Goal: Task Accomplishment & Management: Complete application form

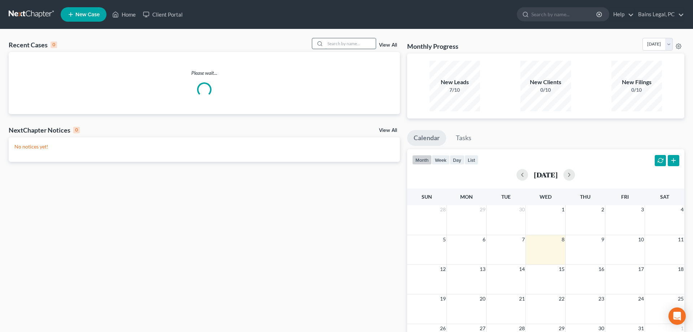
click at [354, 45] on input "search" at bounding box center [350, 43] width 51 height 10
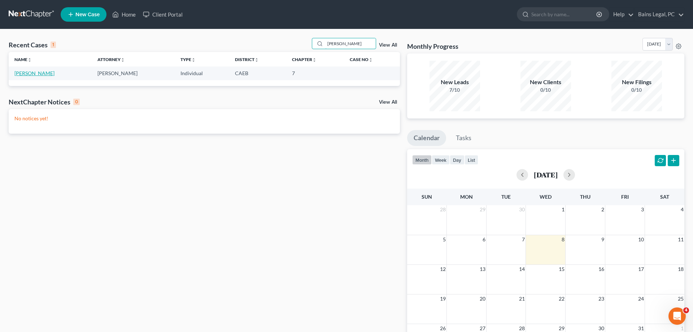
type input "de lira"
click at [33, 74] on link "De Lira, Patricia" at bounding box center [34, 73] width 40 height 6
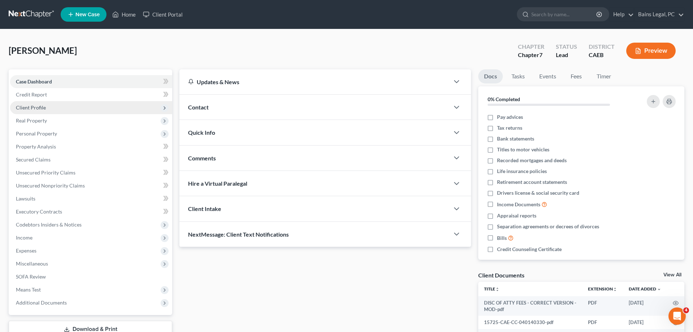
click at [47, 110] on span "Client Profile" at bounding box center [91, 107] width 162 height 13
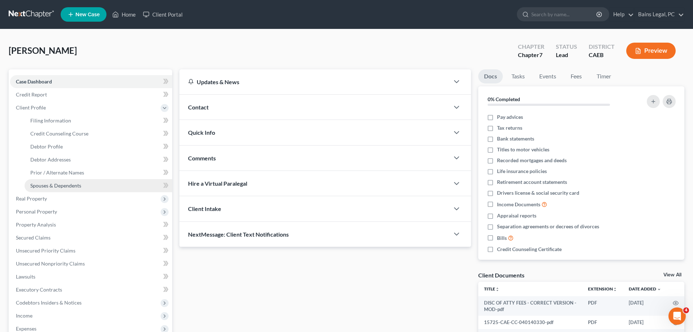
click at [60, 184] on span "Spouses & Dependents" at bounding box center [55, 185] width 51 height 6
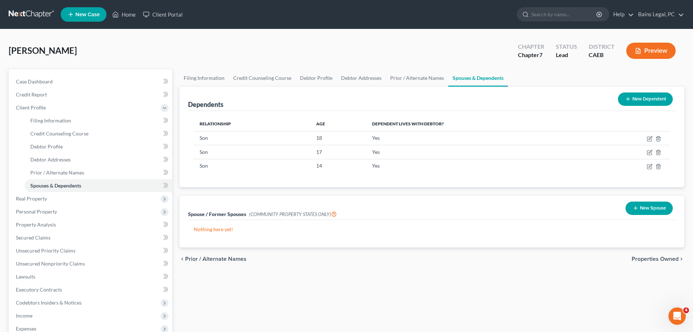
click at [643, 210] on button "New Spouse" at bounding box center [649, 207] width 47 height 13
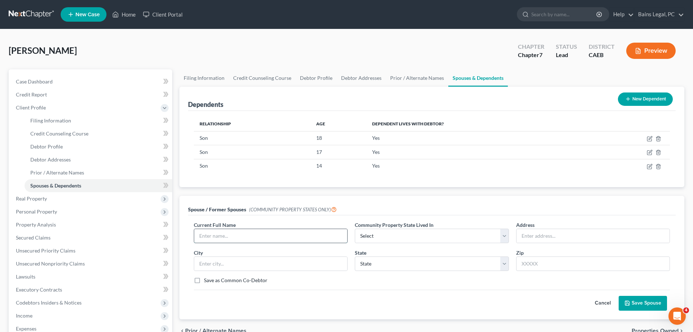
click at [286, 233] on input "text" at bounding box center [270, 236] width 153 height 14
type input "Alejandro Garcia"
select select "1"
type input "Unknown"
click at [644, 301] on button "Save Spouse" at bounding box center [643, 303] width 48 height 15
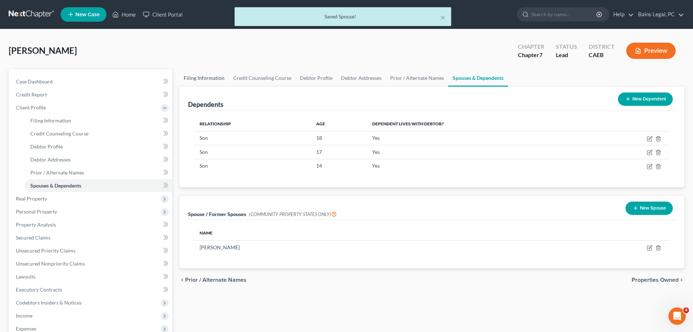
click at [197, 81] on link "Filing Information" at bounding box center [203, 77] width 49 height 17
select select "1"
select select "0"
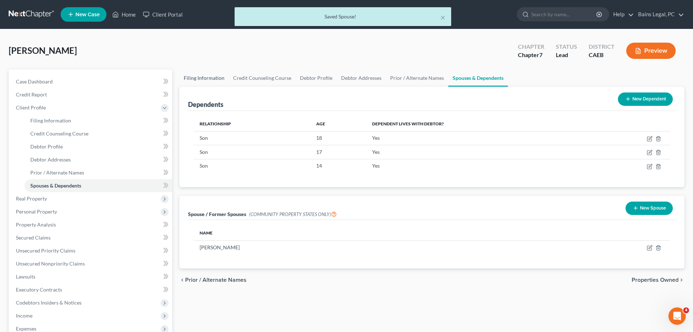
select select "4"
select select "0"
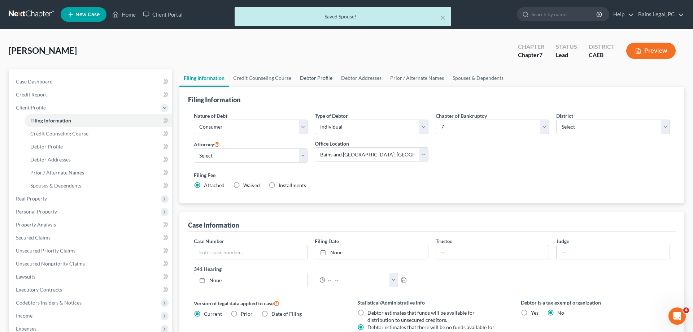
click at [312, 75] on link "Debtor Profile" at bounding box center [316, 77] width 41 height 17
select select "2"
select select "3"
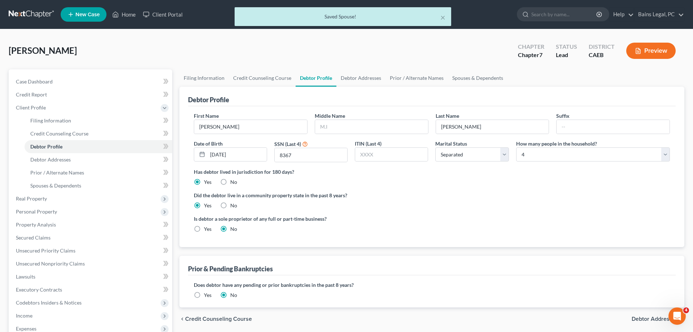
click at [312, 75] on link "Debtor Profile" at bounding box center [316, 77] width 41 height 17
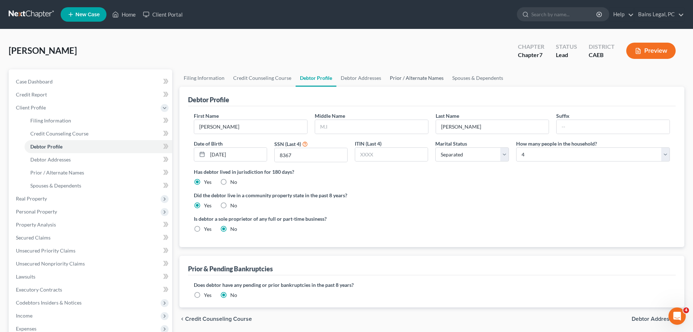
click at [422, 72] on link "Prior / Alternate Names" at bounding box center [417, 77] width 62 height 17
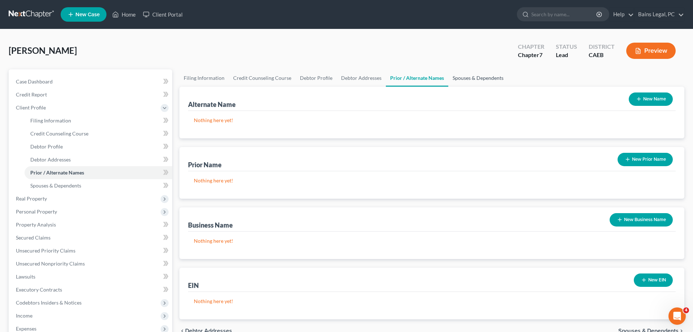
click at [463, 74] on link "Spouses & Dependents" at bounding box center [478, 77] width 60 height 17
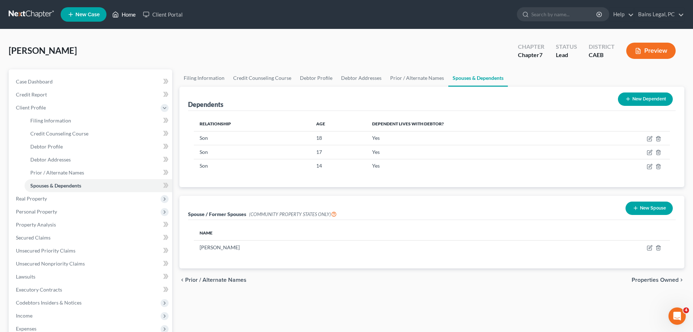
drag, startPoint x: 122, startPoint y: 10, endPoint x: 209, endPoint y: 18, distance: 88.1
click at [122, 10] on link "Home" at bounding box center [124, 14] width 31 height 13
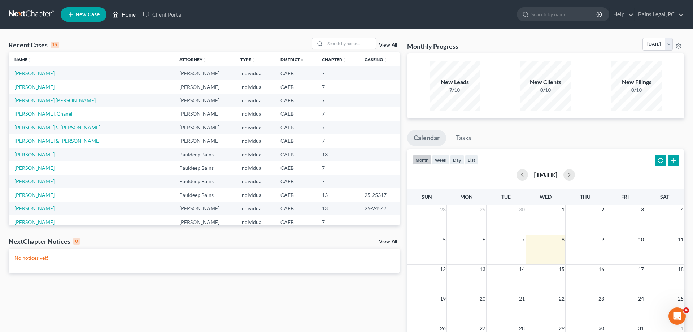
click at [88, 17] on span "New Case" at bounding box center [87, 14] width 24 height 5
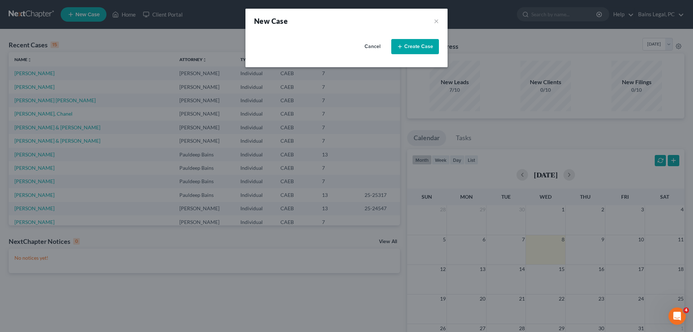
select select "8"
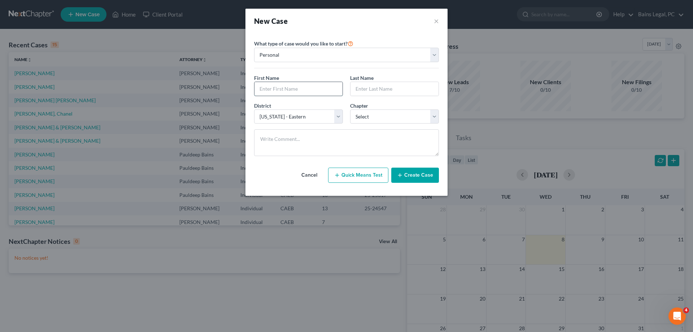
click at [331, 90] on input "text" at bounding box center [298, 89] width 88 height 14
type input "[PERSON_NAME]"
click at [350, 109] on select "Select 7 11 12 13" at bounding box center [394, 116] width 89 height 14
select select "0"
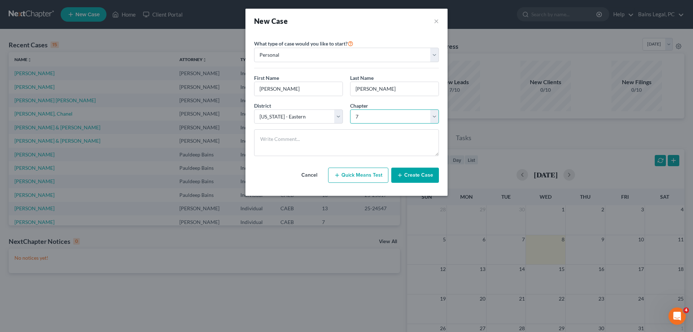
click option "7" at bounding box center [0, 0] width 0 height 0
drag, startPoint x: 419, startPoint y: 175, endPoint x: 436, endPoint y: 174, distance: 17.4
click at [419, 175] on button "Create Case" at bounding box center [415, 174] width 48 height 15
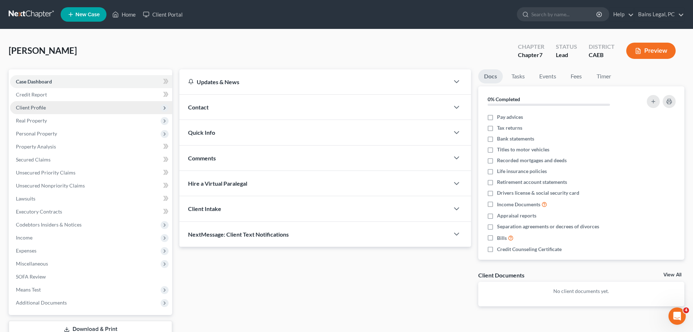
drag, startPoint x: 40, startPoint y: 111, endPoint x: 62, endPoint y: 118, distance: 23.3
click at [40, 111] on span "Client Profile" at bounding box center [91, 107] width 162 height 13
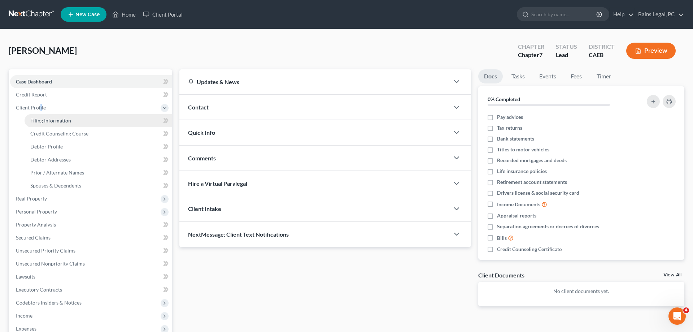
click at [64, 120] on span "Filing Information" at bounding box center [50, 120] width 41 height 6
select select "1"
select select "0"
select select "8"
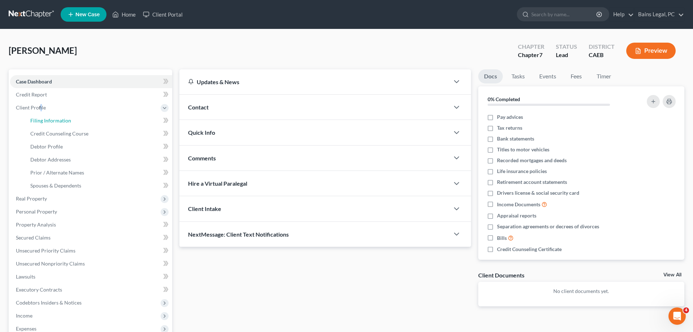
select select "4"
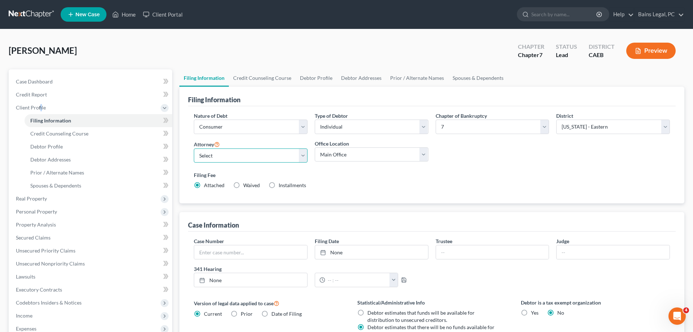
click at [194, 148] on select "Select Pauldeep Bains - CAEB Pauldeep Bains - CAEB Simran Hundal - CAEB" at bounding box center [251, 155] width 114 height 14
select select "2"
click option "Simran Hundal - CAEB" at bounding box center [0, 0] width 0 height 0
click at [315, 147] on select "Main Office Bains and Hundal, LLP" at bounding box center [372, 154] width 114 height 14
select select "0"
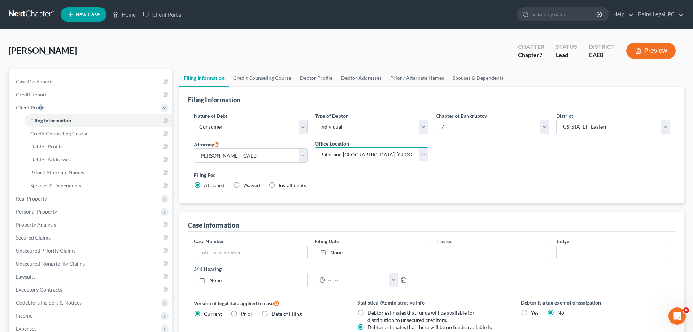
click option "Bains and Hundal, LLP" at bounding box center [0, 0] width 0 height 0
click at [501, 175] on label "Filing Fee" at bounding box center [432, 175] width 476 height 8
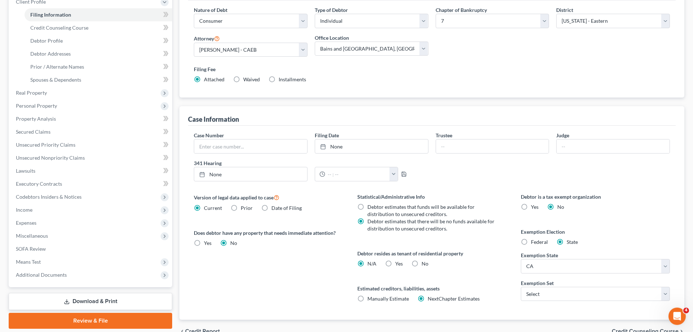
scroll to position [110, 0]
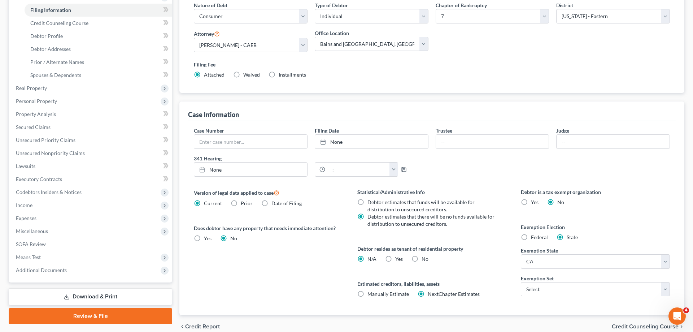
click at [395, 259] on label "Yes Yes" at bounding box center [399, 258] width 8 height 7
click at [398, 259] on input "Yes Yes" at bounding box center [400, 257] width 5 height 5
radio input "true"
radio input "false"
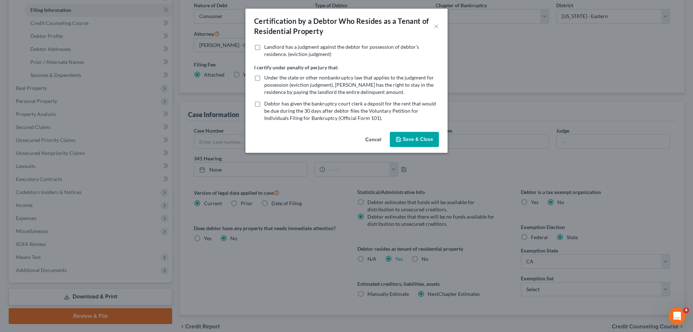
click at [423, 140] on button "Save & Close" at bounding box center [414, 139] width 49 height 15
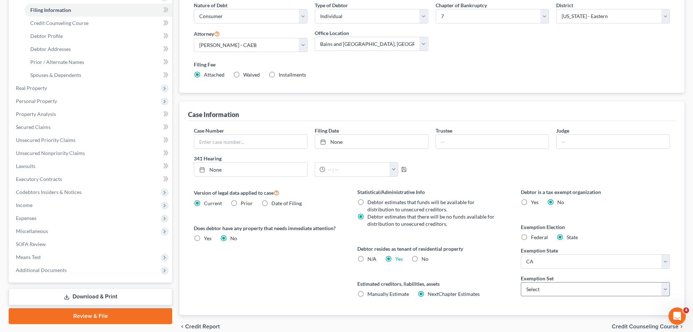
click at [521, 282] on select "Select 703 704" at bounding box center [595, 289] width 149 height 14
select select "0"
click option "703" at bounding box center [0, 0] width 0 height 0
click at [489, 278] on div "Statistical/Administrative Info Debtor estimates that funds will be available f…" at bounding box center [432, 251] width 164 height 127
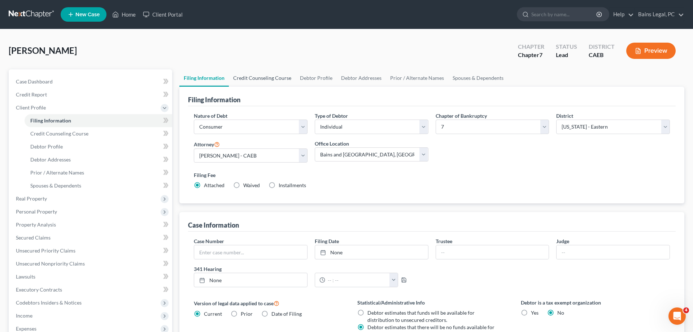
click at [260, 70] on link "Credit Counseling Course" at bounding box center [262, 77] width 67 height 17
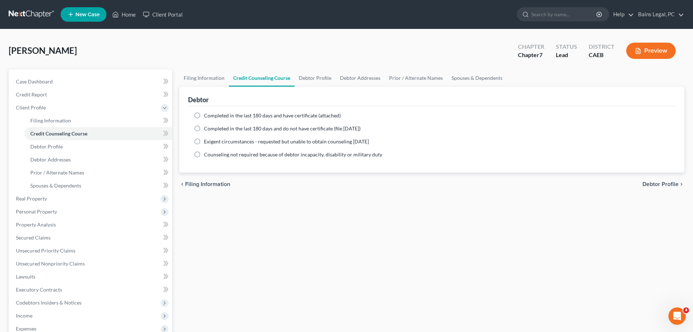
drag, startPoint x: 218, startPoint y: 114, endPoint x: 223, endPoint y: 114, distance: 5.1
click at [218, 114] on span "Completed in the last 180 days and have certificate (attached)" at bounding box center [272, 115] width 137 height 6
click at [212, 114] on input "Completed in the last 180 days and have certificate (attached)" at bounding box center [209, 114] width 5 height 5
radio input "true"
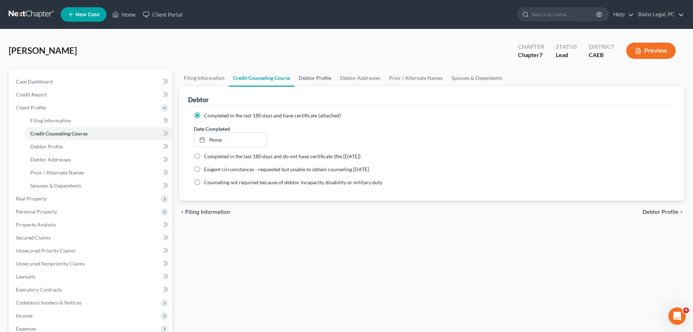
click at [327, 76] on link "Debtor Profile" at bounding box center [315, 77] width 41 height 17
select select "0"
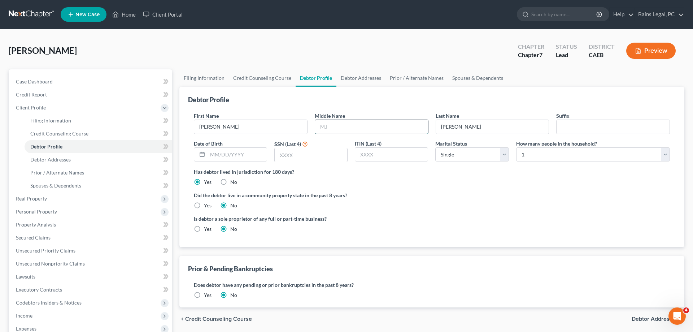
click at [330, 125] on input "text" at bounding box center [371, 127] width 113 height 14
type input "[PERSON_NAME]"
type input "[DATE]"
click at [312, 158] on input "text" at bounding box center [311, 155] width 73 height 14
type input "3423"
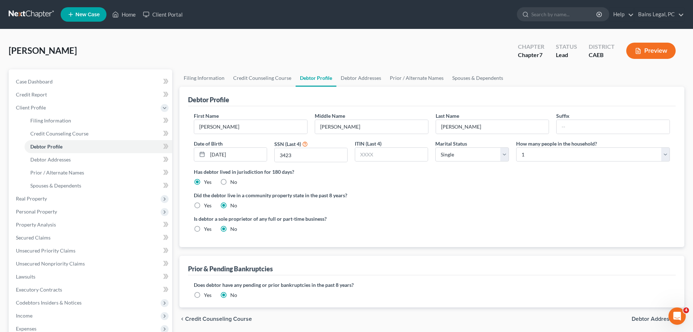
click at [204, 205] on label "Yes" at bounding box center [208, 205] width 8 height 7
click at [207, 205] on input "Yes" at bounding box center [209, 204] width 5 height 5
radio input "true"
radio input "false"
click at [364, 77] on link "Debtor Addresses" at bounding box center [360, 77] width 49 height 17
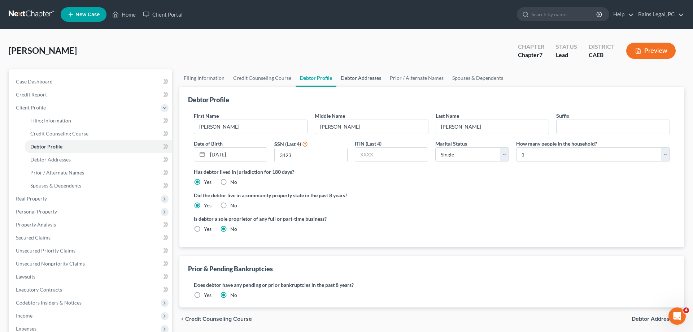
select select "0"
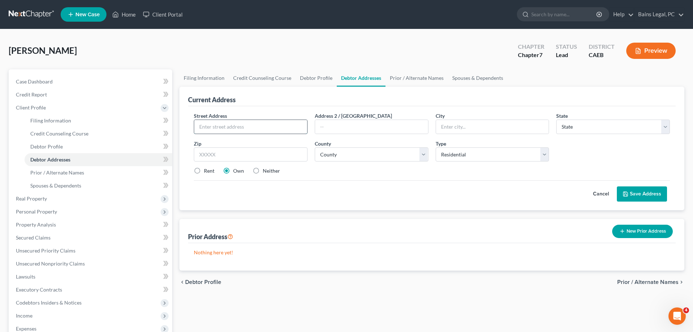
click at [238, 127] on input "text" at bounding box center [250, 127] width 113 height 14
type input "349 Lyons St"
type input "Unit A"
type input "95370"
type input "[GEOGRAPHIC_DATA]"
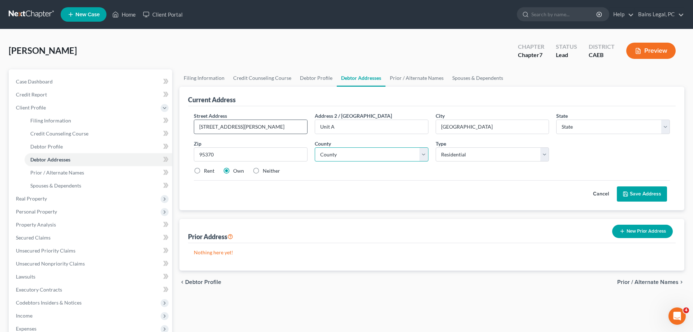
select select "4"
click at [315, 147] on select "County Alameda County Alpine County Amador County Butte County Calaveras County…" at bounding box center [372, 154] width 114 height 14
select select "54"
click option "Tuolumne County" at bounding box center [0, 0] width 0 height 0
click at [332, 158] on select "County Alameda County Alpine County Amador County Butte County Calaveras County…" at bounding box center [372, 154] width 114 height 14
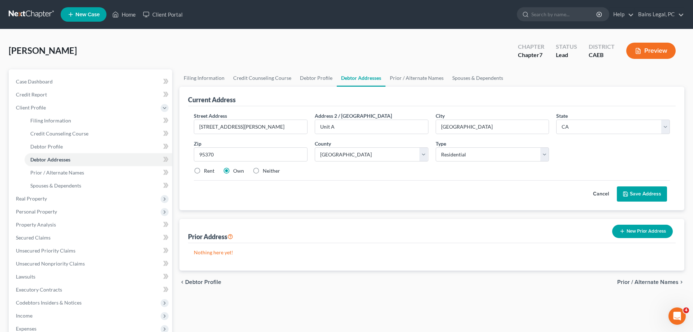
click at [204, 172] on label "Rent" at bounding box center [209, 170] width 10 height 7
click at [207, 172] on input "Rent" at bounding box center [209, 169] width 5 height 5
radio input "true"
click at [643, 201] on div "Street Address * 349 Lyons St Address 2 / PO Box Unit A City * Sonora State * S…" at bounding box center [432, 158] width 488 height 104
click at [647, 197] on button "Save Address" at bounding box center [642, 193] width 50 height 15
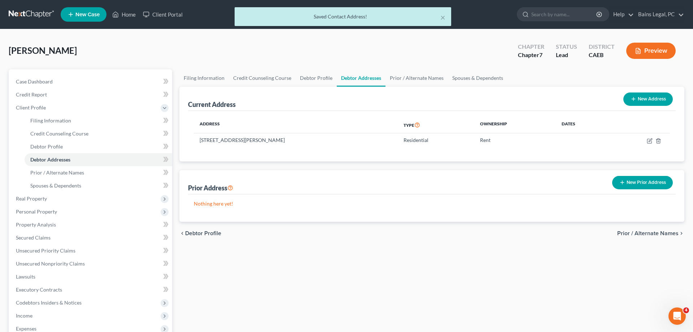
click at [649, 183] on button "New Prior Address" at bounding box center [642, 182] width 61 height 13
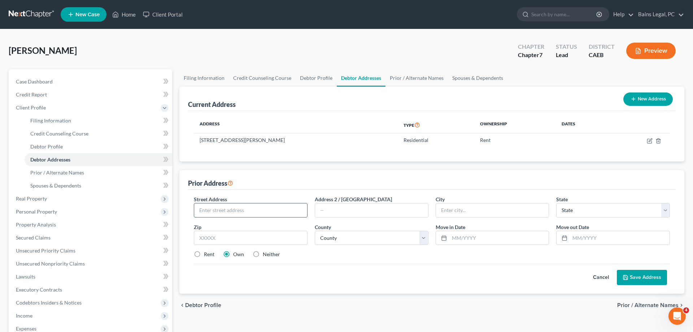
click at [251, 208] on input "text" at bounding box center [250, 210] width 113 height 14
type input "2908 Windsor Lane"
type input "95350"
type input "Modesto"
select select "4"
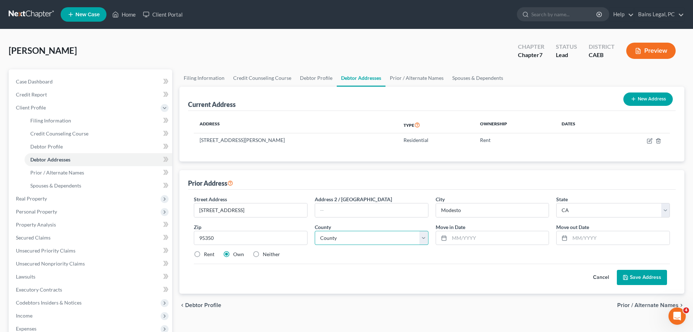
click at [315, 231] on select "County" at bounding box center [372, 238] width 114 height 14
select select "49"
click option "Stanislaus County" at bounding box center [0, 0] width 0 height 0
click at [470, 238] on input "text" at bounding box center [499, 238] width 100 height 14
type input "10/2021"
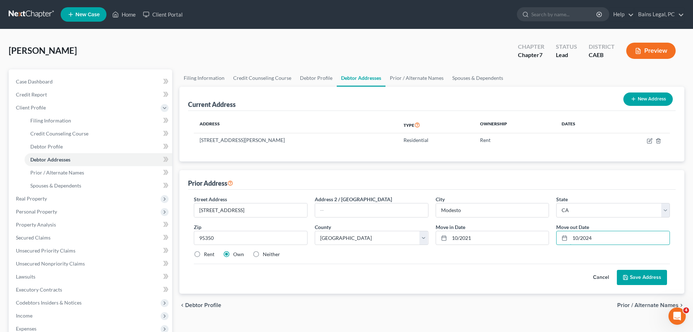
type input "10/2024"
click at [271, 256] on label "Neither" at bounding box center [271, 254] width 17 height 7
click at [270, 255] on input "Neither" at bounding box center [268, 253] width 5 height 5
radio input "true"
click at [641, 280] on button "Save Address" at bounding box center [642, 277] width 50 height 15
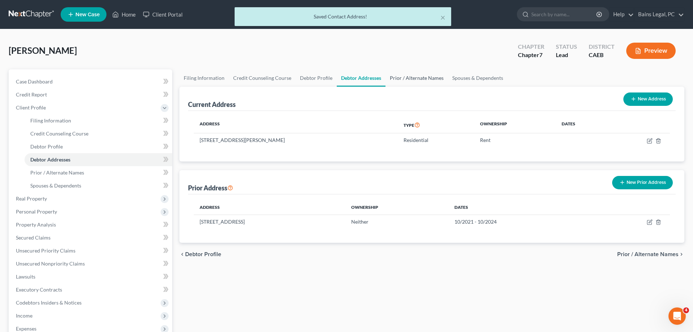
click at [399, 74] on link "Prior / Alternate Names" at bounding box center [417, 77] width 62 height 17
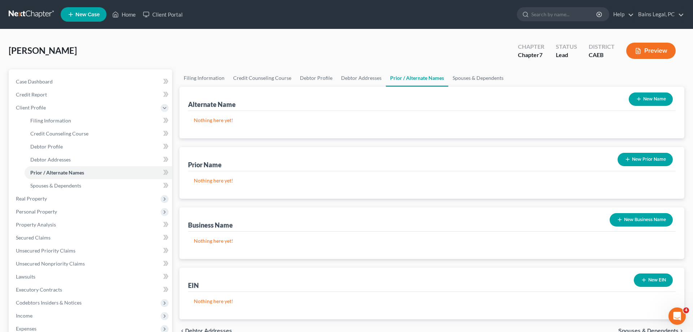
click at [656, 102] on button "New Name" at bounding box center [651, 98] width 44 height 13
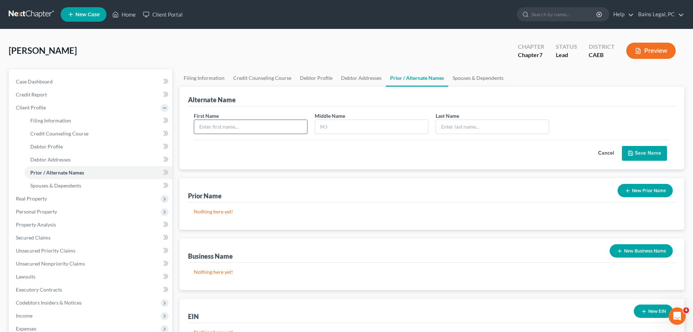
click at [258, 123] on input "text" at bounding box center [250, 127] width 113 height 14
type input "[PERSON_NAME]"
type input "R"
type input "[PERSON_NAME]"
click at [639, 154] on button "Save Name" at bounding box center [644, 153] width 45 height 15
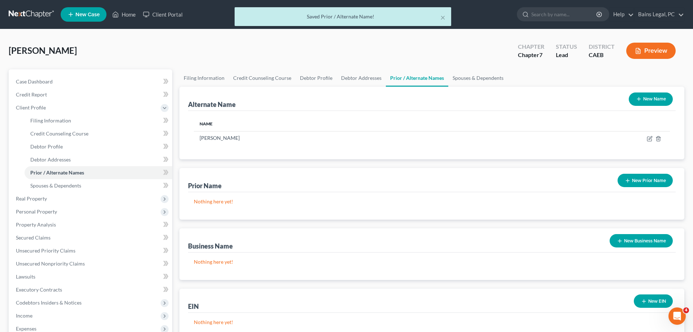
click at [649, 98] on button "New Name" at bounding box center [651, 98] width 44 height 13
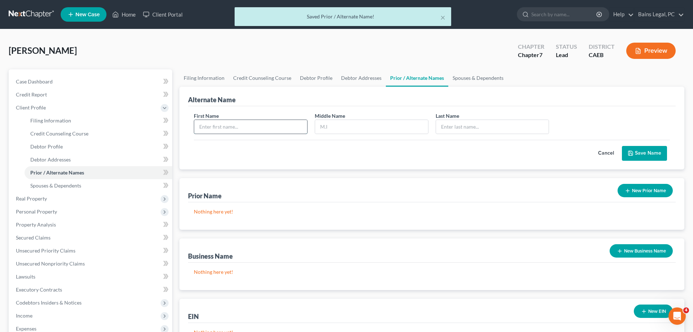
click at [274, 124] on input "text" at bounding box center [250, 127] width 113 height 14
type input "[PERSON_NAME]"
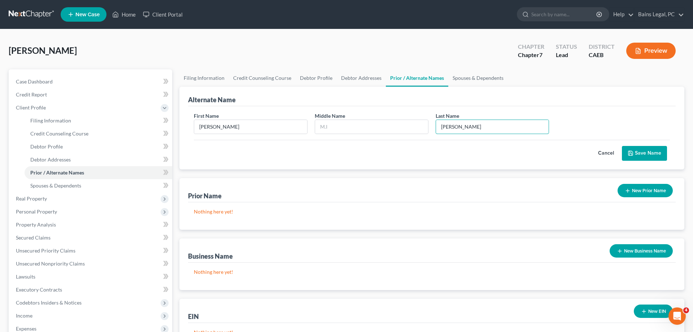
type input "[PERSON_NAME]"
click at [653, 155] on button "Save Name" at bounding box center [644, 153] width 45 height 15
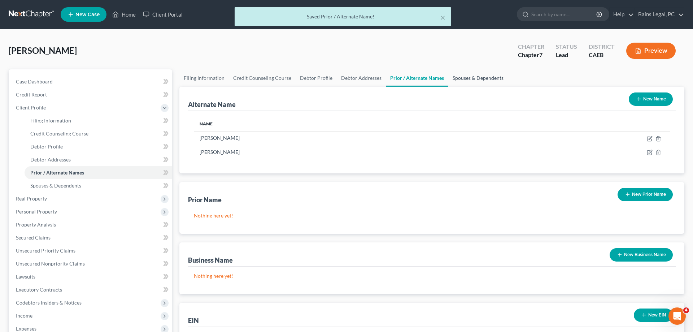
click at [461, 78] on link "Spouses & Dependents" at bounding box center [478, 77] width 60 height 17
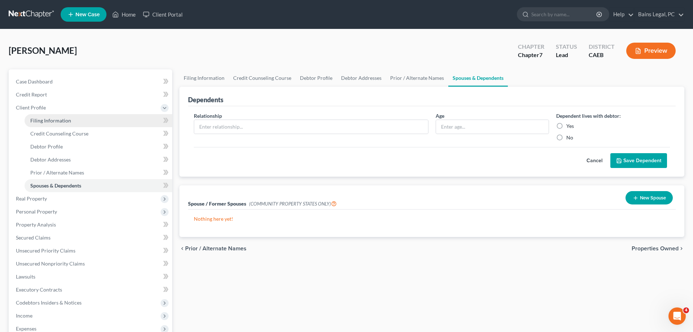
click at [53, 115] on link "Filing Information" at bounding box center [99, 120] width 148 height 13
select select "1"
select select "0"
select select "8"
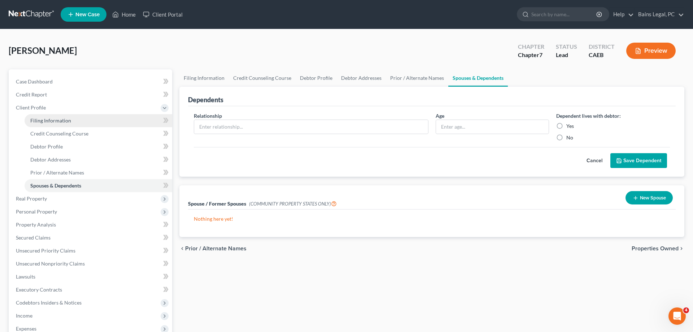
select select "2"
select select "0"
select select "4"
select select "0"
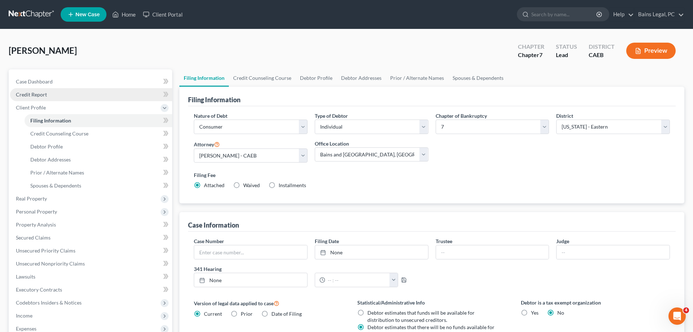
click at [49, 95] on link "Credit Report" at bounding box center [91, 94] width 162 height 13
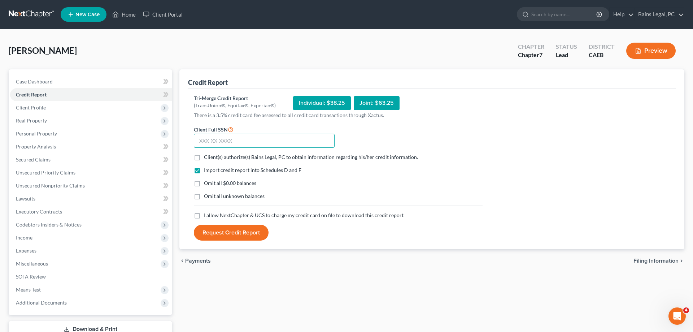
click at [243, 143] on input "text" at bounding box center [264, 141] width 141 height 14
type input "615-38-3423"
click at [235, 157] on span "Client(s) authorize(s) Bains Legal, PC to obtain information regarding his/her …" at bounding box center [311, 157] width 214 height 6
click at [212, 157] on input "Client(s) authorize(s) Bains Legal, PC to obtain information regarding his/her …" at bounding box center [209, 155] width 5 height 5
checkbox input "true"
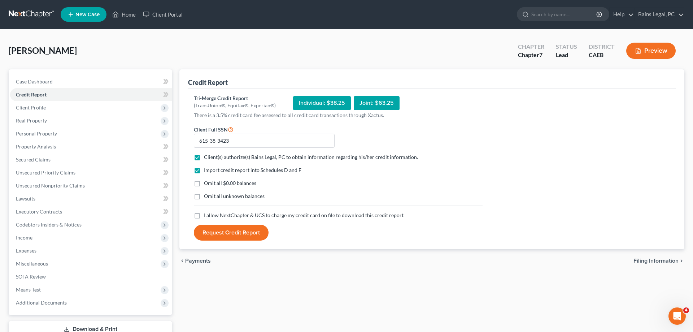
click at [216, 182] on span "Omit all $0.00 balances" at bounding box center [230, 183] width 52 height 6
click at [212, 182] on input "Omit all $0.00 balances" at bounding box center [209, 181] width 5 height 5
checkbox input "true"
click at [218, 195] on span "Omit all unknown balances" at bounding box center [234, 196] width 61 height 6
click at [212, 195] on input "Omit all unknown balances" at bounding box center [209, 194] width 5 height 5
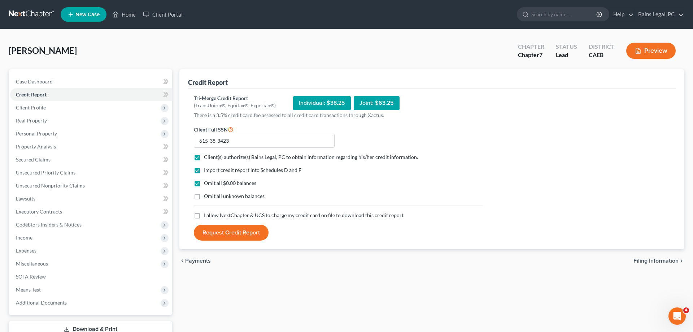
checkbox input "true"
click at [215, 217] on span "I allow NextChapter & UCS to charge my credit card on file to download this cre…" at bounding box center [304, 215] width 200 height 6
click at [212, 216] on input "I allow NextChapter & UCS to charge my credit card on file to download this cre…" at bounding box center [209, 214] width 5 height 5
checkbox input "true"
click at [213, 231] on button "Request Credit Report" at bounding box center [231, 233] width 75 height 16
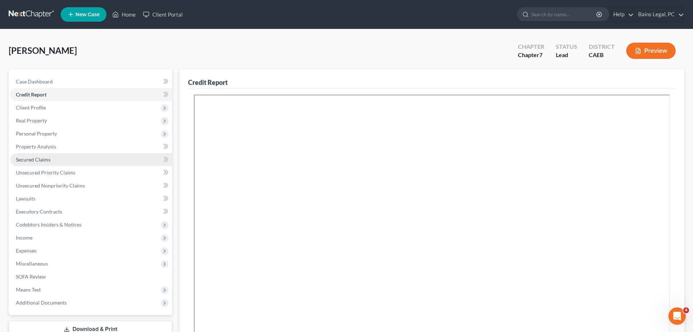
click at [58, 160] on link "Secured Claims" at bounding box center [91, 159] width 162 height 13
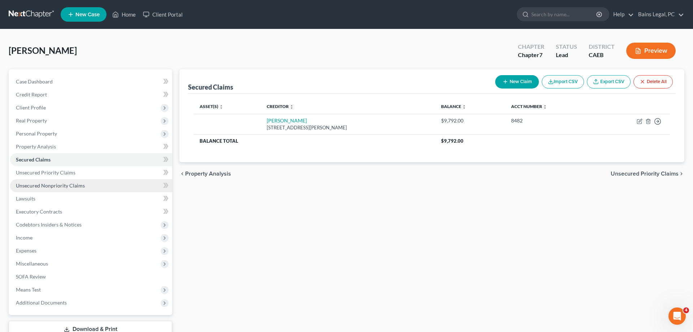
click at [99, 188] on link "Unsecured Nonpriority Claims" at bounding box center [91, 185] width 162 height 13
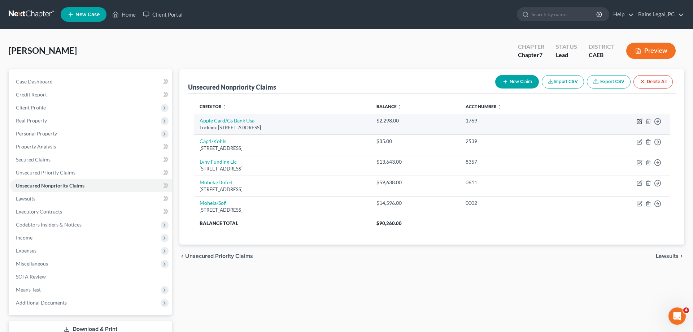
drag, startPoint x: 639, startPoint y: 122, endPoint x: 454, endPoint y: 127, distance: 184.9
click at [639, 122] on icon "button" at bounding box center [640, 120] width 3 height 3
select select "39"
select select "2"
select select "0"
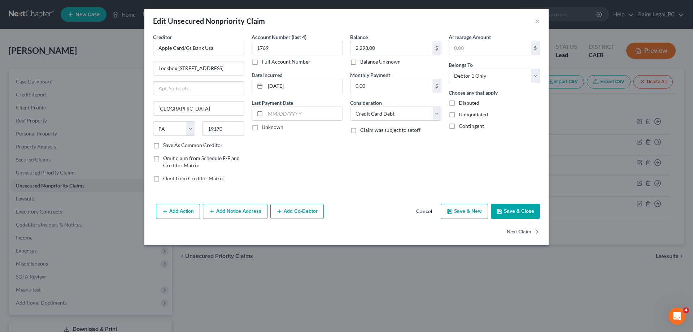
click at [251, 208] on button "Add Notice Address" at bounding box center [235, 211] width 65 height 15
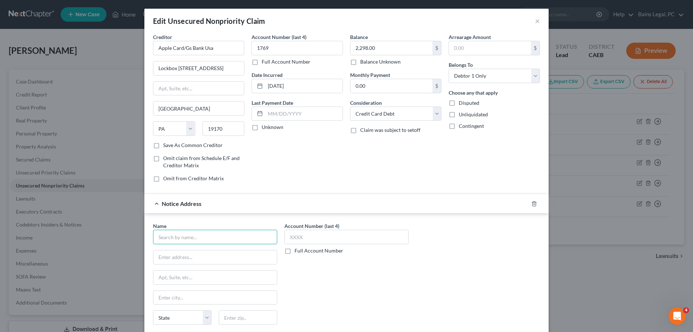
click at [225, 238] on input "text" at bounding box center [215, 237] width 124 height 14
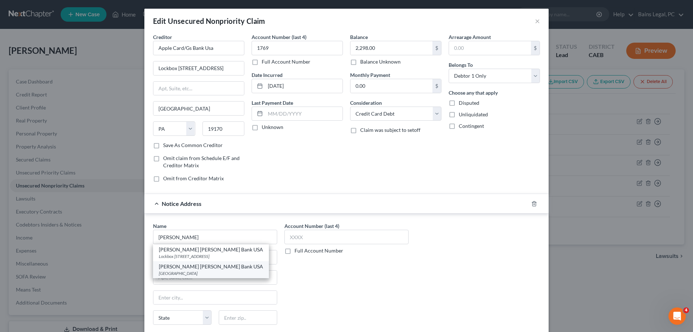
click at [206, 271] on div "PO Box 70379, Philadelphia, PA 19176" at bounding box center [211, 273] width 104 height 6
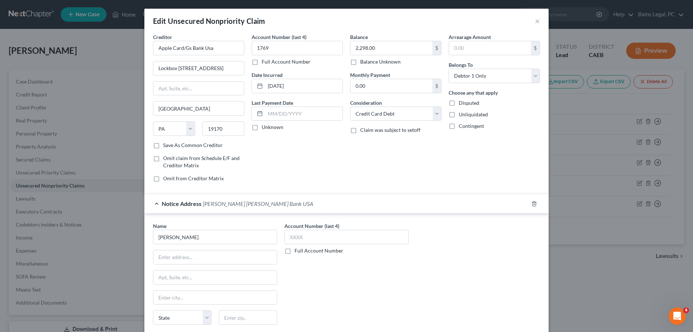
type input "Goldman Sachs Bank USA"
type input "PO Box 70379"
type input "Philadelphia"
select select "39"
type input "19176"
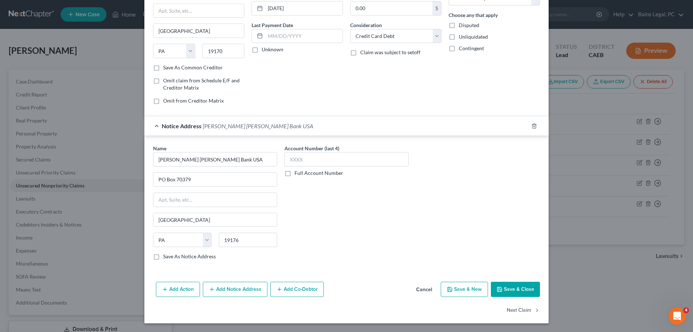
scroll to position [78, 0]
click at [518, 283] on button "Save & Close" at bounding box center [515, 289] width 49 height 15
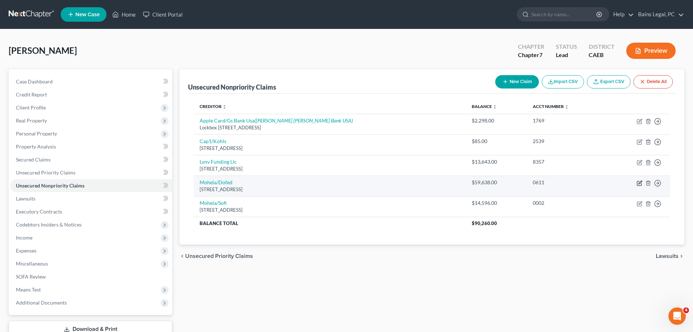
click at [641, 181] on icon "button" at bounding box center [640, 183] width 6 height 6
select select "26"
select select "17"
select select "0"
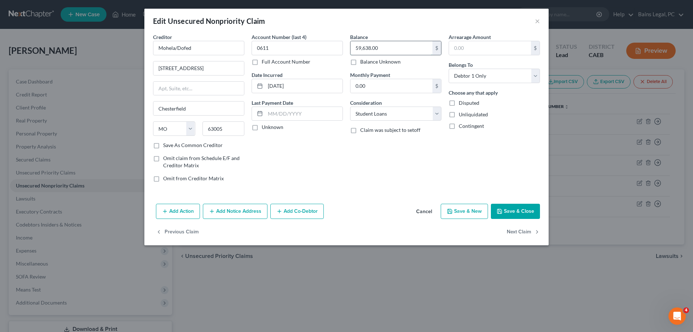
click at [389, 53] on input "59,638.00" at bounding box center [392, 48] width 82 height 14
type input "74,234"
drag, startPoint x: 323, startPoint y: 87, endPoint x: 237, endPoint y: 90, distance: 86.3
click at [265, 90] on input "11-08-2016" at bounding box center [303, 86] width 77 height 14
drag, startPoint x: 295, startPoint y: 49, endPoint x: 249, endPoint y: 50, distance: 45.1
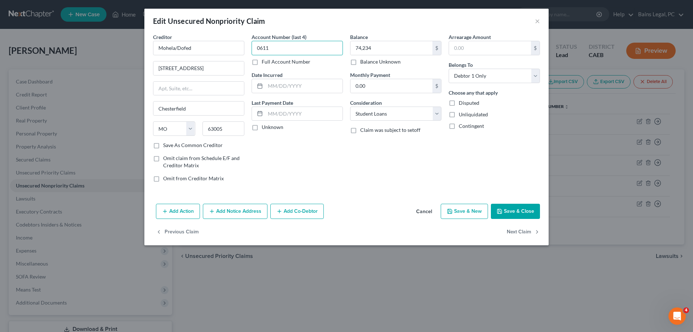
click at [252, 50] on input "0611" at bounding box center [297, 48] width 91 height 14
click at [247, 211] on button "Add Notice Address" at bounding box center [235, 211] width 65 height 15
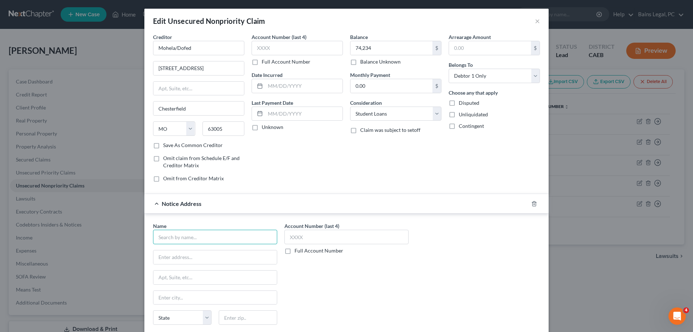
click at [238, 238] on input "text" at bounding box center [215, 237] width 124 height 14
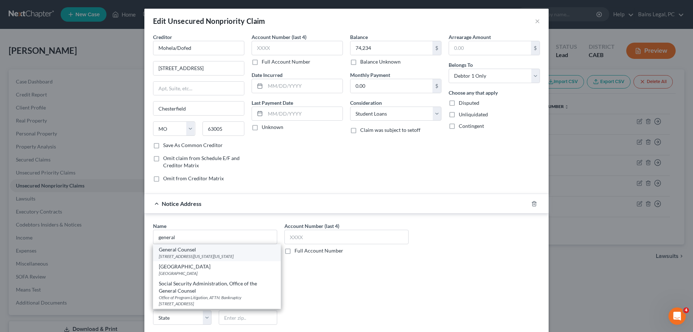
click at [188, 252] on div "General Counsel" at bounding box center [217, 249] width 116 height 7
type input "General Counsel"
type input "400 Maryland Ave SW"
type input "Washington"
select select "8"
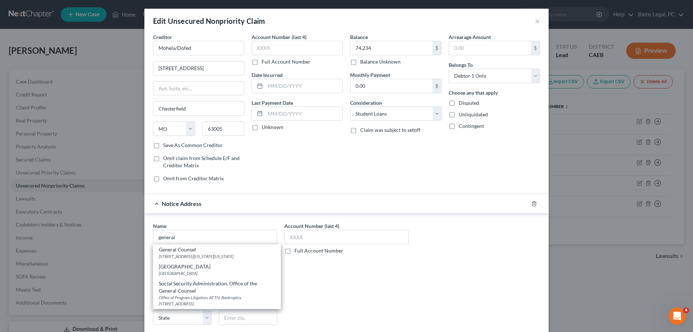
type input "20202"
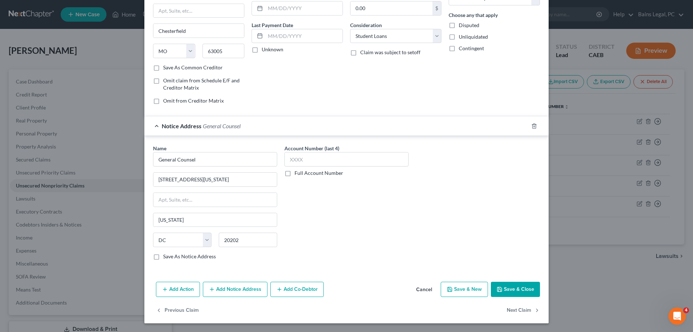
click at [508, 289] on button "Save & Close" at bounding box center [515, 289] width 49 height 15
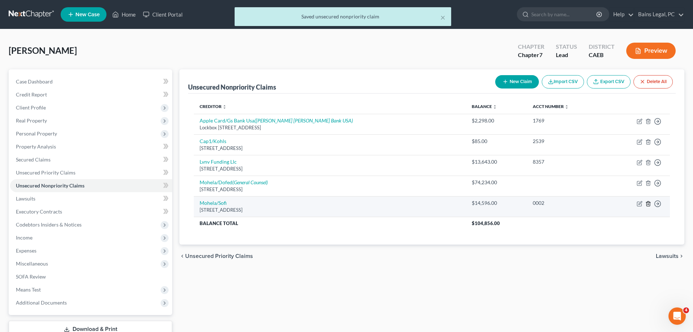
click at [649, 201] on icon "button" at bounding box center [648, 203] width 3 height 5
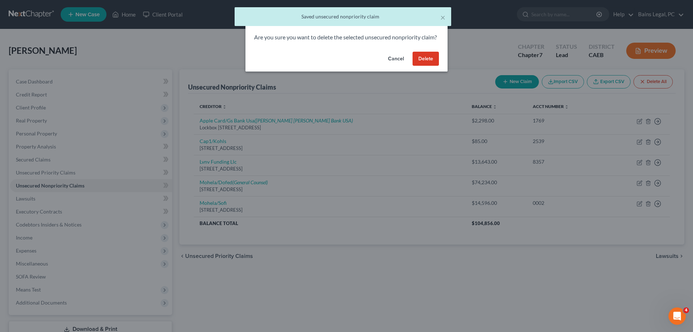
click at [431, 66] on button "Delete" at bounding box center [426, 59] width 26 height 14
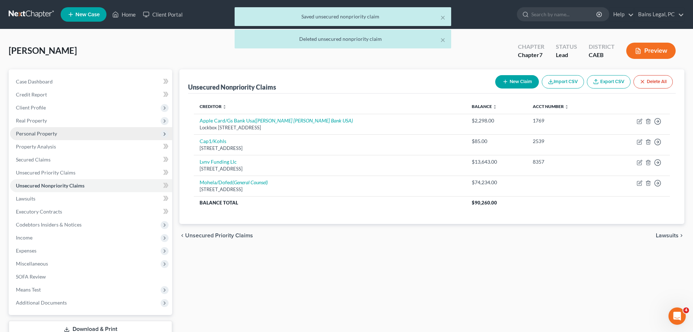
click at [49, 134] on span "Personal Property" at bounding box center [36, 133] width 41 height 6
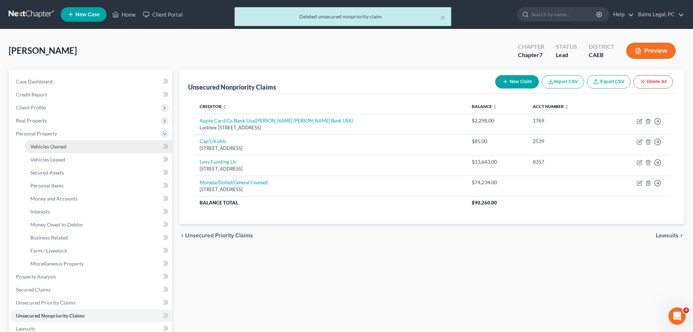
click at [60, 145] on span "Vehicles Owned" at bounding box center [48, 146] width 36 height 6
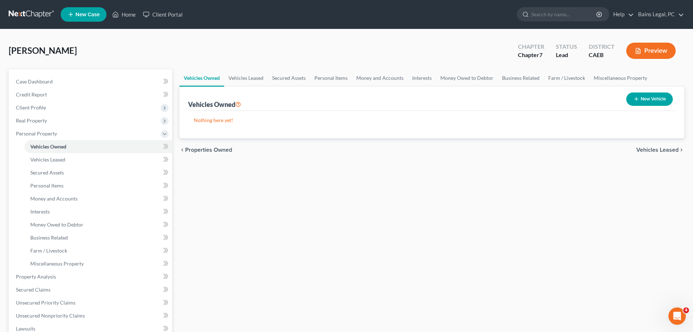
click at [662, 100] on button "New Vehicle" at bounding box center [649, 98] width 47 height 13
select select "0"
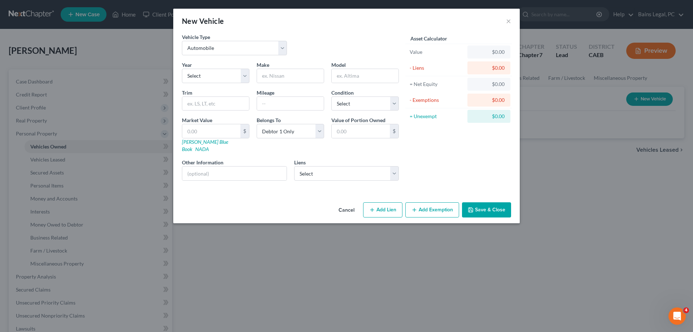
click at [228, 66] on div "Year Select 2026 2025 2024 2023 2022 2021 2020 2019 2018 2017 2016 2015 2014 20…" at bounding box center [215, 72] width 75 height 22
click at [182, 69] on select "Select 2026 2025 2024 2023 2022 2021 2020 2019 2018 2017 2016 2015 2014 2013 20…" at bounding box center [216, 76] width 68 height 14
select select "16"
click option "2010" at bounding box center [0, 0] width 0 height 0
click at [302, 81] on input "text" at bounding box center [290, 76] width 67 height 14
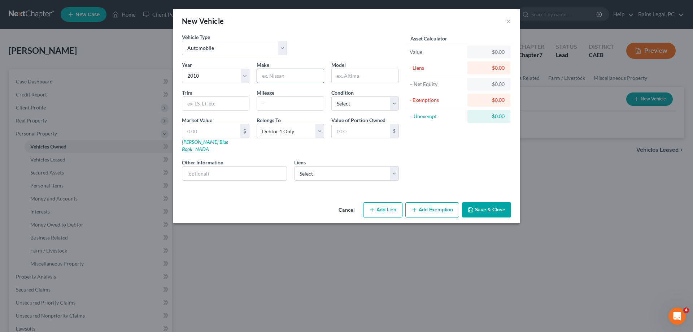
type input "h"
type input "Honda"
type input "Element"
type input "145,000"
select select "2"
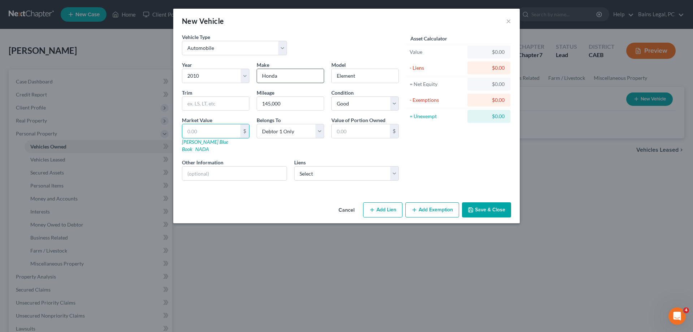
type input "5"
type input "5.00"
type input "57"
type input "57.00"
type input "576"
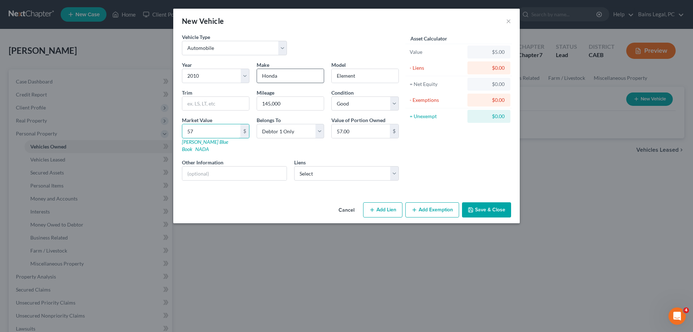
type input "576.00"
type input "5764"
type input "5,764.00"
type input "5,764"
drag, startPoint x: 502, startPoint y: 209, endPoint x: 503, endPoint y: 214, distance: 4.7
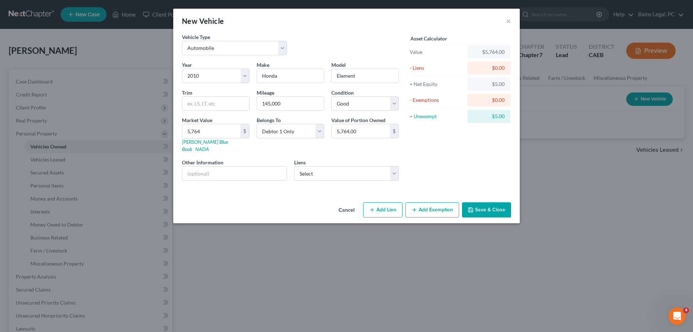
click at [502, 209] on button "Save & Close" at bounding box center [486, 209] width 49 height 15
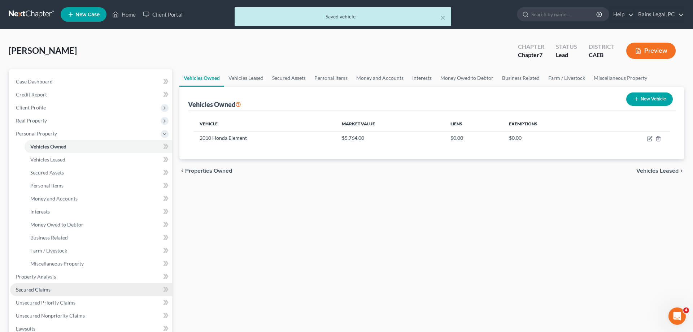
click at [42, 291] on span "Secured Claims" at bounding box center [33, 289] width 35 height 6
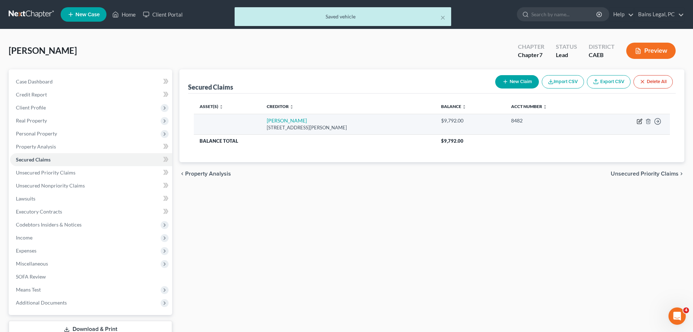
click at [637, 122] on icon "button" at bounding box center [640, 121] width 6 height 6
select select "4"
select select "0"
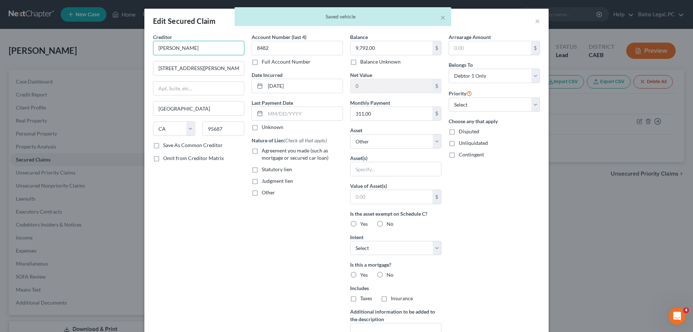
click at [208, 52] on input "Travis Cu" at bounding box center [198, 48] width 91 height 14
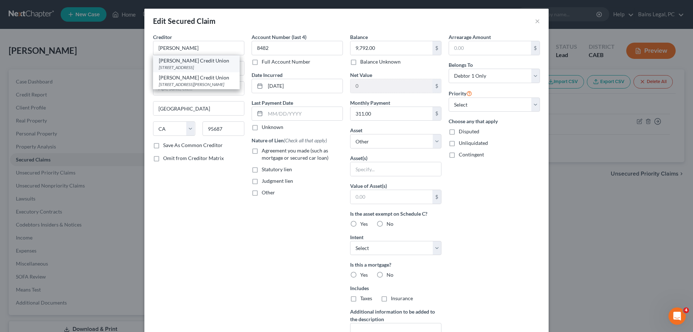
click at [200, 61] on div "Travis Credit Union" at bounding box center [196, 60] width 75 height 7
type input "Travis Credit Union"
type input "PO Box 2069"
type input "95696"
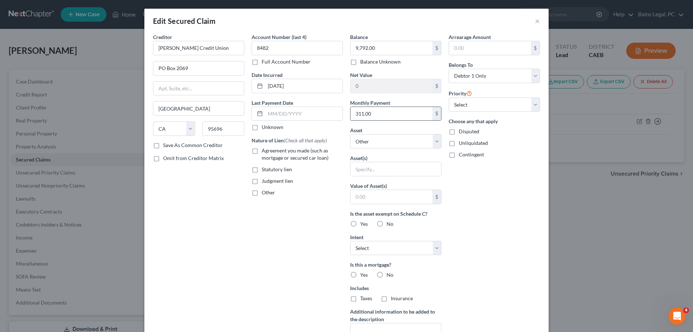
click at [373, 109] on input "311.00" at bounding box center [392, 114] width 82 height 14
type input "310.94"
click at [350, 134] on select "Select Other Multiple Assets 2010 Honda Element - $5764.0" at bounding box center [395, 141] width 91 height 14
select select "2"
click option "2010 Honda Element - $5764.0" at bounding box center [0, 0] width 0 height 0
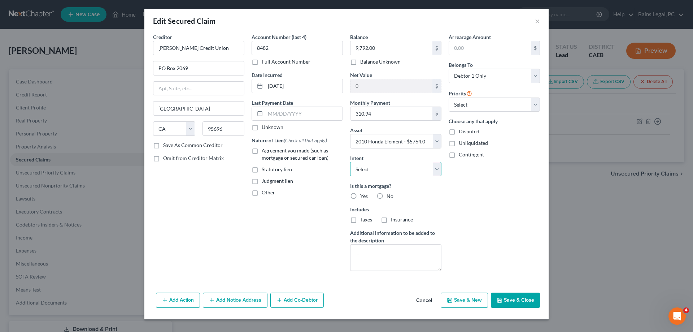
click at [350, 162] on select "Select Surrender Redeem Reaffirm Avoid Other" at bounding box center [395, 169] width 91 height 14
select select "2"
click option "Reaffirm" at bounding box center [0, 0] width 0 height 0
click at [387, 196] on label "No" at bounding box center [390, 195] width 7 height 7
click at [389, 196] on input "No" at bounding box center [391, 194] width 5 height 5
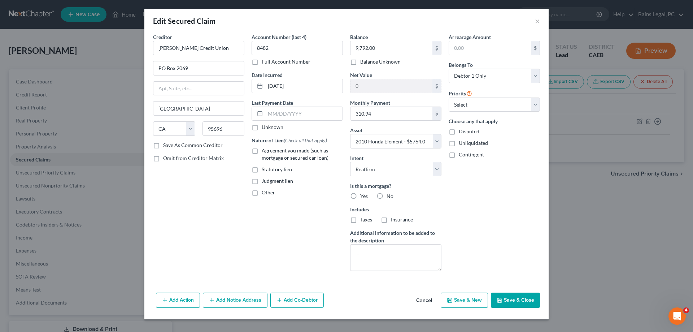
radio input "true"
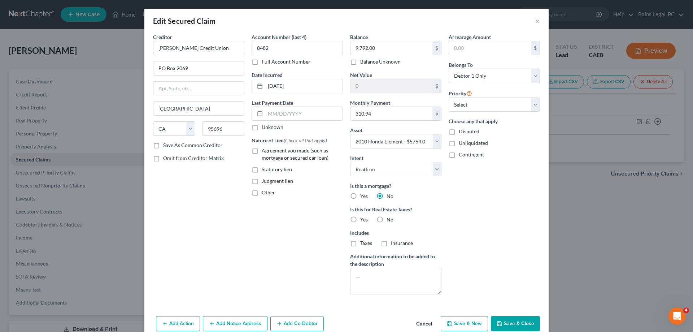
drag, startPoint x: 380, startPoint y: 218, endPoint x: 376, endPoint y: 216, distance: 4.1
click at [387, 219] on label "No" at bounding box center [390, 219] width 7 height 7
click at [389, 219] on input "No" at bounding box center [391, 218] width 5 height 5
radio input "true"
click at [309, 159] on span "Agreement you made (such as mortgage or secured car loan)" at bounding box center [295, 153] width 67 height 13
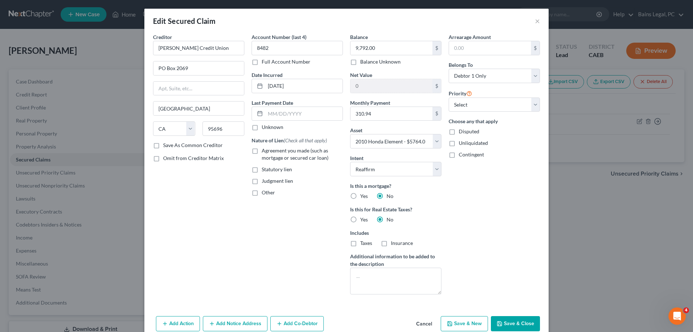
click at [269, 152] on input "Agreement you made (such as mortgage or secured car loan)" at bounding box center [267, 149] width 5 height 5
checkbox input "true"
click at [315, 114] on input "text" at bounding box center [303, 114] width 77 height 14
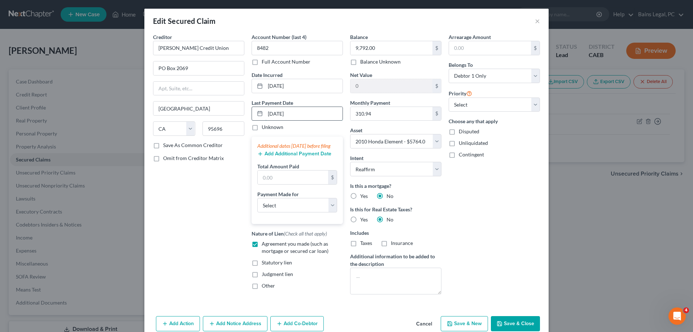
type input "10/5/25"
click at [304, 184] on input "text" at bounding box center [293, 177] width 70 height 14
type input "932.82"
click at [257, 198] on select "Select Car Credit Card Loan Repayment Mortgage Other Suppliers Or Vendors" at bounding box center [297, 205] width 80 height 14
select select "0"
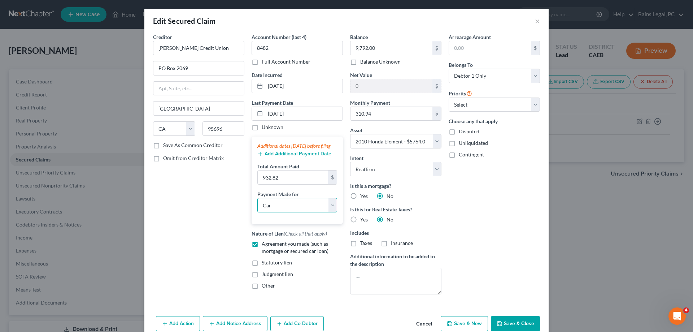
click option "Car" at bounding box center [0, 0] width 0 height 0
click at [500, 230] on div "Arrearage Amount $ Belongs To * Select Debtor 1 Only Debtor 2 Only Debtor 1 And…" at bounding box center [494, 166] width 99 height 267
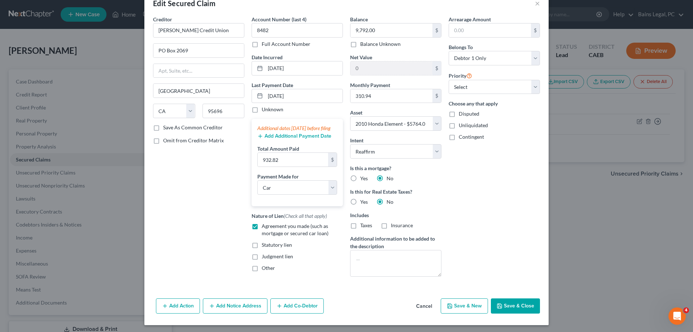
scroll to position [22, 0]
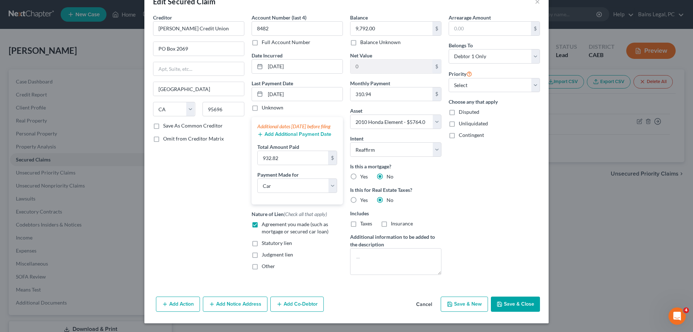
click at [514, 302] on button "Save & Close" at bounding box center [515, 303] width 49 height 15
select select
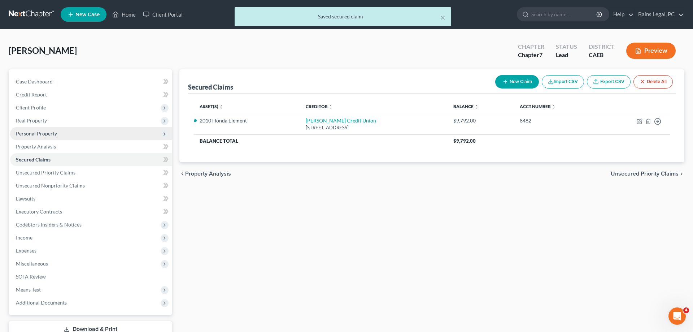
click at [31, 132] on span "Personal Property" at bounding box center [36, 133] width 41 height 6
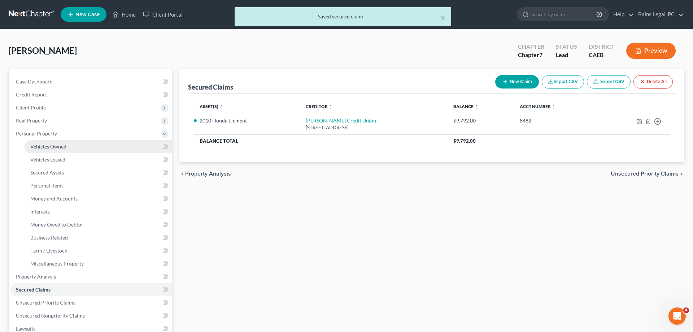
click at [49, 146] on span "Vehicles Owned" at bounding box center [48, 146] width 36 height 6
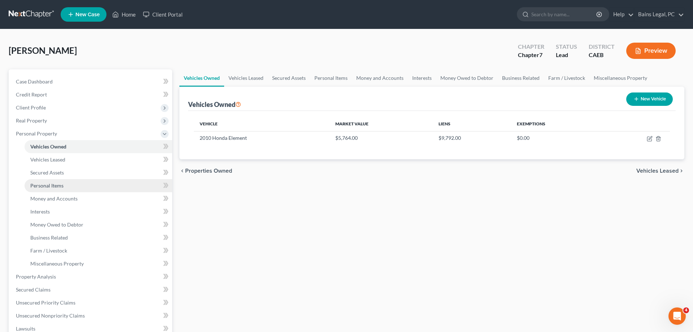
click at [51, 184] on span "Personal Items" at bounding box center [46, 185] width 33 height 6
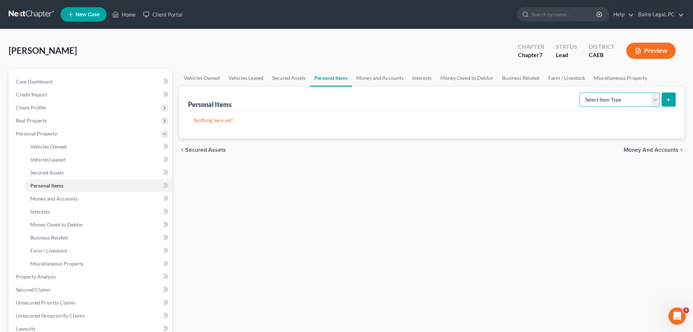
select select "clothing"
click option "Clothing" at bounding box center [0, 0] width 0 height 0
click at [668, 100] on icon "submit" at bounding box center [669, 100] width 6 height 6
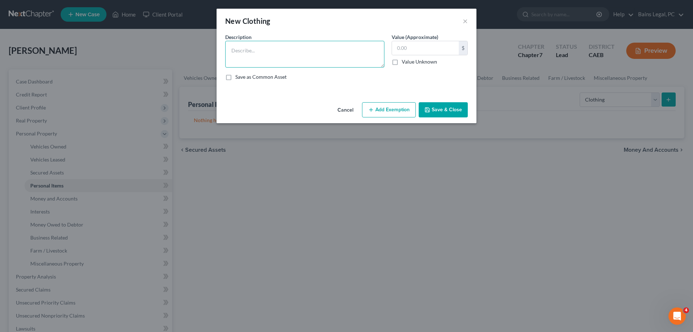
click at [348, 62] on textarea at bounding box center [304, 54] width 159 height 27
type textarea "Clothing"
type input "200"
drag, startPoint x: 389, startPoint y: 111, endPoint x: 365, endPoint y: 131, distance: 31.1
click at [389, 112] on button "Add Exemption" at bounding box center [389, 109] width 54 height 15
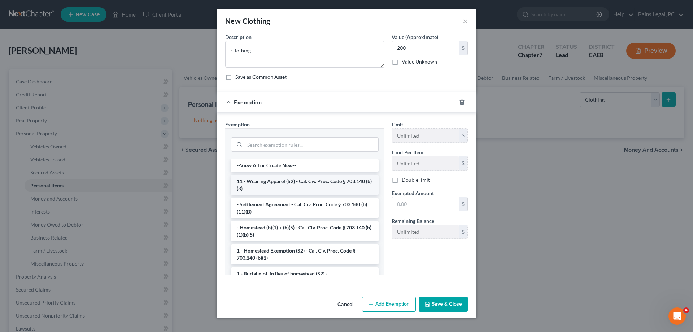
drag, startPoint x: 273, startPoint y: 188, endPoint x: 416, endPoint y: 206, distance: 143.8
click at [274, 188] on li "11 - Wearing Apparel (S2) - Cal. Civ. Proc. Code § 703.140 (b)(3)" at bounding box center [305, 185] width 148 height 20
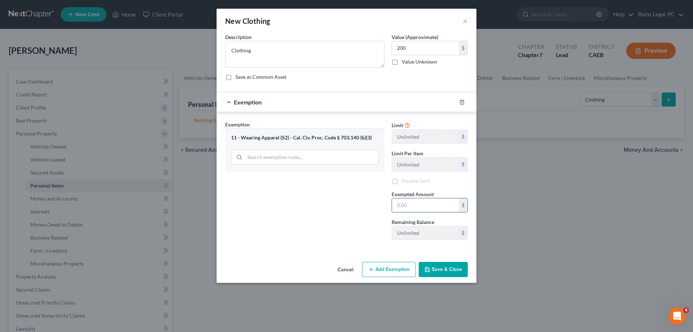
click at [418, 203] on input "text" at bounding box center [425, 205] width 67 height 14
type input "200"
click at [432, 281] on div "Cancel Add Exemption Save & Close" at bounding box center [347, 271] width 260 height 24
click at [445, 271] on button "Save & Close" at bounding box center [443, 269] width 49 height 15
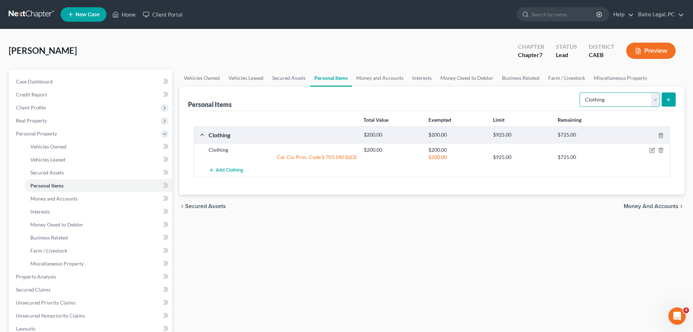
click at [580, 92] on select "Select Item Type Clothing Collectibles Of Value Electronics Firearms Household …" at bounding box center [620, 99] width 80 height 14
select select "other"
click option "Other" at bounding box center [0, 0] width 0 height 0
click at [666, 97] on icon "submit" at bounding box center [669, 100] width 6 height 6
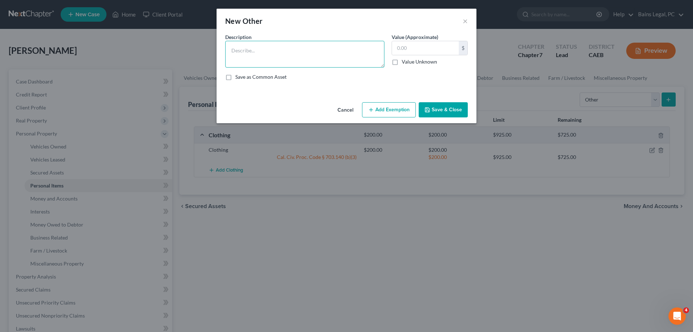
click at [276, 57] on textarea at bounding box center [304, 54] width 159 height 27
type textarea "Tools"
type input "100"
drag, startPoint x: 400, startPoint y: 112, endPoint x: 368, endPoint y: 130, distance: 36.7
click at [399, 112] on button "Add Exemption" at bounding box center [389, 109] width 54 height 15
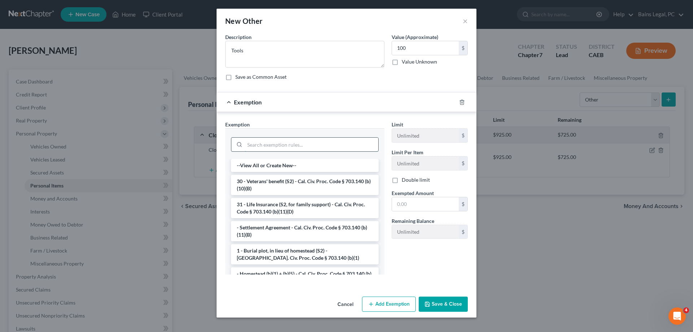
click at [297, 143] on input "search" at bounding box center [312, 145] width 134 height 14
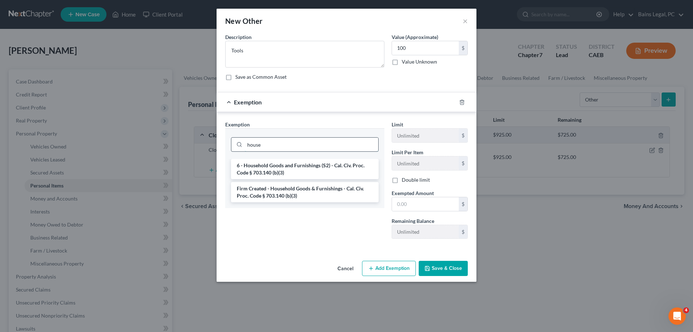
type input "house"
click at [289, 167] on li "6 - Household Goods and Furnishings (S2) - Cal. Civ. Proc. Code § 703.140 (b)(3)" at bounding box center [305, 169] width 148 height 20
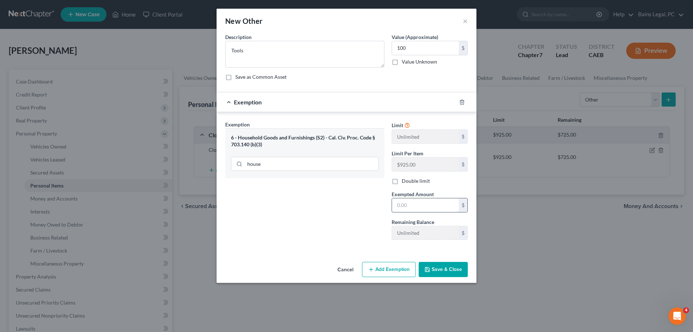
click at [411, 207] on input "text" at bounding box center [425, 205] width 67 height 14
type input "100"
click at [435, 273] on button "Save & Close" at bounding box center [443, 269] width 49 height 15
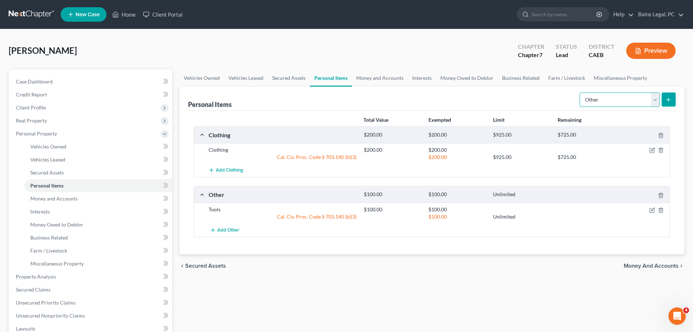
click at [580, 92] on select "Select Item Type Clothing Collectibles Of Value Electronics Firearms Household …" at bounding box center [620, 99] width 80 height 14
select select "electronics"
click option "Electronics" at bounding box center [0, 0] width 0 height 0
click at [668, 97] on icon "submit" at bounding box center [669, 100] width 6 height 6
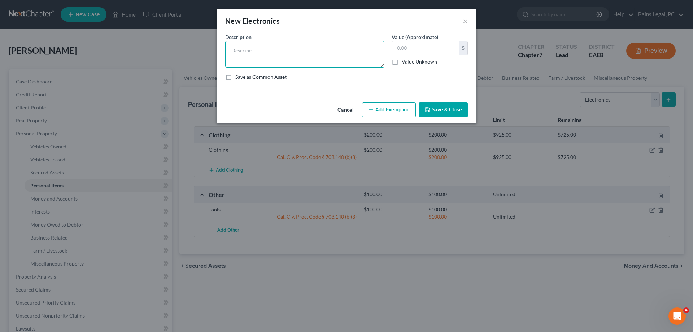
drag, startPoint x: 315, startPoint y: 58, endPoint x: 310, endPoint y: 57, distance: 5.5
click at [315, 57] on textarea at bounding box center [304, 54] width 159 height 27
type textarea "Electronics"
type input "1,000"
drag, startPoint x: 377, startPoint y: 104, endPoint x: 380, endPoint y: 111, distance: 7.3
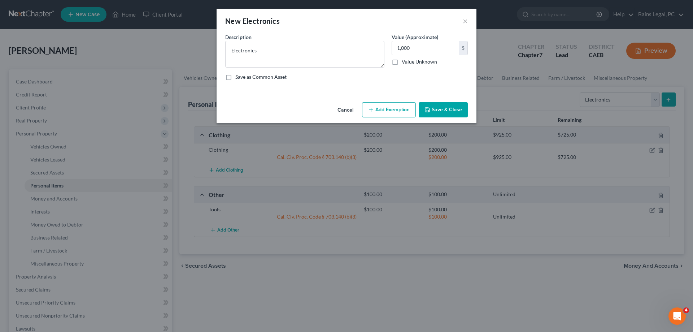
click at [378, 106] on div "Cancel Add Exemption Save & Close" at bounding box center [347, 111] width 260 height 24
click at [379, 116] on button "Add Exemption" at bounding box center [389, 109] width 54 height 15
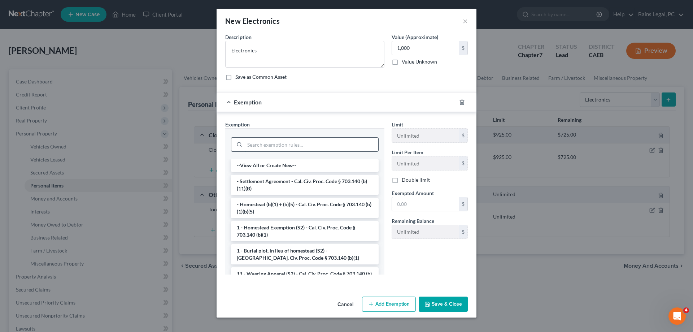
click at [290, 145] on input "search" at bounding box center [312, 145] width 134 height 14
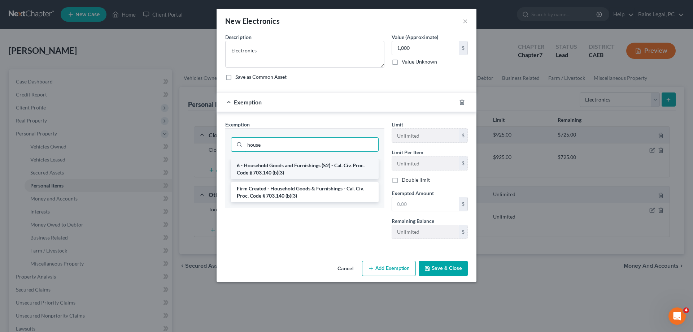
type input "house"
click at [257, 171] on li "6 - Household Goods and Furnishings (S2) - Cal. Civ. Proc. Code § 703.140 (b)(3)" at bounding box center [305, 169] width 148 height 20
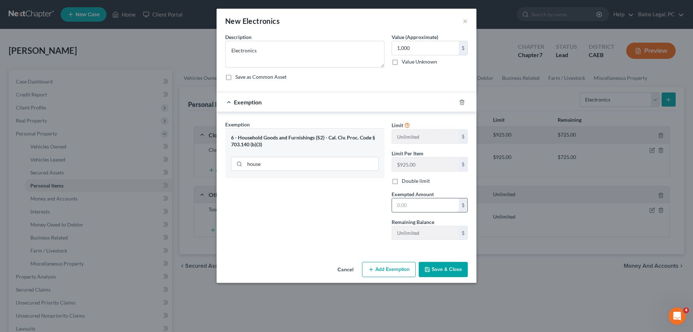
click at [427, 208] on input "text" at bounding box center [425, 205] width 67 height 14
type input "1,000"
click at [449, 273] on button "Save & Close" at bounding box center [443, 269] width 49 height 15
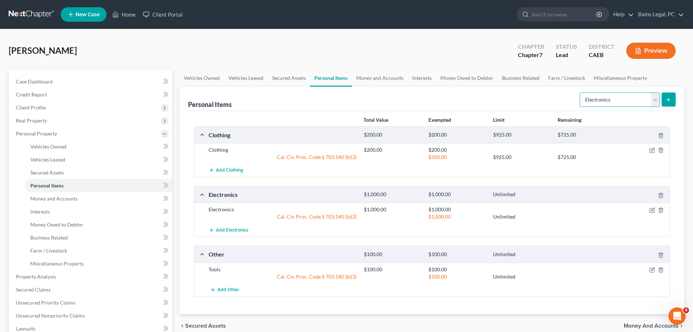
click at [580, 92] on select "Select Item Type Clothing Collectibles Of Value Electronics Firearms Household …" at bounding box center [620, 99] width 80 height 14
select select "household_goods"
click option "Household Goods" at bounding box center [0, 0] width 0 height 0
drag, startPoint x: 672, startPoint y: 100, endPoint x: 611, endPoint y: 101, distance: 61.0
click at [672, 100] on button "submit" at bounding box center [669, 99] width 14 height 14
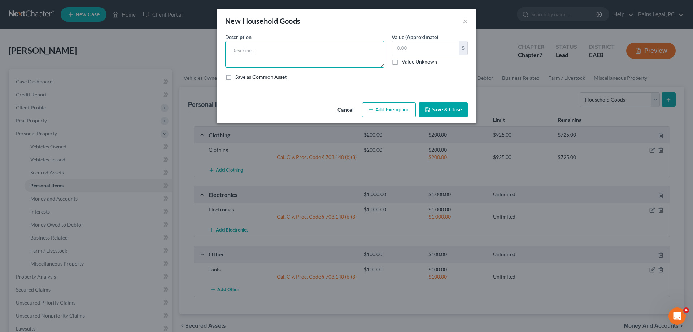
click at [332, 59] on textarea at bounding box center [304, 54] width 159 height 27
type textarea "Household Goods"
type input "400"
click at [400, 117] on button "Add Exemption" at bounding box center [389, 109] width 54 height 15
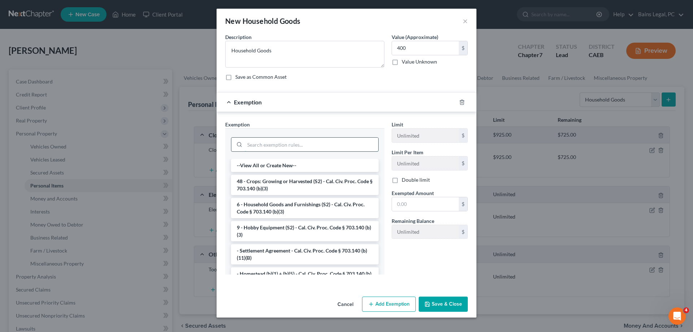
click at [281, 144] on input "search" at bounding box center [312, 145] width 134 height 14
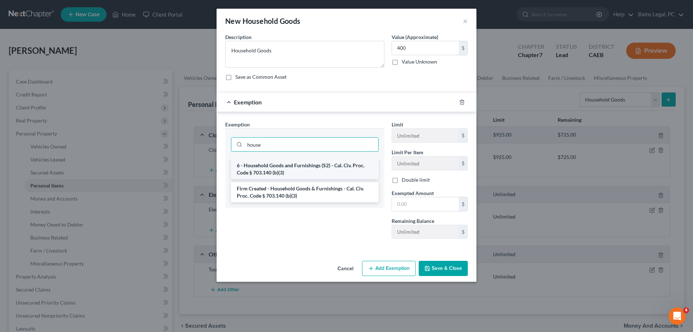
type input "house"
click at [278, 165] on li "6 - Household Goods and Furnishings (S2) - Cal. Civ. Proc. Code § 703.140 (b)(3)" at bounding box center [305, 169] width 148 height 20
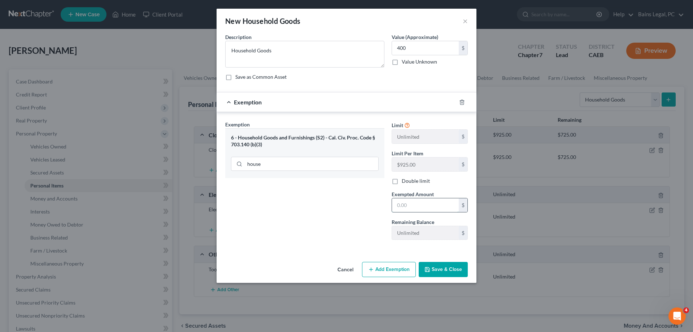
click at [418, 202] on input "text" at bounding box center [425, 205] width 67 height 14
type input "400"
drag, startPoint x: 438, startPoint y: 267, endPoint x: 432, endPoint y: 268, distance: 5.9
click at [439, 267] on button "Save & Close" at bounding box center [443, 269] width 49 height 15
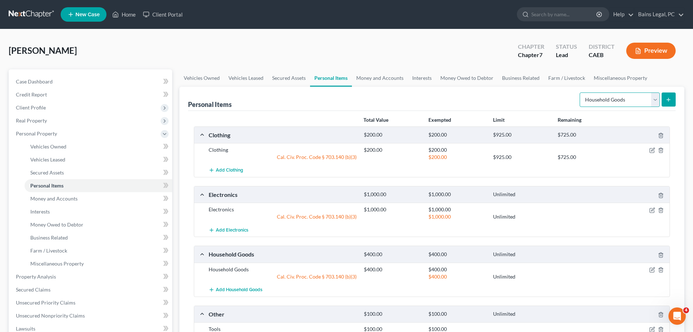
click at [580, 92] on select "Select Item Type Clothing Collectibles Of Value Electronics Firearms Household …" at bounding box center [620, 99] width 80 height 14
select select "sports_and_hobby_equipment"
click option "Sports & Hobby Equipment" at bounding box center [0, 0] width 0 height 0
click at [669, 98] on icon "submit" at bounding box center [669, 100] width 6 height 6
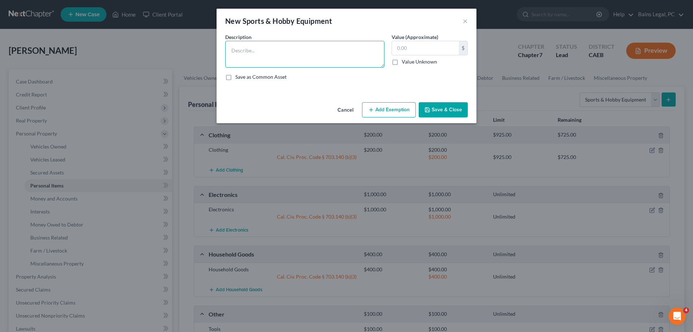
click at [349, 56] on textarea at bounding box center [304, 54] width 159 height 27
type textarea "Sports & Hobby Equipment"
type input "800"
drag, startPoint x: 393, startPoint y: 105, endPoint x: 365, endPoint y: 121, distance: 31.5
click at [393, 105] on button "Add Exemption" at bounding box center [389, 109] width 54 height 15
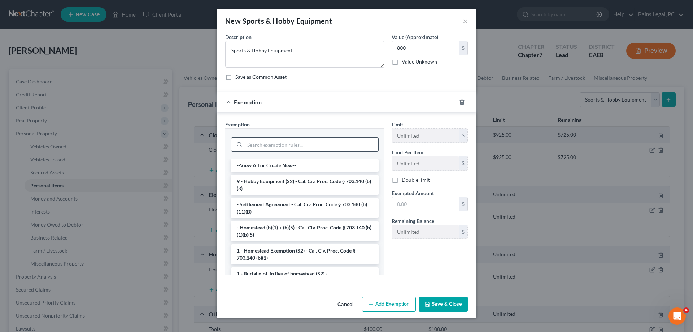
click at [303, 151] on input "search" at bounding box center [312, 145] width 134 height 14
click at [297, 191] on li "9 - Hobby Equipment (S2) - Cal. Civ. Proc. Code § 703.140 (b)(3)" at bounding box center [305, 185] width 148 height 20
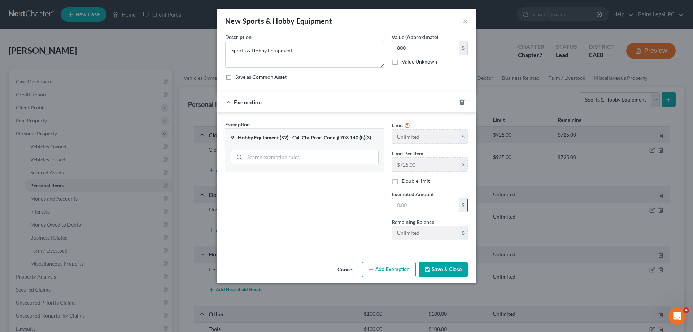
click at [421, 210] on input "text" at bounding box center [425, 205] width 67 height 14
type input "800"
click at [448, 270] on button "Save & Close" at bounding box center [443, 269] width 49 height 15
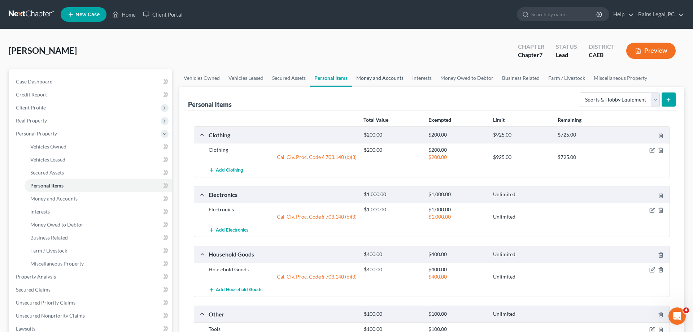
click at [390, 81] on link "Money and Accounts" at bounding box center [380, 77] width 56 height 17
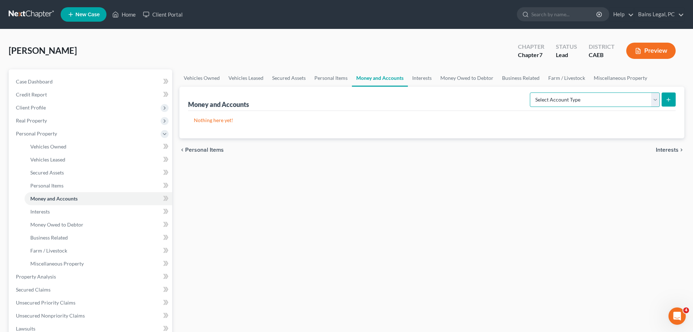
click at [530, 92] on select "Select Account Type Brokerage Cash on Hand Certificates of Deposit Checking Acc…" at bounding box center [595, 99] width 130 height 14
select select "security_deposits"
click option "Security Deposits or Prepayments" at bounding box center [0, 0] width 0 height 0
click at [665, 101] on button "submit" at bounding box center [669, 99] width 14 height 14
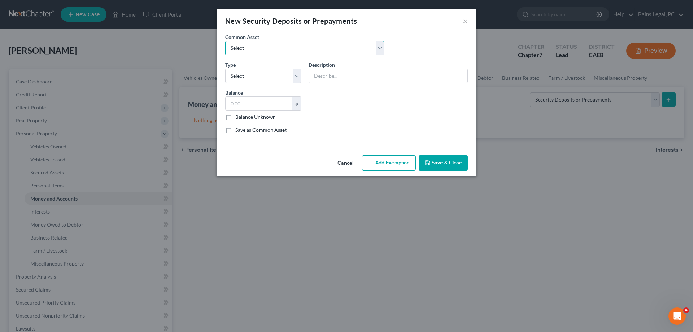
click at [225, 41] on select "Select Security deposit with landlord" at bounding box center [304, 48] width 159 height 14
select select "0"
click option "Security deposit with landlord" at bounding box center [0, 0] width 0 height 0
type input "Security deposit with landlord"
type input "600.00"
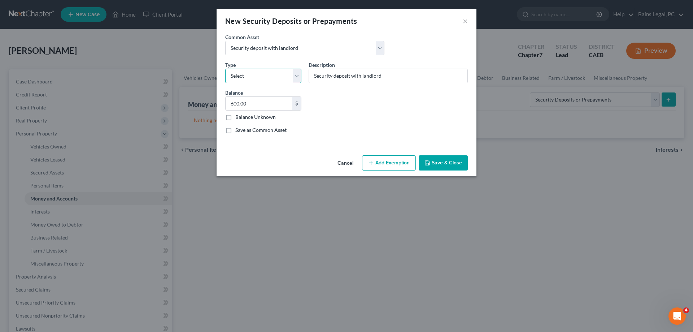
click at [225, 69] on select "Select Electric Gas Heating Oil Security Deposit On Rental Unit Prepaid Rent Te…" at bounding box center [263, 76] width 76 height 14
select select "3"
click option "Security Deposit On Rental Unit" at bounding box center [0, 0] width 0 height 0
click at [268, 107] on input "600.00" at bounding box center [259, 104] width 67 height 14
type input "1,195"
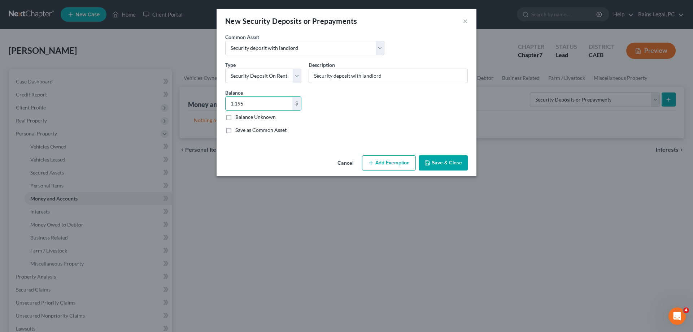
click at [383, 163] on button "Add Exemption" at bounding box center [389, 162] width 54 height 15
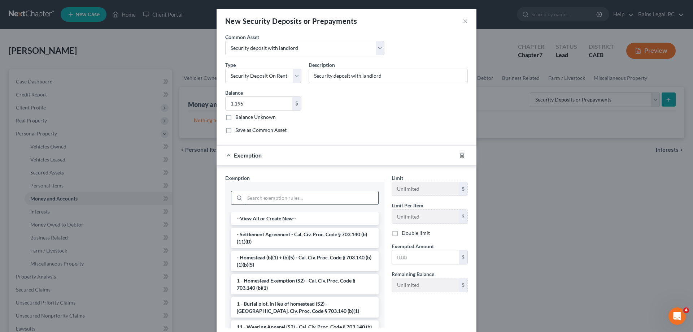
click at [282, 201] on input "search" at bounding box center [312, 198] width 134 height 14
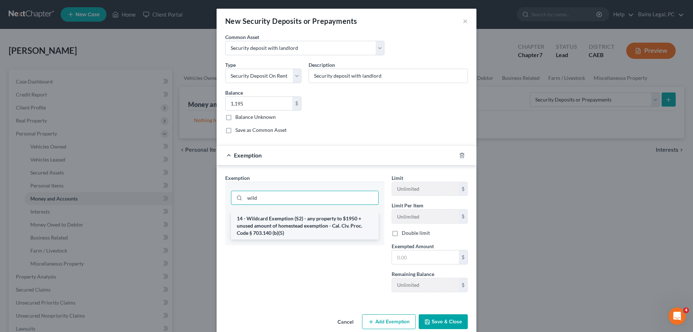
type input "wild"
drag, startPoint x: 286, startPoint y: 234, endPoint x: 315, endPoint y: 229, distance: 30.3
click at [286, 234] on li "14 - Wildcard Exemption (S2) - any property to $1950 + unused amount of homeste…" at bounding box center [305, 225] width 148 height 27
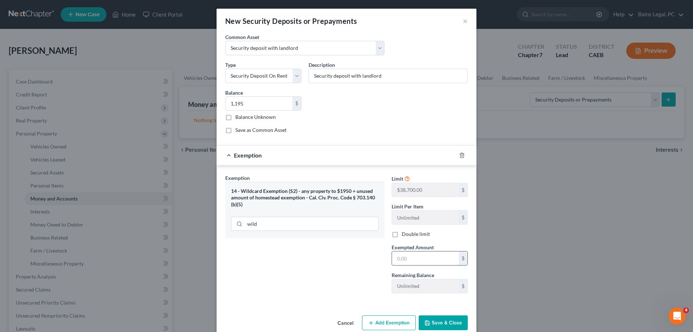
click at [424, 255] on input "text" at bounding box center [425, 258] width 67 height 14
type input "1,195"
click at [458, 319] on button "Save & Close" at bounding box center [443, 322] width 49 height 15
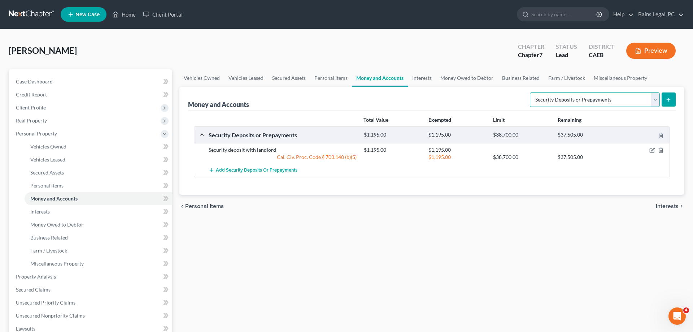
click at [530, 92] on select "Select Account Type Brokerage Cash on Hand Certificates of Deposit Checking Acc…" at bounding box center [595, 99] width 130 height 14
drag, startPoint x: 586, startPoint y: 96, endPoint x: 613, endPoint y: 76, distance: 34.1
click at [614, 76] on link "Miscellaneous Property" at bounding box center [620, 77] width 62 height 17
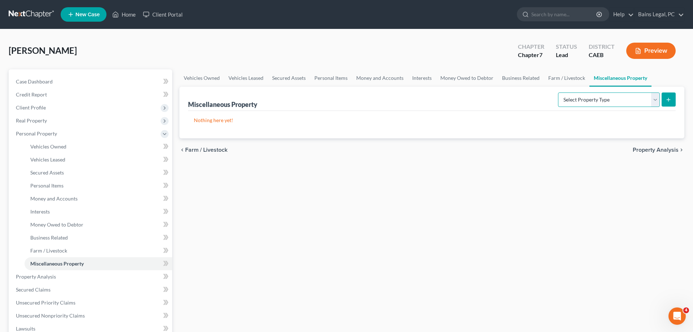
click at [558, 92] on select "Select Property Type Assigned for Creditor Benefit Within 1 Year Holding for An…" at bounding box center [609, 99] width 102 height 14
select select "stored_within_1_year"
click option "Stored Within 1 Year" at bounding box center [0, 0] width 0 height 0
click at [671, 99] on icon "submit" at bounding box center [669, 100] width 6 height 6
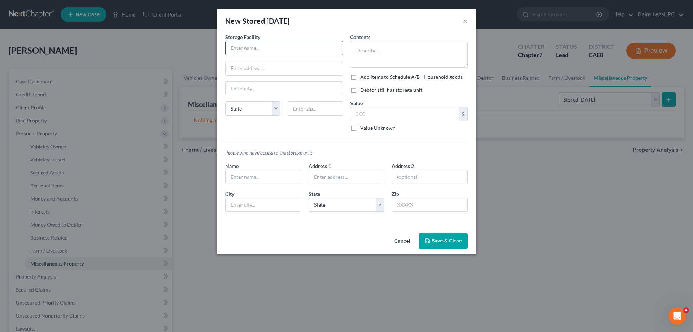
click at [307, 50] on input "text" at bounding box center [284, 48] width 117 height 14
type input "Extra Space Storage"
type input "2101 Sylvan Ave"
type input "95350"
type input "Modesto"
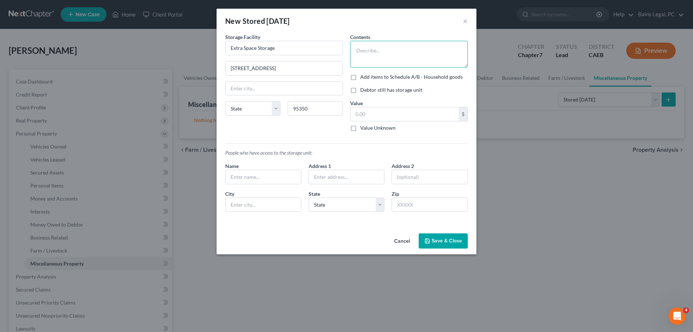
select select "4"
click at [398, 51] on textarea at bounding box center [409, 54] width 118 height 27
type textarea "Camping Gear"
click at [397, 112] on input "text" at bounding box center [405, 114] width 108 height 14
type input "800"
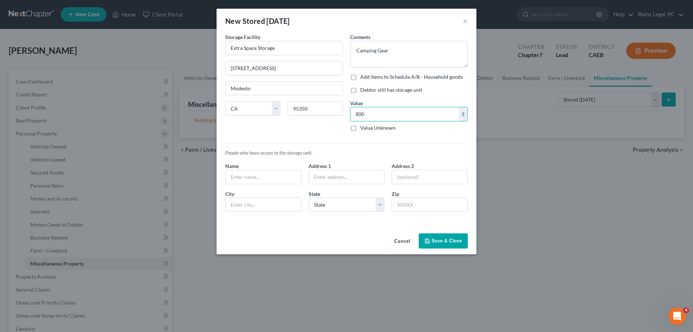
click at [441, 243] on button "Save & Close" at bounding box center [443, 240] width 49 height 15
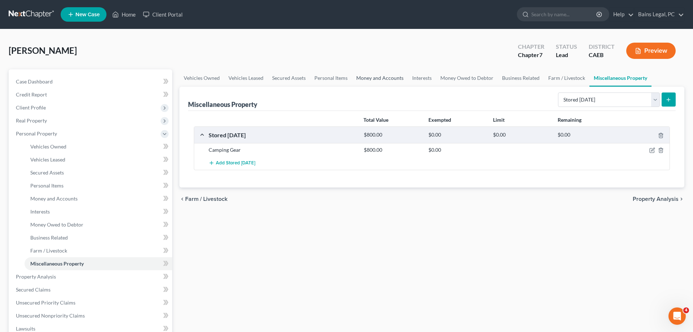
click at [380, 76] on link "Money and Accounts" at bounding box center [380, 77] width 56 height 17
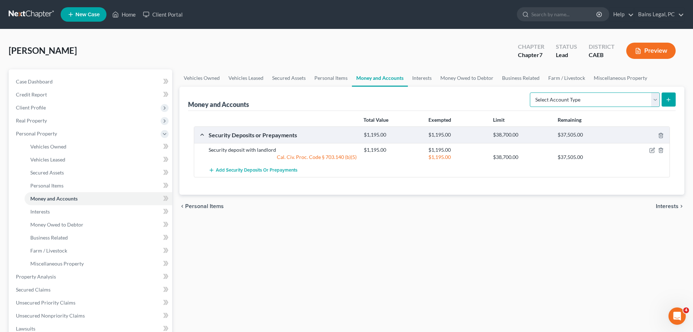
click at [530, 92] on select "Select Account Type Brokerage Cash on Hand Certificates of Deposit Checking Acc…" at bounding box center [595, 99] width 130 height 14
select select "savings"
click option "Savings Account" at bounding box center [0, 0] width 0 height 0
click at [669, 96] on button "submit" at bounding box center [669, 99] width 14 height 14
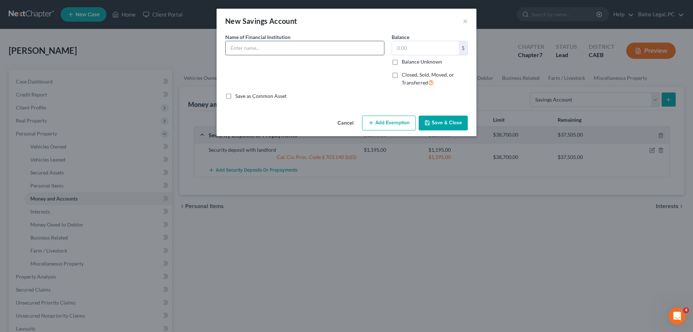
click at [323, 53] on input "text" at bounding box center [305, 48] width 158 height 14
type input "Mocse CU...4121"
click at [328, 48] on input "Mocse CU...4121" at bounding box center [305, 48] width 158 height 14
click at [444, 127] on button "Save & Close" at bounding box center [443, 123] width 49 height 15
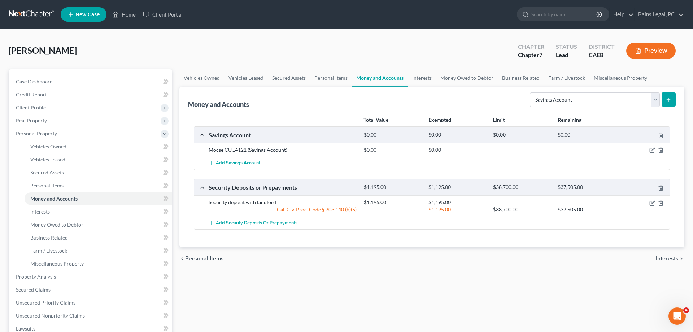
drag, startPoint x: 247, startPoint y: 163, endPoint x: 253, endPoint y: 159, distance: 7.3
click at [247, 163] on span "Add Savings Account" at bounding box center [238, 163] width 44 height 6
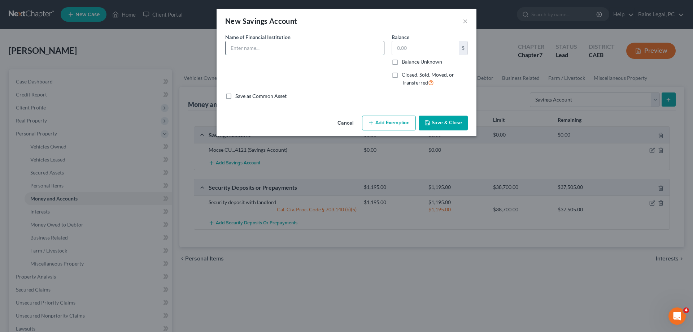
click at [292, 51] on input "text" at bounding box center [305, 48] width 158 height 14
type input "Mocse CU...7100"
type input "5"
click at [397, 127] on button "Add Exemption" at bounding box center [389, 123] width 54 height 15
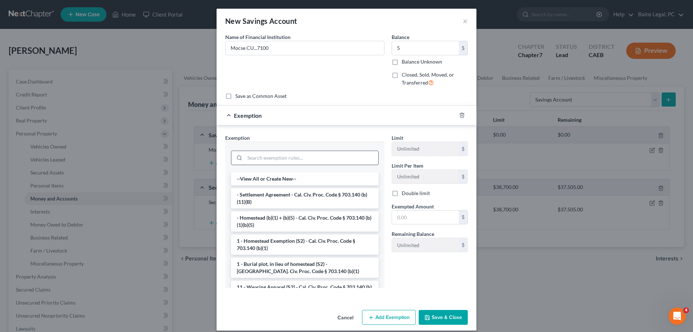
click at [310, 156] on input "search" at bounding box center [312, 158] width 134 height 14
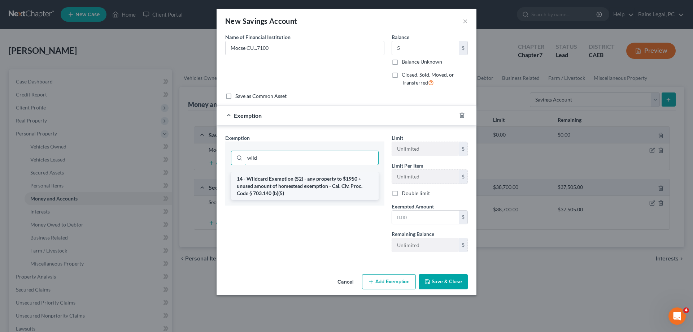
type input "wild"
click at [307, 185] on li "14 - Wildcard Exemption (S2) - any property to $1950 + unused amount of homeste…" at bounding box center [305, 185] width 148 height 27
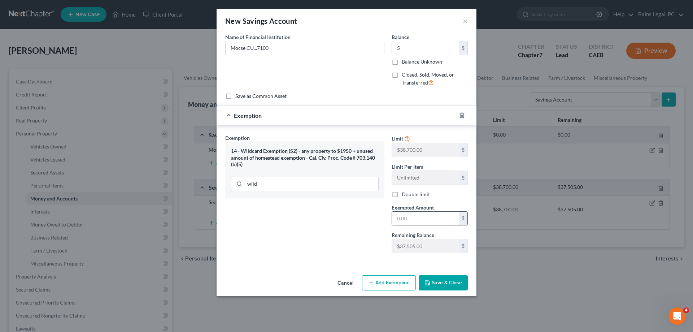
click at [422, 218] on input "text" at bounding box center [425, 219] width 67 height 14
type input "5"
click at [443, 282] on button "Save & Close" at bounding box center [443, 282] width 49 height 15
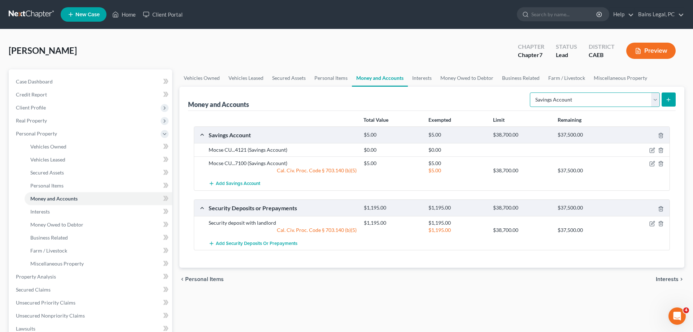
click at [530, 92] on select "Select Account Type Brokerage Cash on Hand Certificates of Deposit Checking Acc…" at bounding box center [595, 99] width 130 height 14
select select "checking"
click option "Checking Account" at bounding box center [0, 0] width 0 height 0
click at [667, 97] on icon "submit" at bounding box center [669, 100] width 6 height 6
click at [325, 78] on link "Personal Items" at bounding box center [331, 77] width 42 height 17
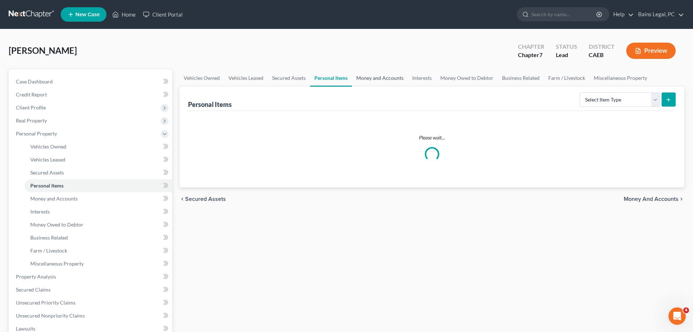
click at [372, 77] on link "Money and Accounts" at bounding box center [380, 77] width 56 height 17
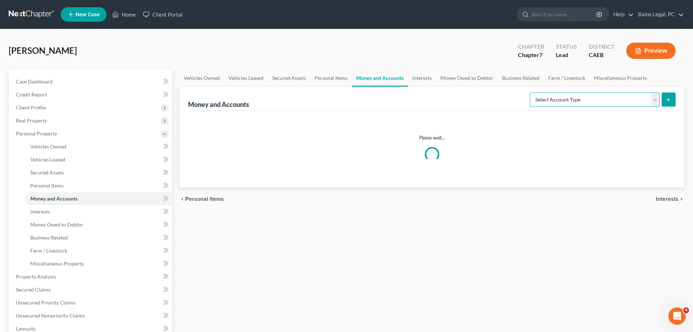
click at [530, 92] on select "Select Account Type Brokerage Cash on Hand Certificates of Deposit Checking Acc…" at bounding box center [595, 99] width 130 height 14
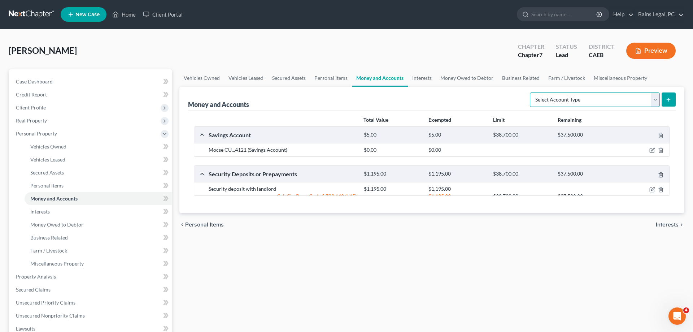
select select "checking"
click option "Checking Account" at bounding box center [0, 0] width 0 height 0
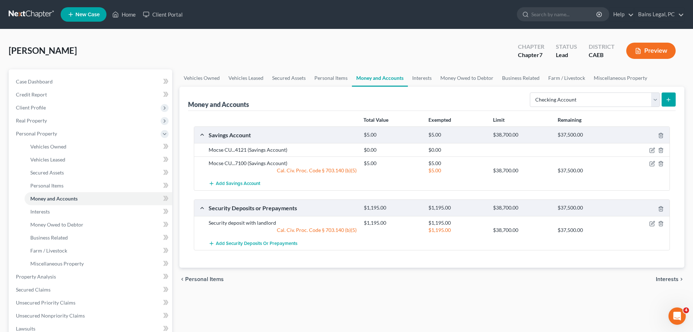
click at [666, 99] on icon "submit" at bounding box center [669, 100] width 6 height 6
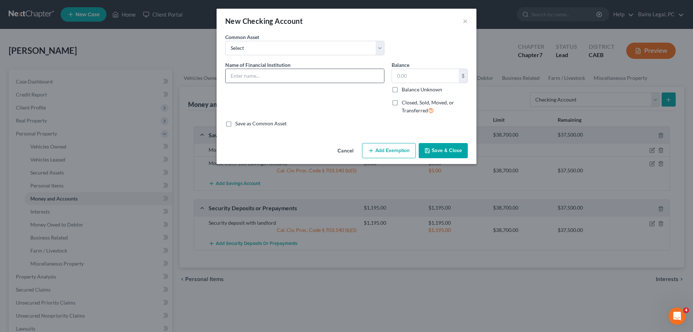
click at [288, 77] on input "text" at bounding box center [305, 76] width 158 height 14
type input "Mocse CU...4190"
type input "4.08"
click at [388, 154] on button "Add Exemption" at bounding box center [389, 150] width 54 height 15
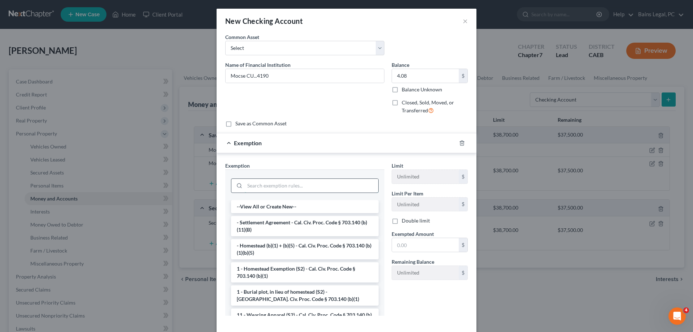
click at [295, 184] on input "search" at bounding box center [312, 186] width 134 height 14
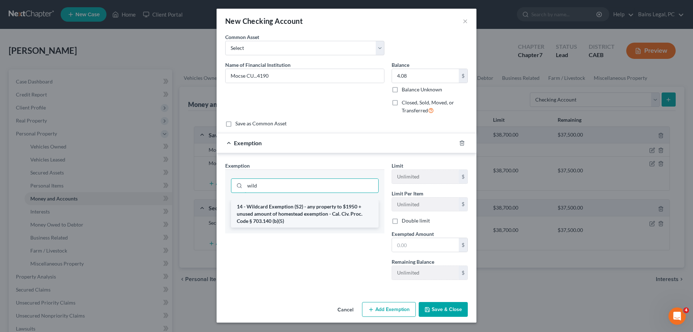
type input "wild"
click at [299, 221] on li "14 - Wildcard Exemption (S2) - any property to $1950 + unused amount of homeste…" at bounding box center [305, 213] width 148 height 27
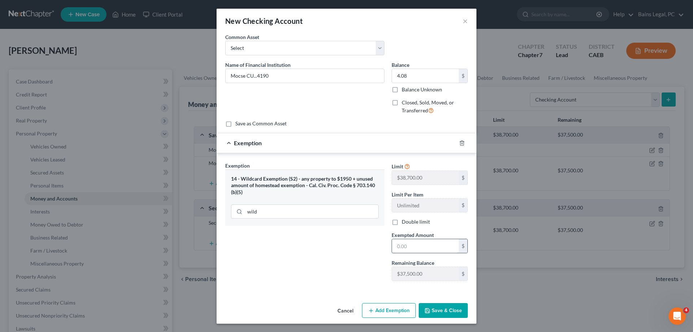
click at [417, 244] on input "text" at bounding box center [425, 246] width 67 height 14
type input "4.08"
click at [443, 312] on button "Save & Close" at bounding box center [443, 310] width 49 height 15
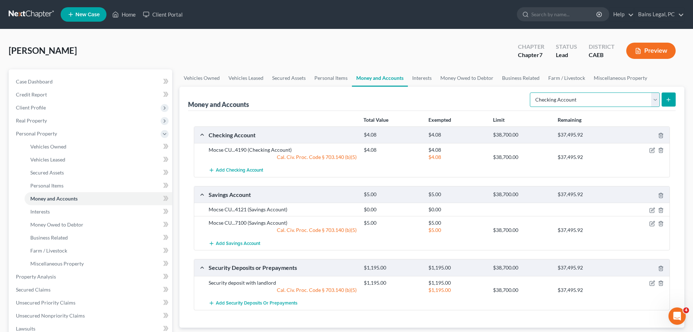
click at [530, 92] on select "Select Account Type Brokerage Cash on Hand Certificates of Deposit Checking Acc…" at bounding box center [595, 99] width 130 height 14
select select "other"
click option "Other (Credit Union, Health Savings Account, etc)" at bounding box center [0, 0] width 0 height 0
click at [668, 97] on icon "submit" at bounding box center [669, 100] width 6 height 6
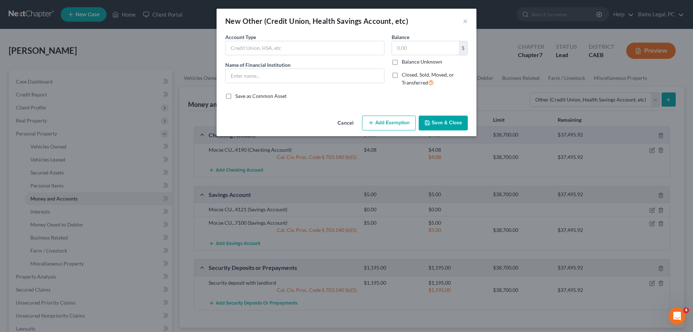
click at [248, 38] on label "Account Type" at bounding box center [240, 37] width 31 height 8
click at [248, 47] on input "text" at bounding box center [305, 48] width 158 height 14
type input "Virtual Wallet"
type input "PNC Bank"
type input "2,665.60"
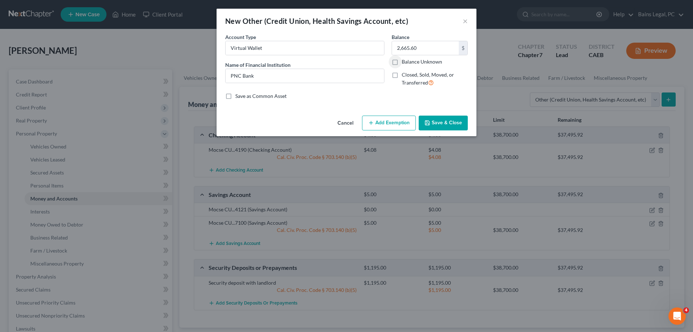
click at [380, 121] on button "Add Exemption" at bounding box center [389, 123] width 54 height 15
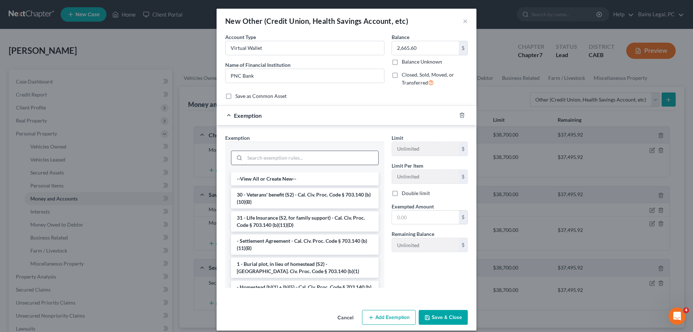
click at [311, 157] on input "search" at bounding box center [312, 158] width 134 height 14
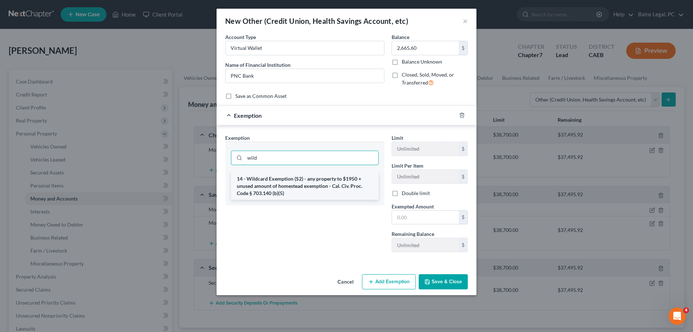
type input "wild"
click at [334, 193] on li "14 - Wildcard Exemption (S2) - any property to $1950 + unused amount of homeste…" at bounding box center [305, 185] width 148 height 27
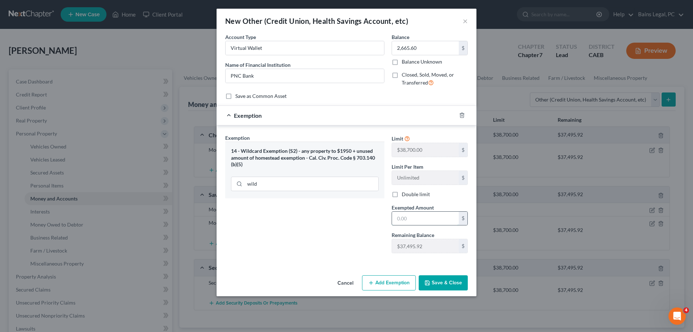
click at [441, 219] on input "text" at bounding box center [425, 219] width 67 height 14
type input "2,665.60"
click at [455, 285] on button "Save & Close" at bounding box center [443, 282] width 49 height 15
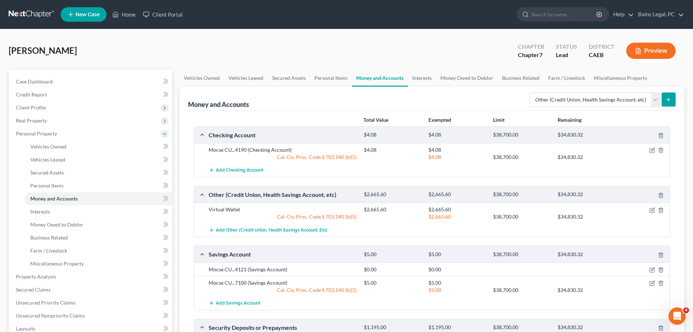
scroll to position [37, 0]
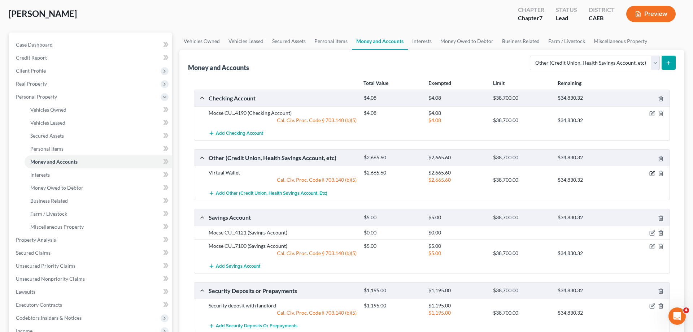
click at [651, 173] on icon "button" at bounding box center [652, 173] width 6 height 6
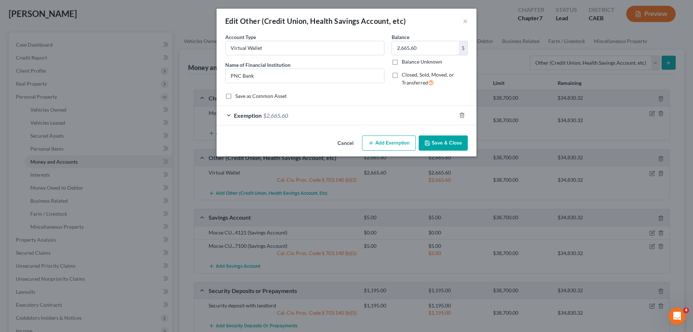
click at [460, 147] on button "Save & Close" at bounding box center [443, 142] width 49 height 15
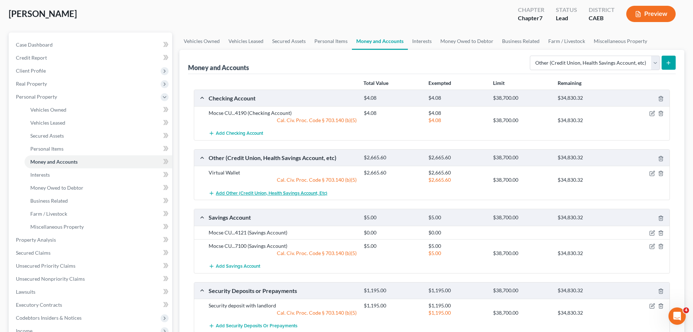
click at [269, 198] on button "Add Other (Credit Union, Health Savings Account, etc)" at bounding box center [268, 192] width 119 height 13
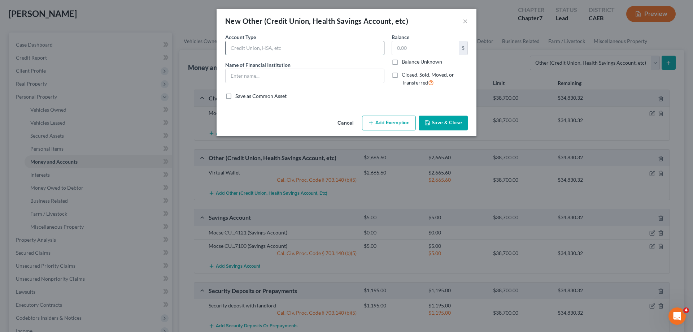
click at [302, 54] on input "text" at bounding box center [305, 48] width 158 height 14
type input "Virtual Wallet Reserve"
type input "PNC Bank"
type input "0.12"
click at [380, 125] on button "Add Exemption" at bounding box center [389, 123] width 54 height 15
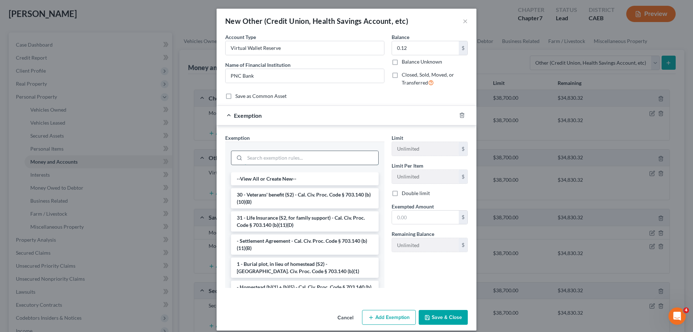
click at [293, 158] on input "search" at bounding box center [312, 158] width 134 height 14
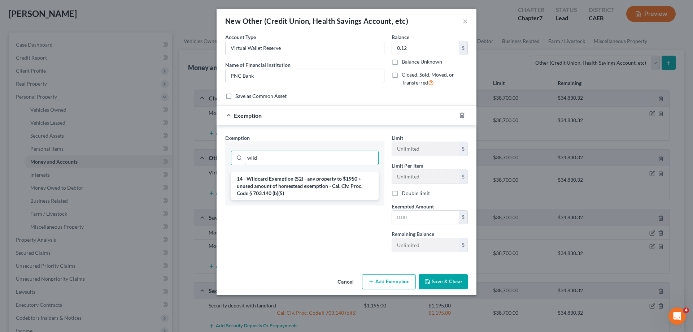
type input "wild"
click at [283, 198] on li "14 - Wildcard Exemption (S2) - any property to $1950 + unused amount of homeste…" at bounding box center [305, 185] width 148 height 27
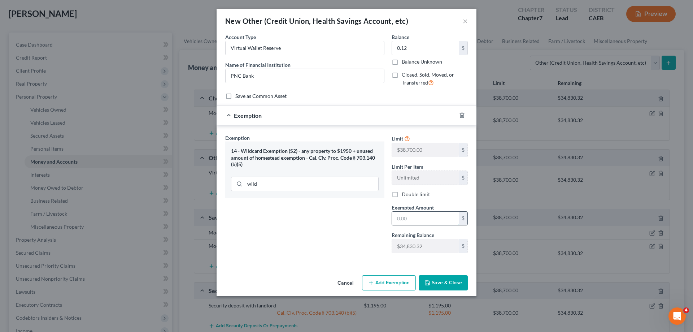
click at [412, 217] on input "text" at bounding box center [425, 219] width 67 height 14
type input "0.12"
click at [436, 280] on button "Save & Close" at bounding box center [443, 282] width 49 height 15
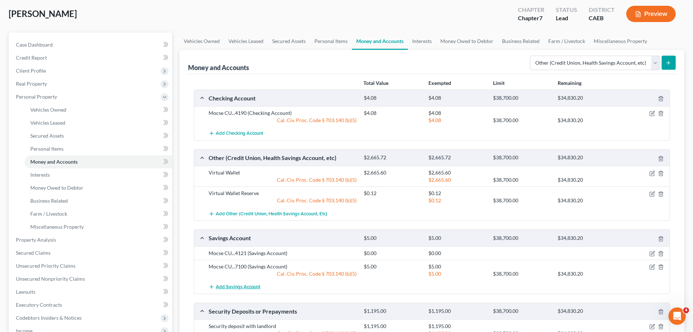
drag, startPoint x: 238, startPoint y: 286, endPoint x: 331, endPoint y: 231, distance: 108.3
click at [238, 286] on span "Add Savings Account" at bounding box center [238, 287] width 44 height 6
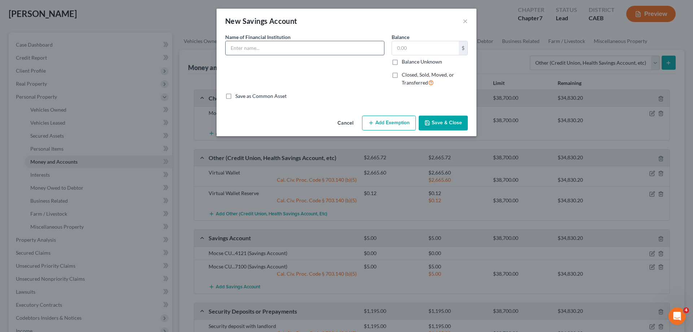
click at [316, 52] on input "text" at bounding box center [305, 48] width 158 height 14
type input "Travis CU...8375"
type input "5"
click at [391, 122] on button "Add Exemption" at bounding box center [389, 123] width 54 height 15
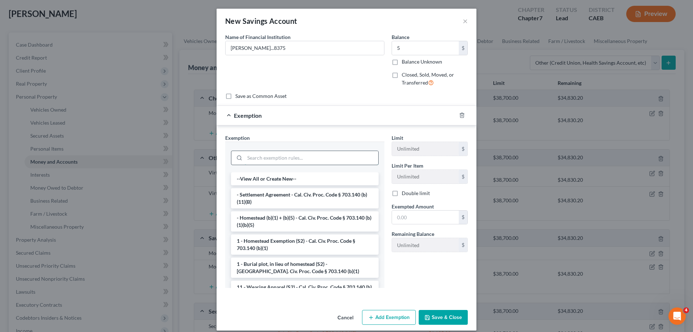
click at [271, 156] on input "search" at bounding box center [312, 158] width 134 height 14
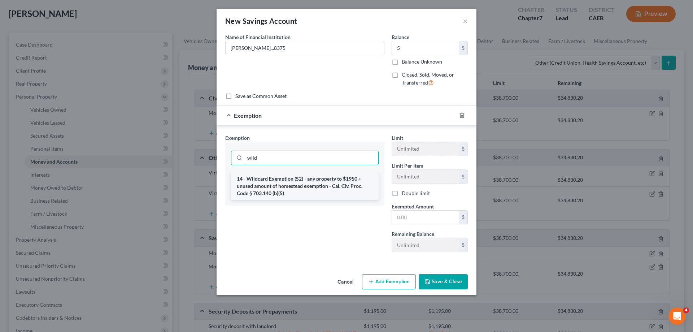
type input "wild"
drag, startPoint x: 267, startPoint y: 180, endPoint x: 402, endPoint y: 206, distance: 136.6
click at [271, 180] on li "14 - Wildcard Exemption (S2) - any property to $1950 + unused amount of homeste…" at bounding box center [305, 185] width 148 height 27
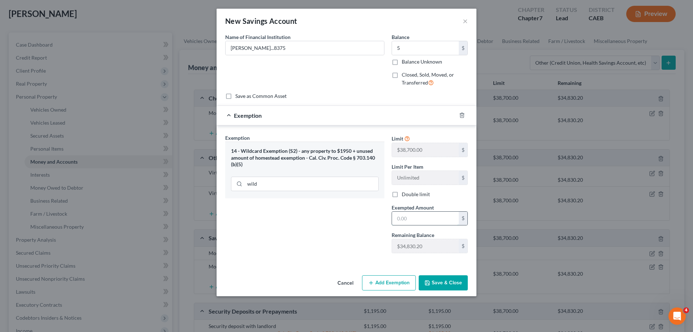
click at [431, 217] on input "text" at bounding box center [425, 219] width 67 height 14
type input "5"
drag, startPoint x: 442, startPoint y: 285, endPoint x: 438, endPoint y: 285, distance: 4.3
click at [441, 285] on button "Save & Close" at bounding box center [443, 282] width 49 height 15
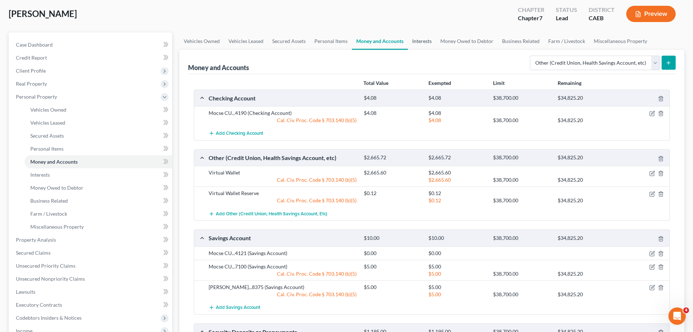
drag, startPoint x: 422, startPoint y: 44, endPoint x: 617, endPoint y: 85, distance: 199.9
click at [422, 44] on link "Interests" at bounding box center [422, 40] width 28 height 17
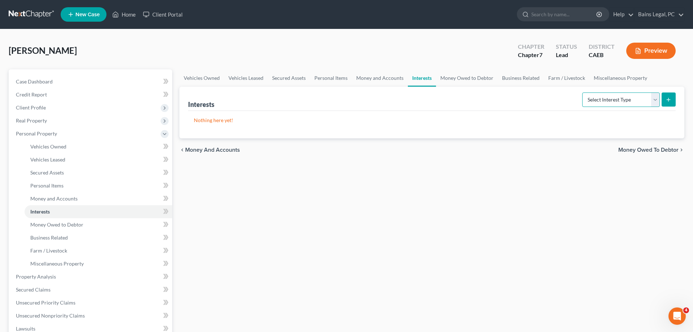
click at [582, 92] on select "Select Interest Type 401K Annuity Bond Education IRA Government Bond Government…" at bounding box center [621, 99] width 78 height 14
select select "other_retirement_plan"
click option "Other Retirement Plan" at bounding box center [0, 0] width 0 height 0
click at [666, 103] on button "submit" at bounding box center [669, 99] width 14 height 14
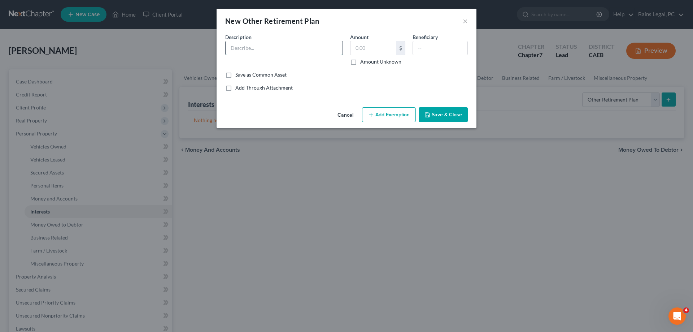
click at [335, 49] on input "text" at bounding box center [284, 48] width 117 height 14
type input "CalPERS"
type input "23,333.75"
drag, startPoint x: 385, startPoint y: 48, endPoint x: 379, endPoint y: 52, distance: 6.5
click at [356, 48] on input "23,333.75" at bounding box center [374, 48] width 46 height 14
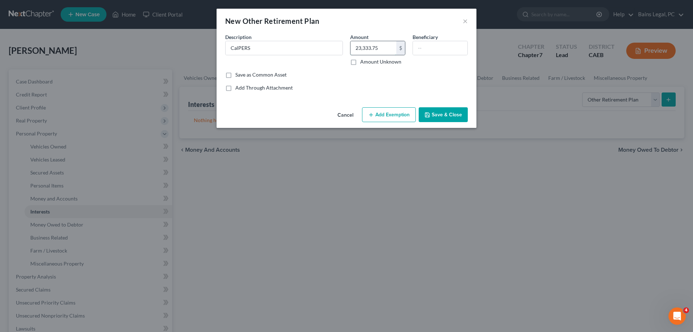
drag, startPoint x: 387, startPoint y: 51, endPoint x: 344, endPoint y: 49, distance: 43.0
click at [351, 49] on input "23,333.75" at bounding box center [374, 48] width 46 height 14
click at [396, 115] on button "Add Exemption" at bounding box center [389, 114] width 54 height 15
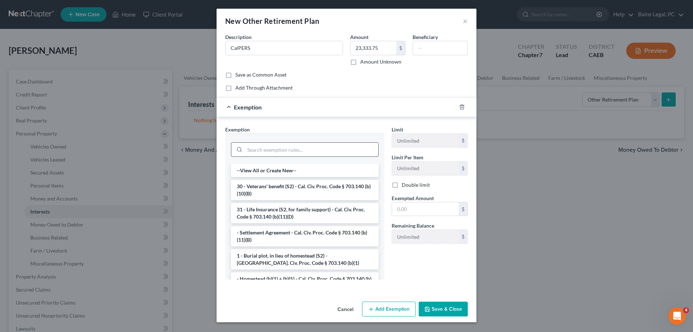
click at [307, 148] on input "search" at bounding box center [312, 150] width 134 height 14
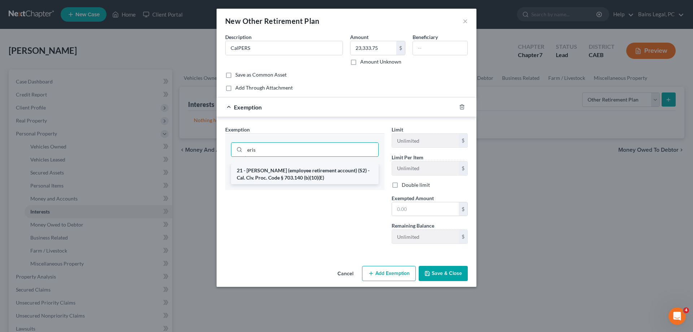
type input "eris"
click at [305, 178] on li "21 - [PERSON_NAME] (employee retirement account) (S2) - Cal. Civ. Proc. Code § …" at bounding box center [305, 174] width 148 height 20
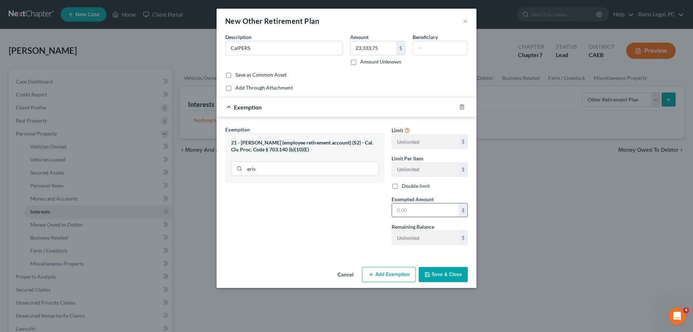
click at [408, 213] on input "text" at bounding box center [425, 210] width 67 height 14
paste input "23,333.75"
type input "23,333.75"
click at [449, 272] on button "Save & Close" at bounding box center [443, 274] width 49 height 15
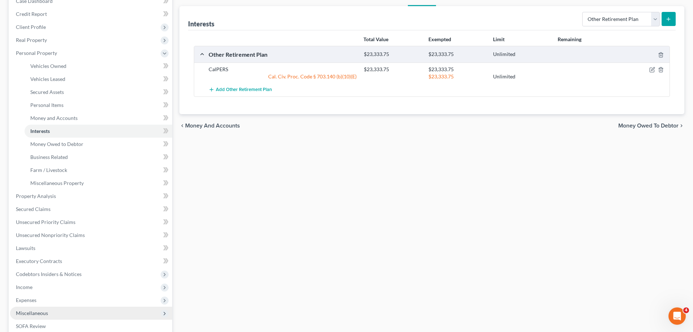
scroll to position [181, 0]
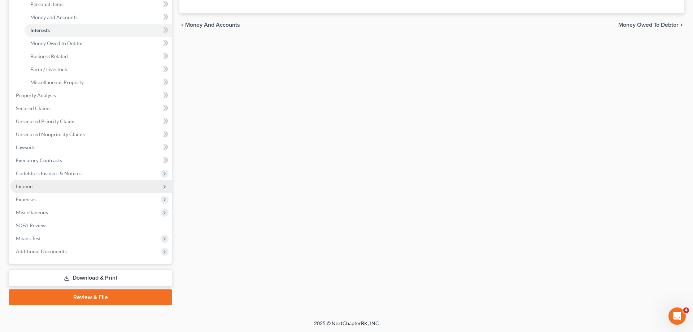
click at [48, 185] on span "Income" at bounding box center [91, 186] width 162 height 13
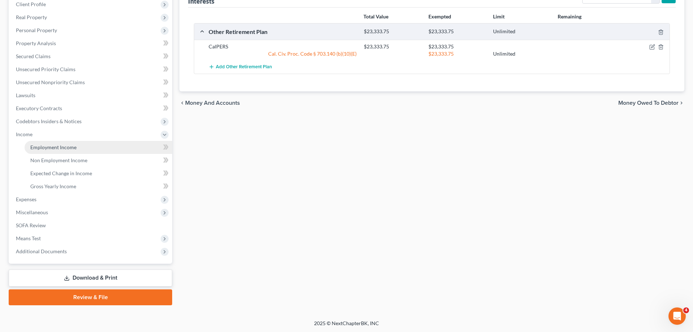
click at [71, 150] on link "Employment Income" at bounding box center [99, 147] width 148 height 13
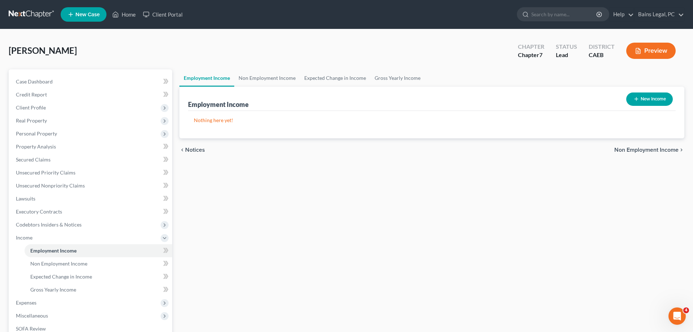
click at [653, 97] on button "New Income" at bounding box center [649, 98] width 47 height 13
select select "0"
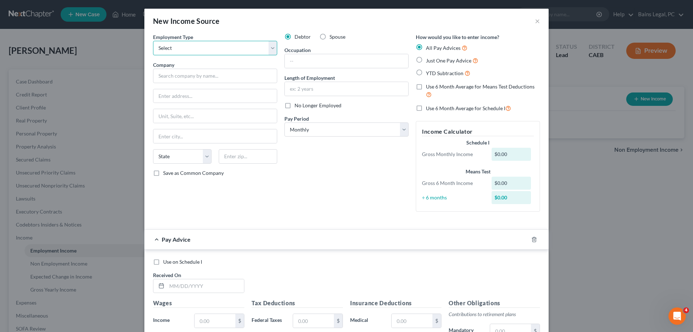
click at [153, 41] on select "Select Full or Part Time Employment Self Employment" at bounding box center [215, 48] width 124 height 14
select select "0"
click option "Full or [DEMOGRAPHIC_DATA] Employment" at bounding box center [0, 0] width 0 height 0
click at [223, 72] on input "text" at bounding box center [215, 76] width 124 height 14
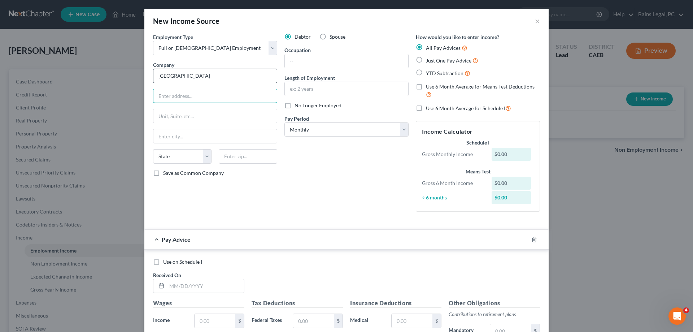
type input "[GEOGRAPHIC_DATA]"
type input "[STREET_ADDRESS]"
type input "95370"
type input "[GEOGRAPHIC_DATA]"
select select "4"
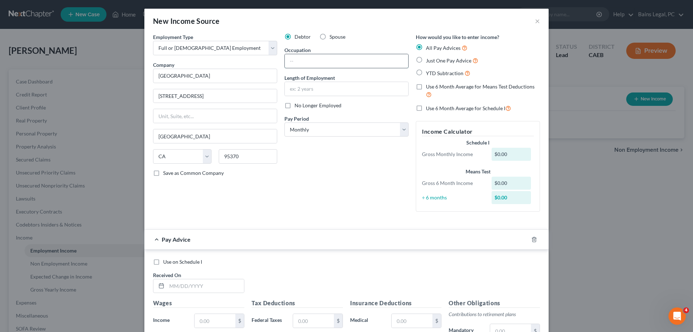
click at [321, 66] on input "text" at bounding box center [346, 61] width 123 height 14
click at [350, 62] on input "text" at bounding box center [346, 61] width 123 height 14
paste input "Program Assistant, Special Programs, TRiO SSS & EOC"
click at [355, 89] on input "text" at bounding box center [346, 89] width 123 height 14
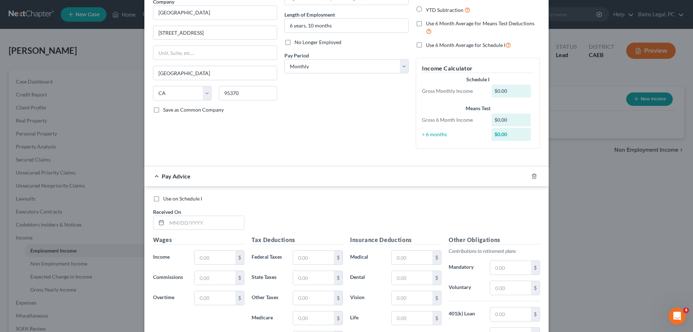
scroll to position [74, 0]
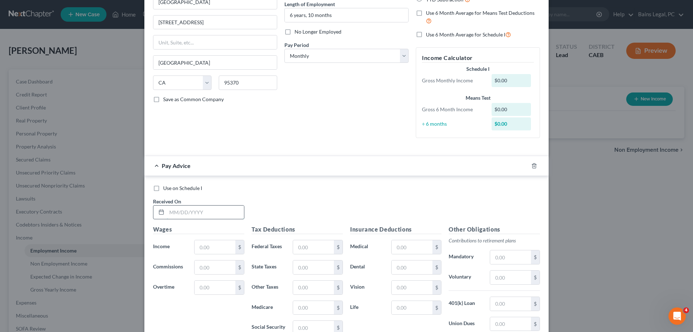
click at [235, 214] on input "text" at bounding box center [205, 212] width 77 height 14
click at [318, 248] on input "text" at bounding box center [313, 247] width 41 height 14
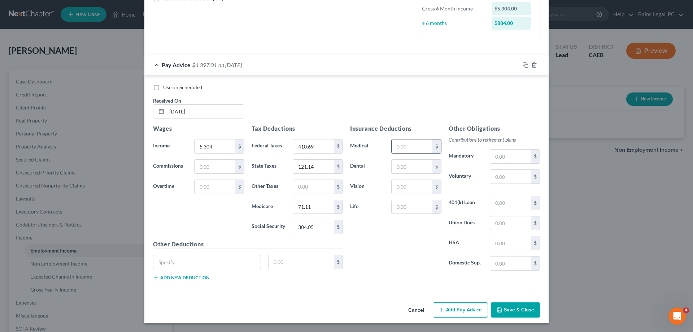
click at [438, 145] on div "$" at bounding box center [436, 146] width 9 height 14
click at [190, 264] on input "text" at bounding box center [206, 262] width 107 height 14
click at [504, 221] on input "text" at bounding box center [510, 223] width 41 height 14
click at [177, 278] on button "Add new deduction" at bounding box center [181, 278] width 56 height 6
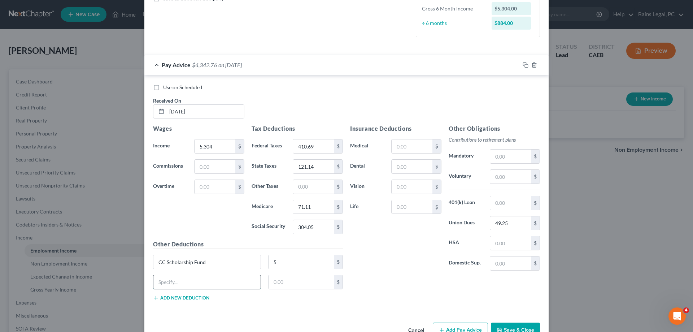
click at [179, 280] on input "text" at bounding box center [206, 282] width 107 height 14
click at [419, 147] on input "text" at bounding box center [412, 146] width 41 height 14
click at [197, 300] on button "Add new deduction" at bounding box center [181, 298] width 56 height 6
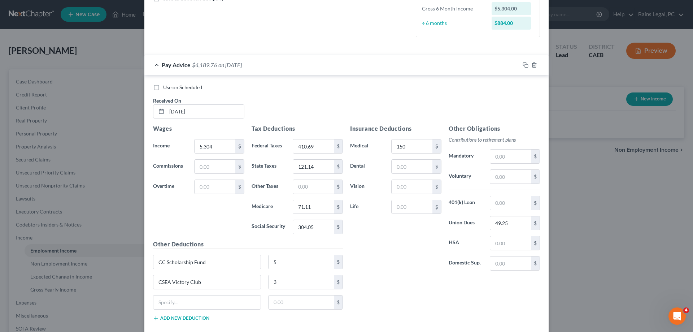
click at [199, 295] on div "Other Deductions CC Scholarship Fund 5 $ CSEA Victory Club 3 $ $ Add new deduct…" at bounding box center [247, 283] width 197 height 87
click at [199, 301] on input "text" at bounding box center [206, 302] width 107 height 14
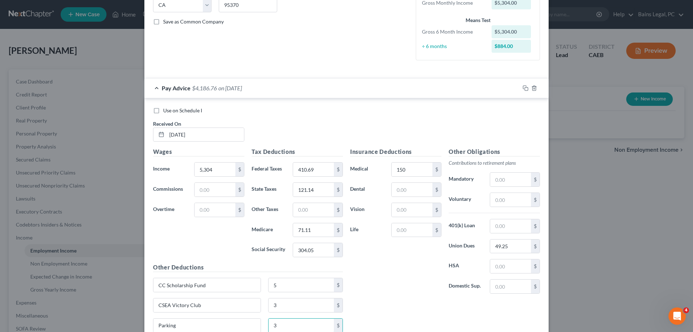
scroll to position [138, 0]
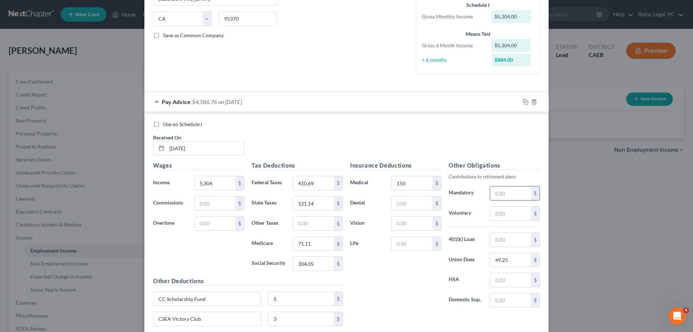
click at [513, 192] on input "text" at bounding box center [510, 193] width 41 height 14
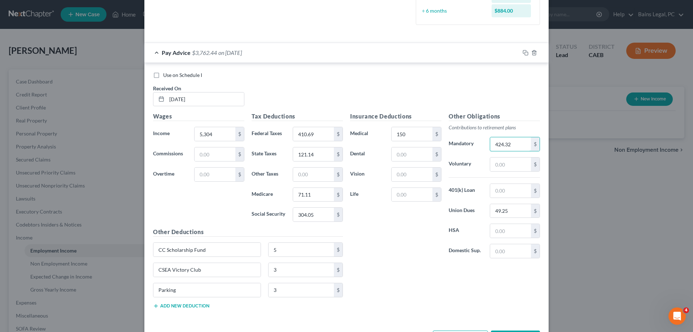
scroll to position [211, 0]
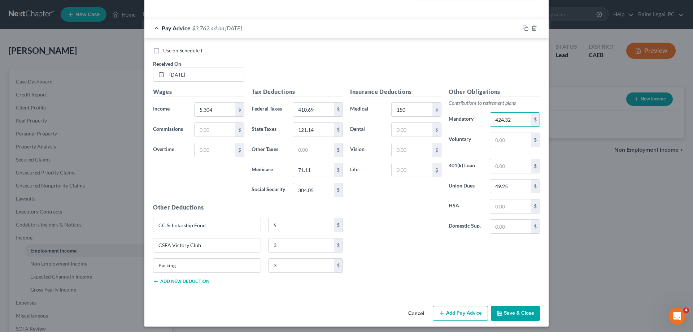
click at [196, 282] on button "Add new deduction" at bounding box center [181, 281] width 56 height 6
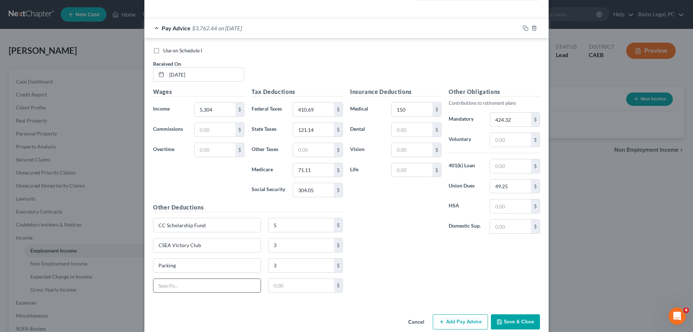
click at [213, 282] on input "text" at bounding box center [206, 286] width 107 height 14
click at [524, 27] on icon "button" at bounding box center [526, 28] width 6 height 6
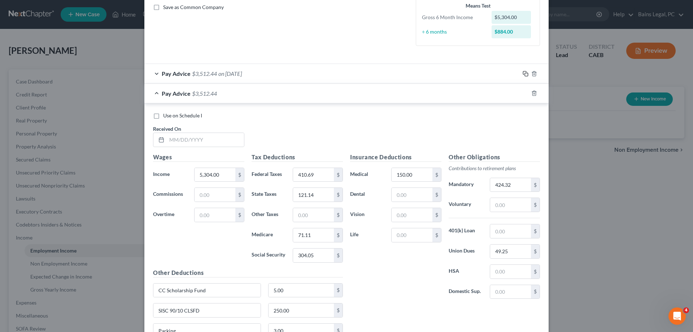
scroll to position [191, 0]
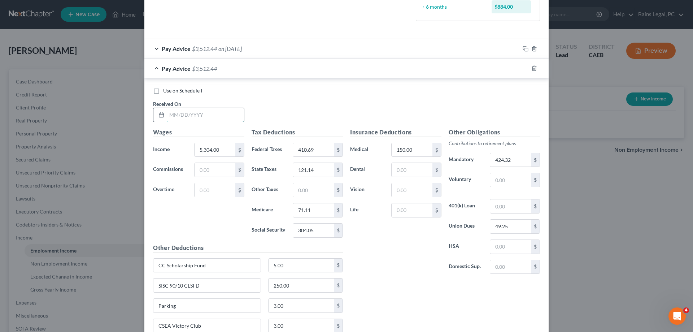
click at [221, 112] on input "text" at bounding box center [205, 115] width 77 height 14
click at [526, 69] on icon "button" at bounding box center [526, 68] width 6 height 6
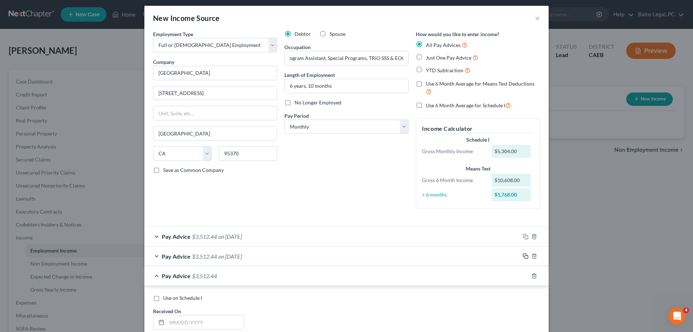
scroll to position [150, 0]
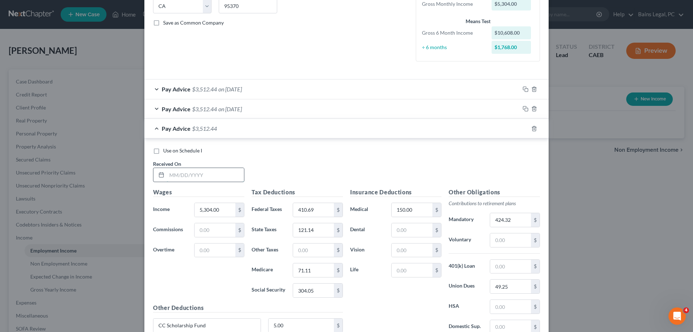
click at [219, 177] on input "text" at bounding box center [205, 175] width 77 height 14
click at [515, 287] on input "49.25" at bounding box center [510, 286] width 41 height 14
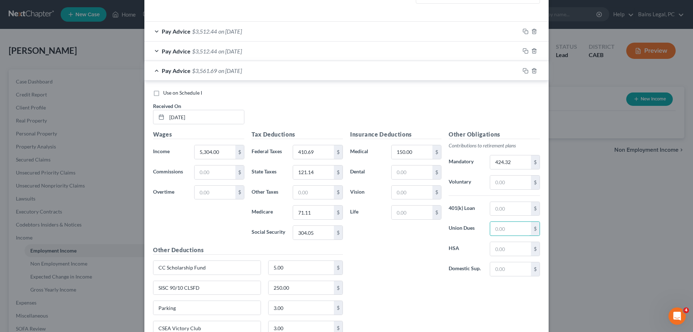
scroll to position [224, 0]
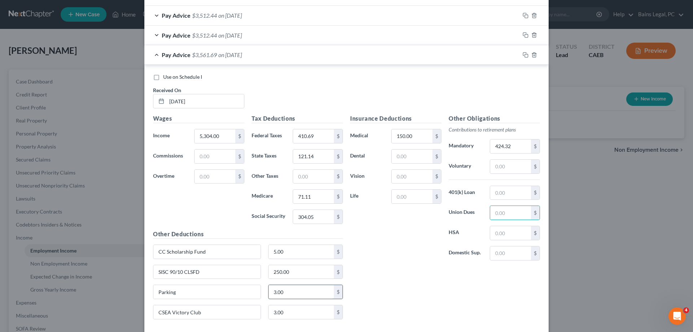
drag, startPoint x: 294, startPoint y: 292, endPoint x: 297, endPoint y: 296, distance: 5.2
click at [295, 292] on input "3.00" at bounding box center [302, 292] width 66 height 14
click at [293, 312] on input "3.00" at bounding box center [302, 312] width 66 height 14
click at [425, 289] on div "Insurance Deductions Medical 150.00 $ Dental $ Vision $ Life $ Other Obligation…" at bounding box center [445, 219] width 197 height 211
click at [524, 55] on icon "button" at bounding box center [526, 55] width 6 height 6
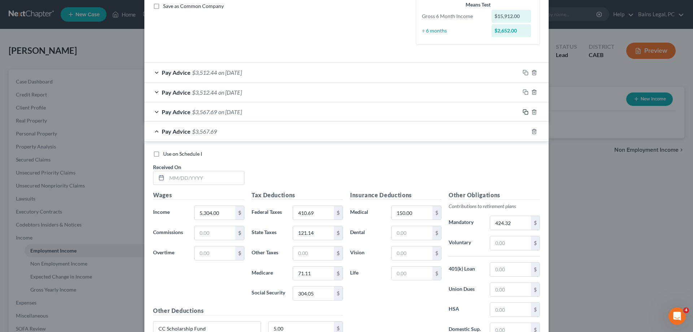
scroll to position [282, 0]
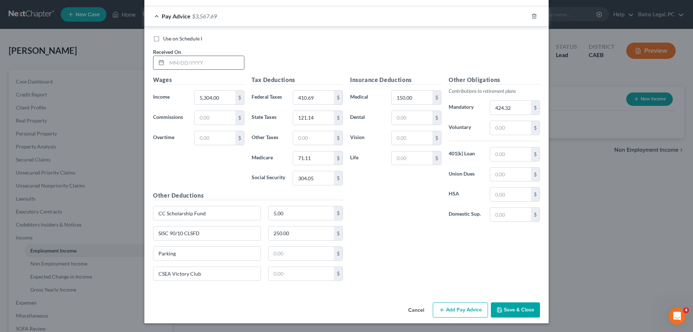
click at [213, 64] on input "text" at bounding box center [205, 63] width 77 height 14
click at [524, 15] on icon "button" at bounding box center [526, 16] width 6 height 6
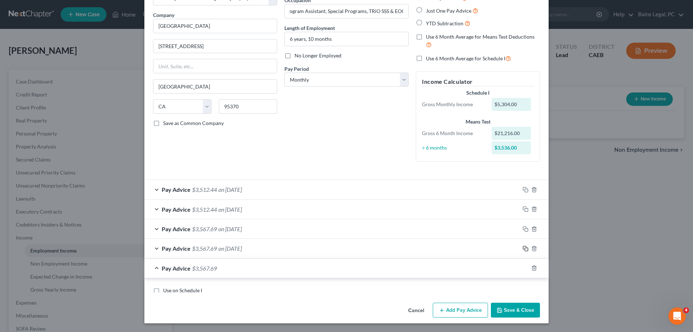
scroll to position [187, 0]
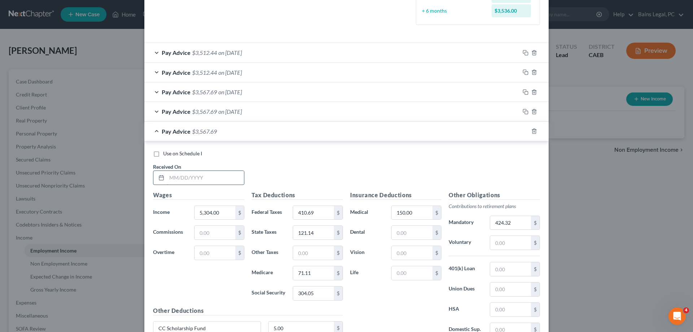
click at [213, 178] on input "text" at bounding box center [205, 178] width 77 height 14
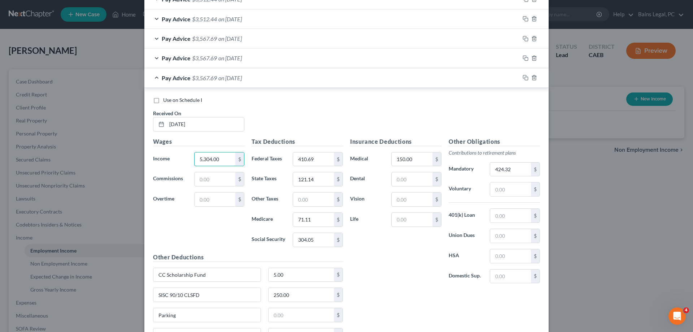
scroll to position [260, 0]
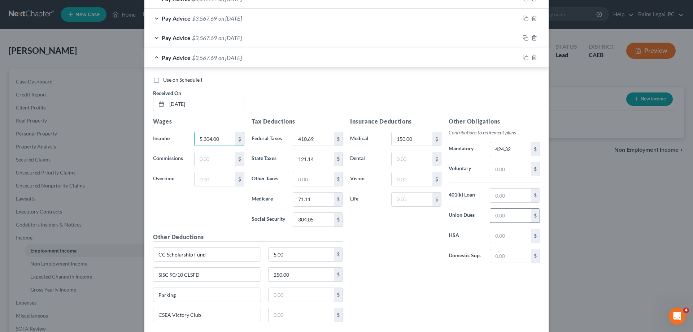
click at [530, 217] on input "text" at bounding box center [510, 216] width 41 height 14
click at [305, 296] on input "text" at bounding box center [302, 295] width 66 height 14
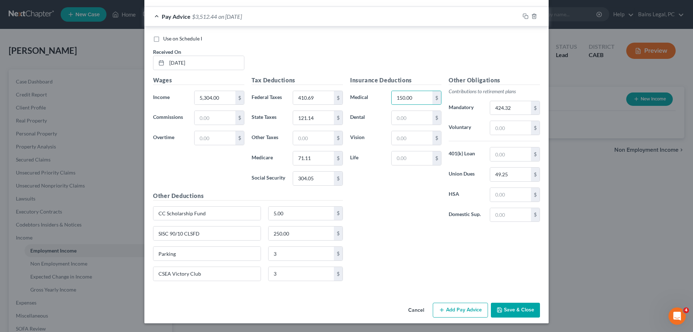
click at [512, 314] on button "Save & Close" at bounding box center [515, 309] width 49 height 15
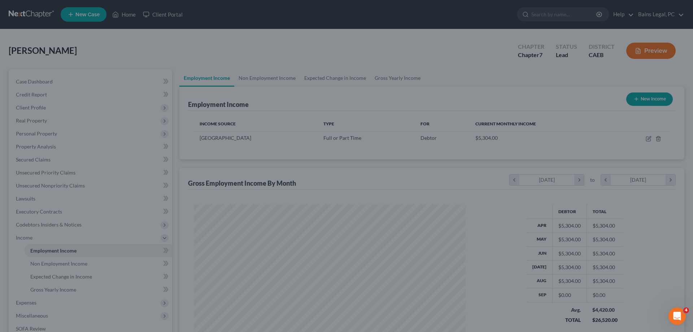
scroll to position [136, 286]
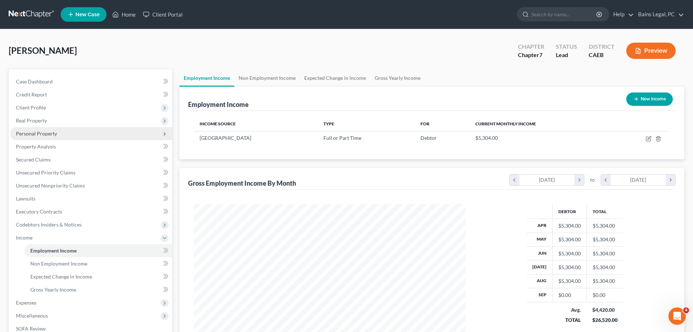
click at [56, 131] on span "Personal Property" at bounding box center [36, 133] width 41 height 6
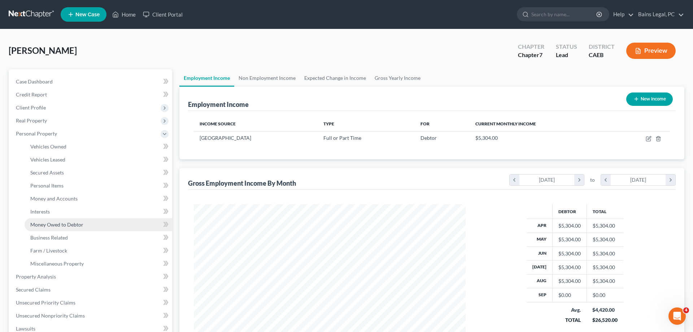
click at [62, 226] on span "Money Owed to Debtor" at bounding box center [56, 224] width 53 height 6
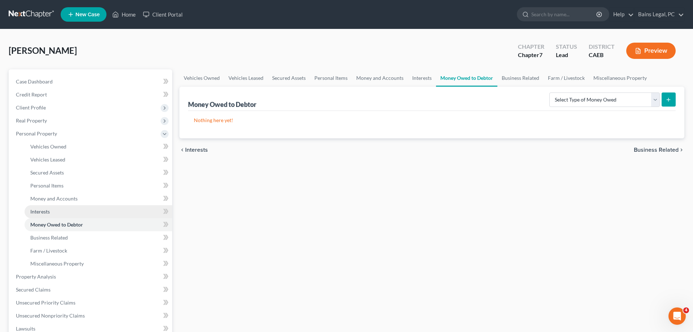
click at [75, 210] on link "Interests" at bounding box center [99, 211] width 148 height 13
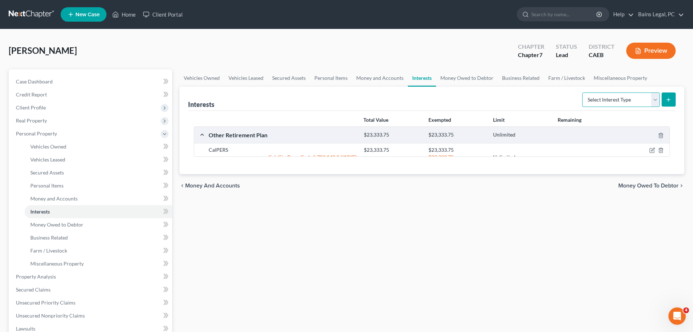
click at [582, 92] on select "Select Interest Type 401K Annuity Bond Education IRA Government Bond Government…" at bounding box center [621, 99] width 78 height 14
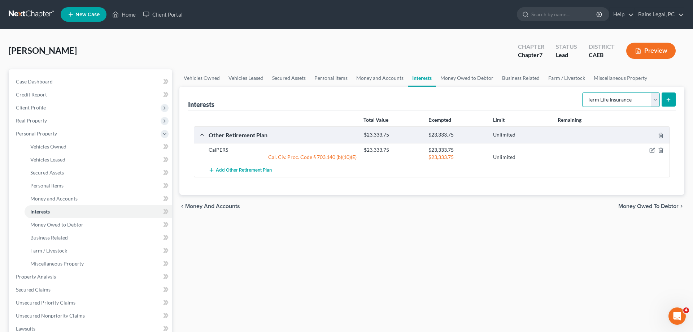
click option "Term Life Insurance" at bounding box center [0, 0] width 0 height 0
click at [667, 100] on icon "submit" at bounding box center [669, 100] width 6 height 6
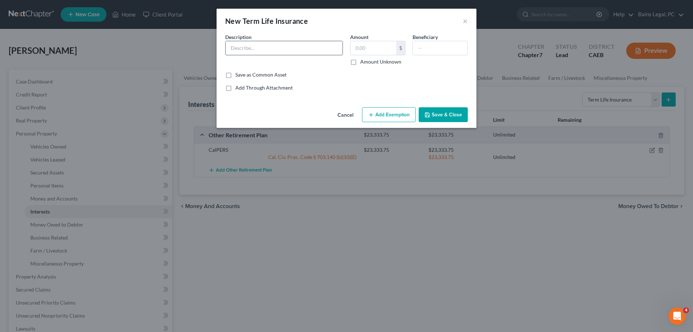
click at [241, 51] on input "text" at bounding box center [284, 48] width 117 height 14
drag, startPoint x: 252, startPoint y: 50, endPoint x: 338, endPoint y: 52, distance: 85.9
click at [338, 52] on input "Term Life Insurance through Employer" at bounding box center [284, 48] width 117 height 14
click at [443, 116] on button "Save & Close" at bounding box center [443, 114] width 49 height 15
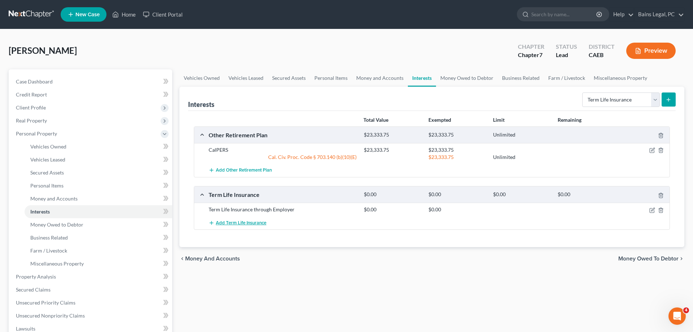
click at [253, 223] on span "Add Term Life Insurance" at bounding box center [241, 223] width 51 height 6
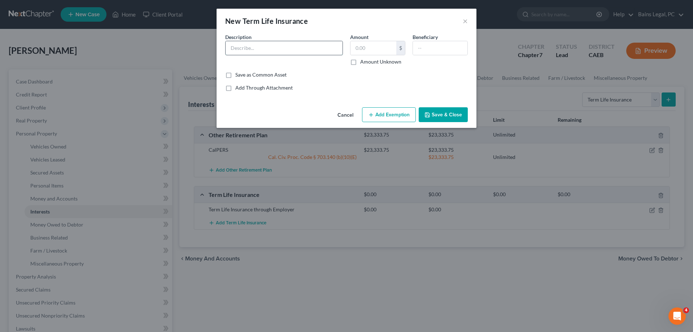
click at [279, 48] on input "text" at bounding box center [284, 48] width 117 height 14
paste input "Insurance through Employer"
click at [441, 110] on button "Save & Close" at bounding box center [443, 114] width 49 height 15
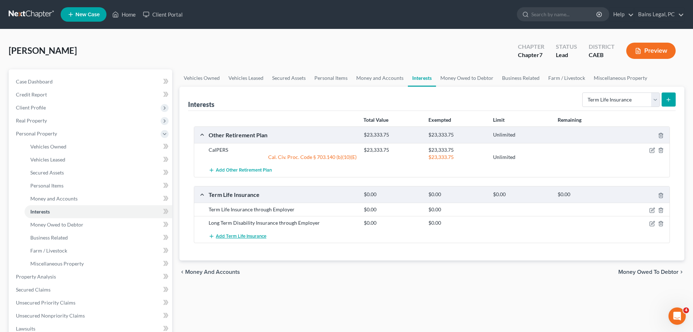
click at [244, 239] on span "Add Term Life Insurance" at bounding box center [241, 236] width 51 height 6
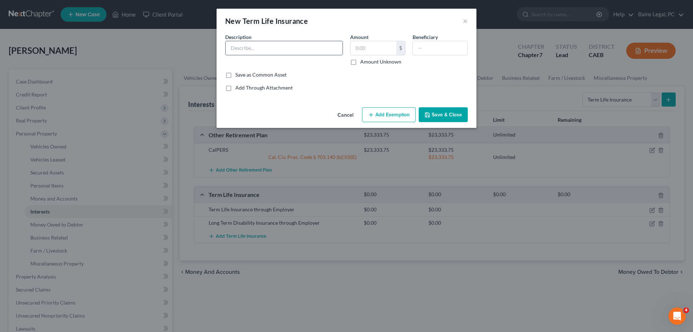
click at [284, 49] on input "text" at bounding box center [284, 48] width 117 height 14
paste input "Insurance through Employer"
click at [444, 113] on button "Save & Close" at bounding box center [443, 114] width 49 height 15
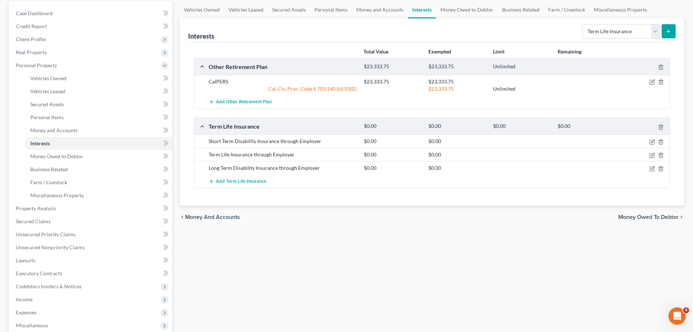
scroll to position [74, 0]
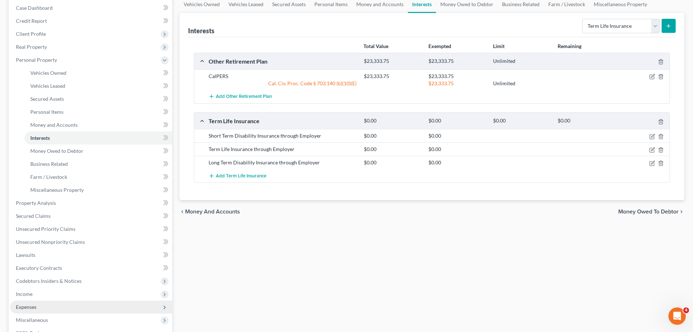
drag, startPoint x: 44, startPoint y: 305, endPoint x: 44, endPoint y: 300, distance: 4.3
click at [44, 305] on span "Expenses" at bounding box center [91, 306] width 162 height 13
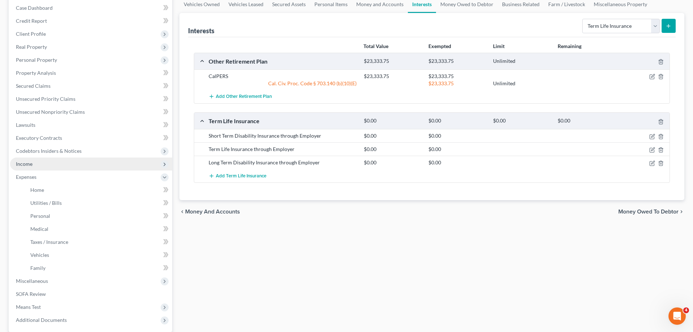
click at [54, 167] on span "Income" at bounding box center [91, 163] width 162 height 13
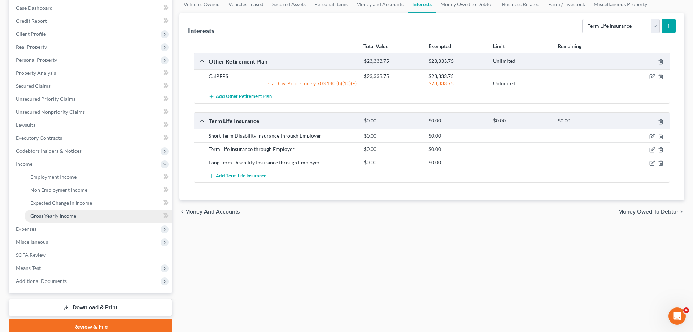
click at [73, 216] on span "Gross Yearly Income" at bounding box center [53, 216] width 46 height 6
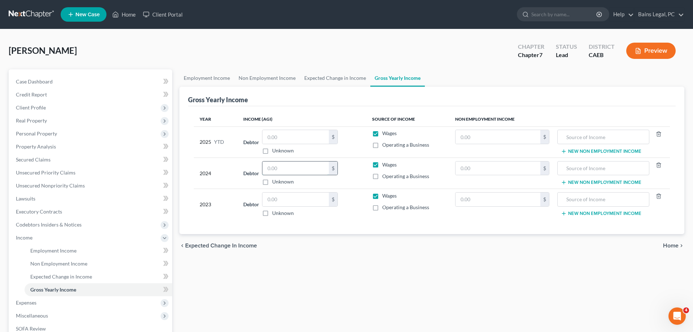
click at [295, 171] on input "text" at bounding box center [295, 168] width 66 height 14
click at [522, 137] on input "text" at bounding box center [498, 137] width 85 height 14
click at [581, 133] on input "text" at bounding box center [603, 137] width 84 height 14
click at [586, 153] on button "New Non Employment Income" at bounding box center [601, 151] width 80 height 6
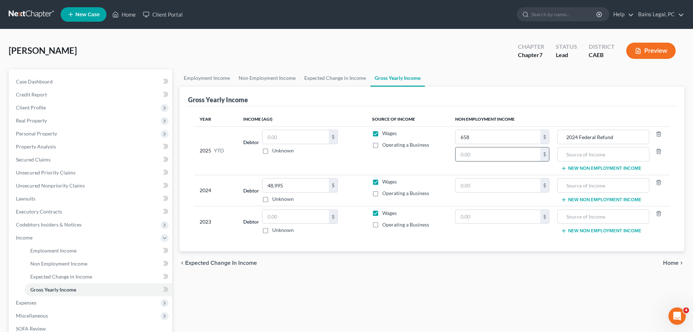
click at [476, 156] on input "text" at bounding box center [498, 154] width 85 height 14
click at [584, 152] on input "text" at bounding box center [603, 154] width 84 height 14
click at [318, 216] on input "text" at bounding box center [295, 217] width 66 height 14
click at [510, 188] on input "text" at bounding box center [498, 185] width 85 height 14
click at [595, 187] on input "text" at bounding box center [603, 185] width 84 height 14
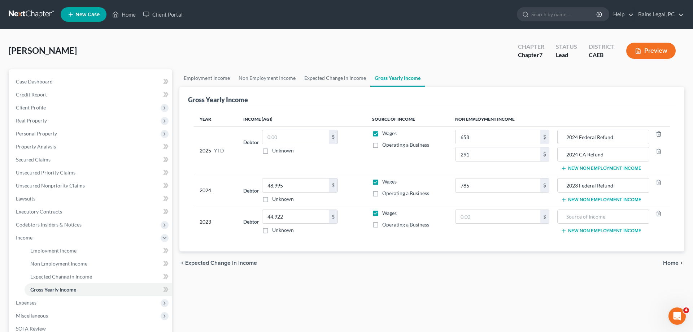
click at [585, 200] on button "New Non Employment Income" at bounding box center [601, 200] width 80 height 6
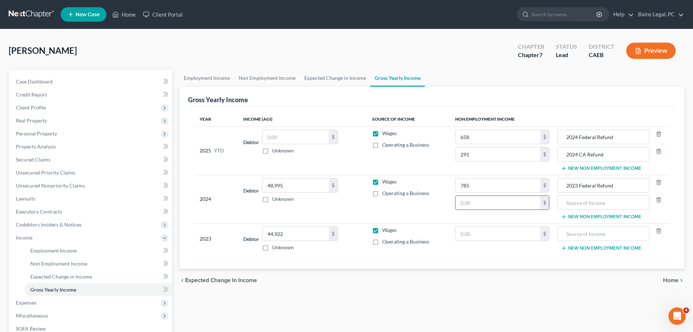
click at [476, 203] on input "text" at bounding box center [498, 203] width 85 height 14
click at [584, 201] on input "text" at bounding box center [603, 203] width 84 height 14
drag, startPoint x: 516, startPoint y: 227, endPoint x: 513, endPoint y: 233, distance: 6.6
click at [515, 229] on input "text" at bounding box center [498, 234] width 85 height 14
click at [513, 233] on input "text" at bounding box center [498, 234] width 85 height 14
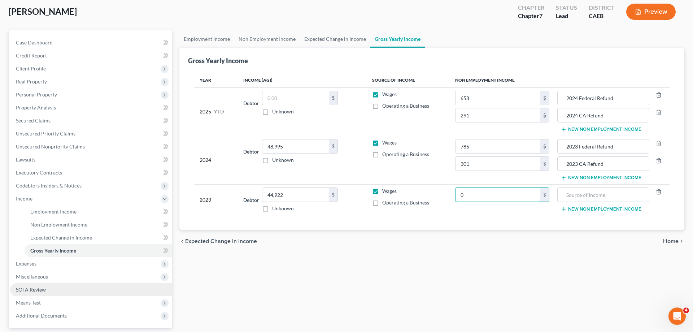
scroll to position [74, 0]
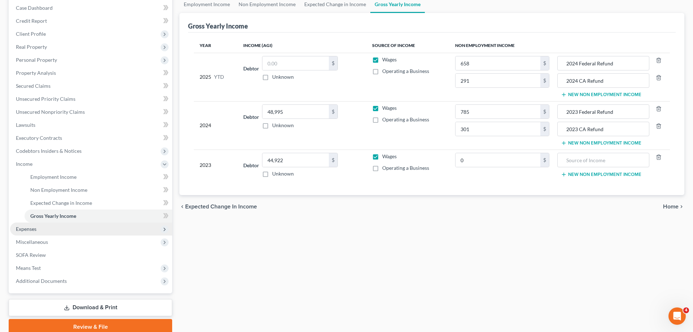
click at [56, 231] on span "Expenses" at bounding box center [91, 228] width 162 height 13
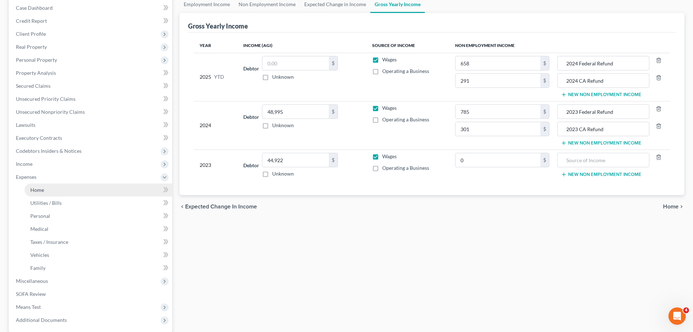
click at [47, 194] on link "Home" at bounding box center [99, 189] width 148 height 13
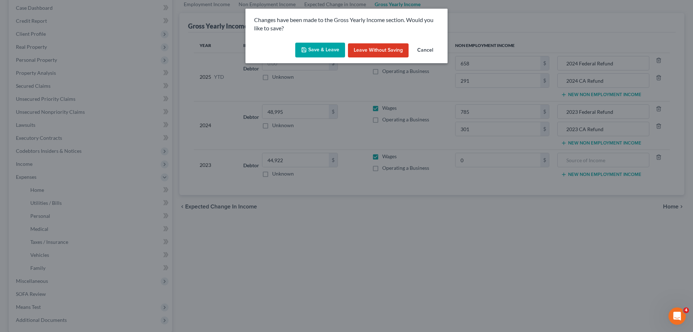
click at [308, 47] on button "Save & Leave" at bounding box center [320, 50] width 50 height 15
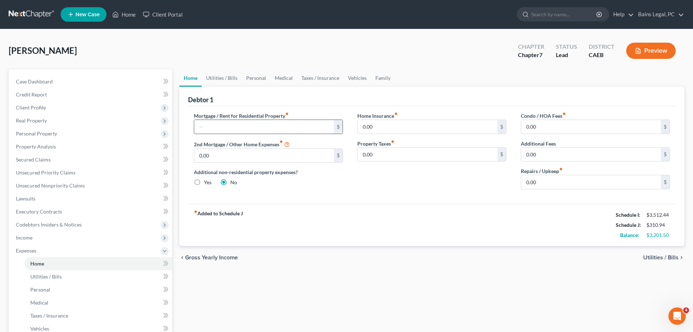
click at [240, 124] on input "text" at bounding box center [264, 127] width 140 height 14
click at [214, 81] on link "Utilities / Bills" at bounding box center [222, 77] width 40 height 17
click at [261, 123] on input "text" at bounding box center [264, 127] width 140 height 14
type input "1,195"
click at [391, 128] on input "0.00" at bounding box center [428, 127] width 140 height 14
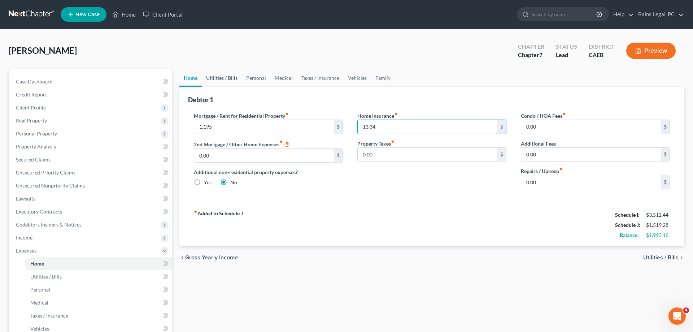
type input "13.34"
click at [221, 79] on link "Utilities / Bills" at bounding box center [222, 77] width 40 height 17
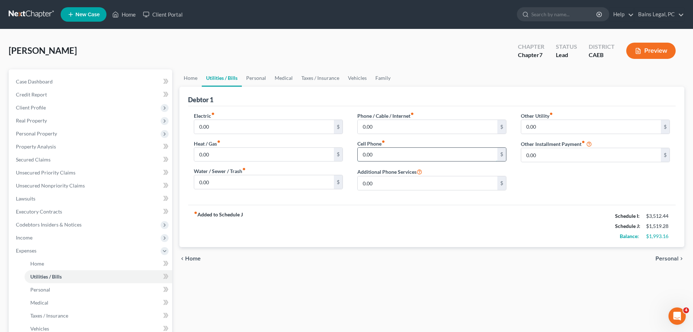
click at [390, 154] on input "0.00" at bounding box center [428, 155] width 140 height 14
type input "110"
click at [258, 80] on link "Personal" at bounding box center [256, 77] width 29 height 17
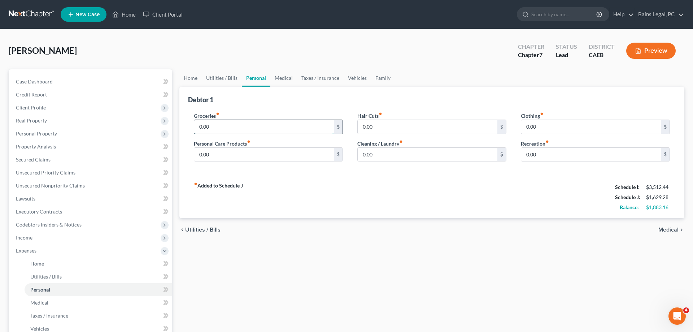
click at [246, 120] on input "0.00" at bounding box center [264, 127] width 140 height 14
type input "450"
type input "125"
type input "50"
click at [358, 77] on link "Vehicles" at bounding box center [357, 77] width 27 height 17
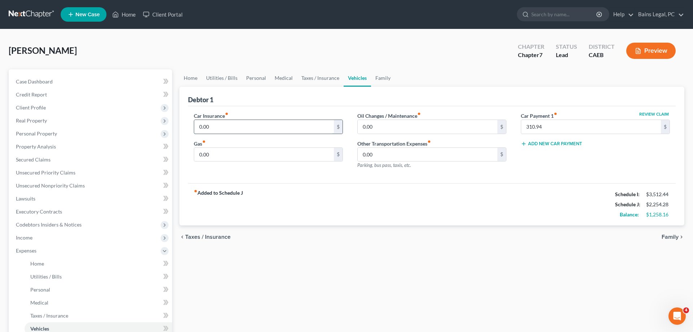
click at [251, 130] on input "0.00" at bounding box center [264, 127] width 140 height 14
type input "110.51"
type input "250"
type input "80"
click at [383, 80] on link "Family" at bounding box center [383, 77] width 24 height 17
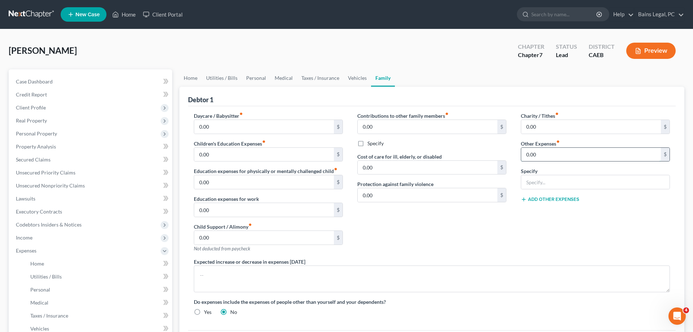
click at [577, 160] on input "0.00" at bounding box center [591, 155] width 140 height 14
type input "26.92"
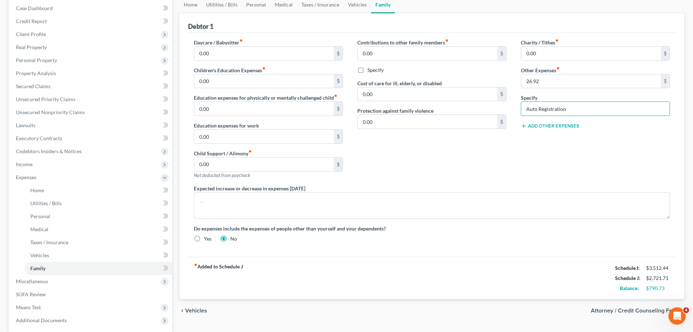
scroll to position [74, 0]
type input "Auto Registration"
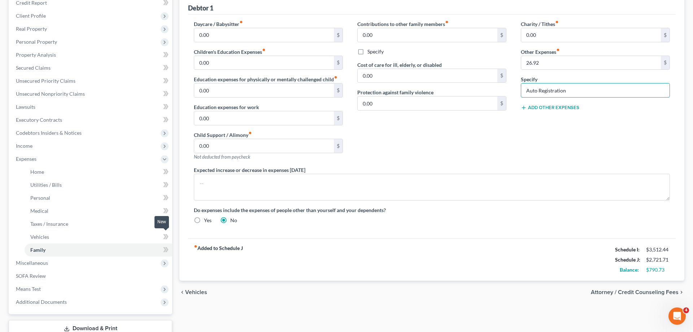
scroll to position [110, 0]
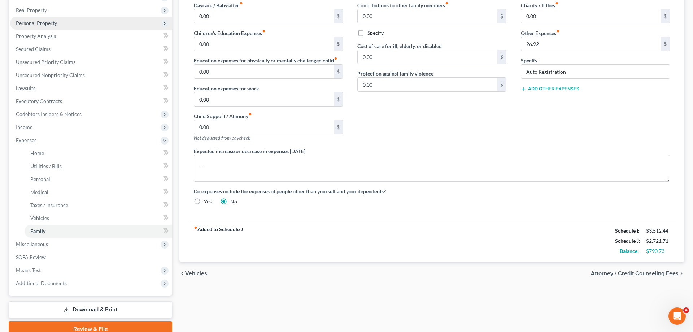
click at [63, 29] on span "Personal Property" at bounding box center [91, 23] width 162 height 13
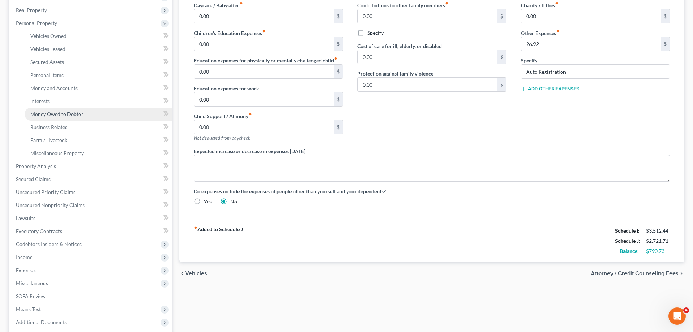
click at [53, 114] on span "Money Owed to Debtor" at bounding box center [56, 114] width 53 height 6
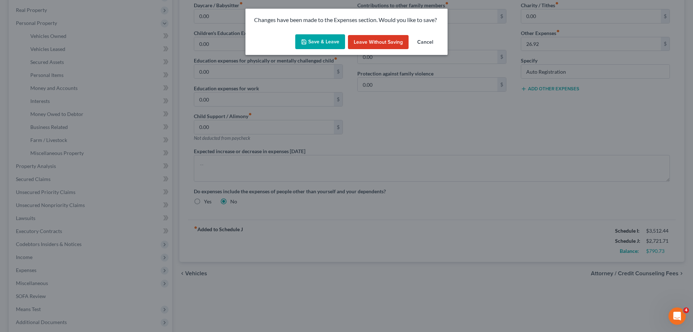
click at [324, 41] on button "Save & Leave" at bounding box center [320, 41] width 50 height 15
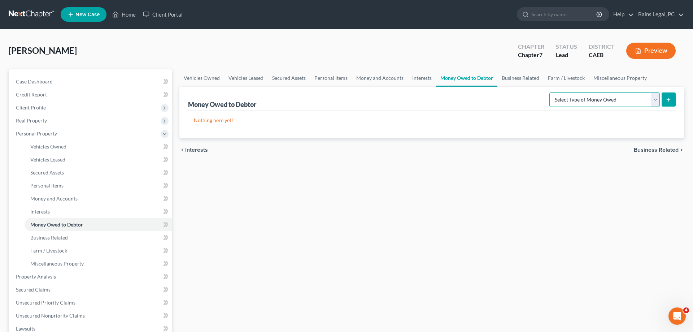
click at [549, 92] on select "Select Type of Money Owed Accounts Receivable Alimony Child Support Claims Agai…" at bounding box center [604, 99] width 110 height 14
select select "expected_tax_refund"
click option "Expected Tax Refund and Unused NOLs" at bounding box center [0, 0] width 0 height 0
click at [667, 102] on icon "submit" at bounding box center [669, 100] width 6 height 6
select select "0"
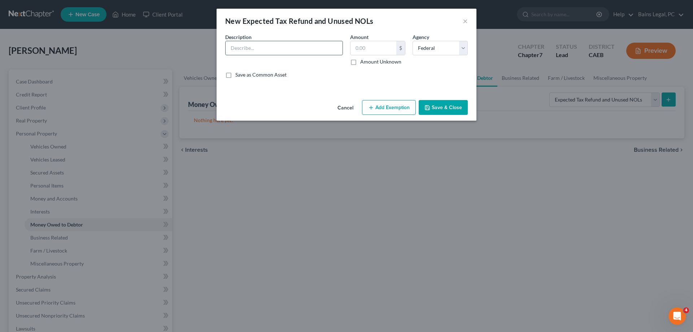
click at [249, 52] on input "text" at bounding box center [284, 48] width 117 height 14
type input "Estimated 2025 Federal Refund (10/12)"
click at [376, 51] on input "text" at bounding box center [374, 48] width 46 height 14
type input "550"
click at [380, 105] on button "Add Exemption" at bounding box center [389, 107] width 54 height 15
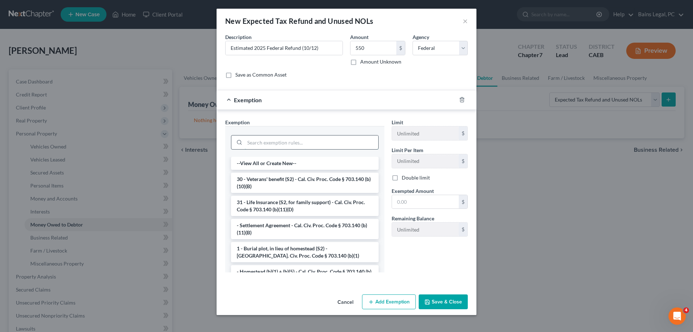
click at [273, 141] on input "search" at bounding box center [312, 142] width 134 height 14
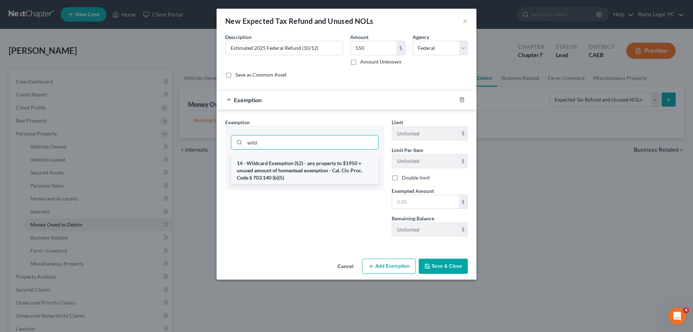
type input "wild"
drag, startPoint x: 278, startPoint y: 169, endPoint x: 284, endPoint y: 170, distance: 5.5
click at [279, 169] on li "14 - Wildcard Exemption (S2) - any property to $1950 + unused amount of homeste…" at bounding box center [305, 170] width 148 height 27
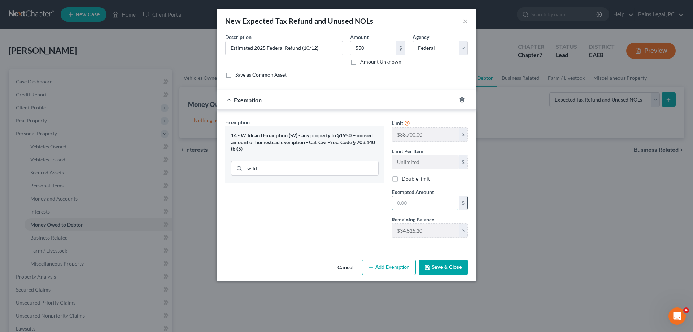
click at [418, 205] on input "text" at bounding box center [425, 203] width 67 height 14
type input "550"
click at [445, 266] on button "Save & Close" at bounding box center [443, 267] width 49 height 15
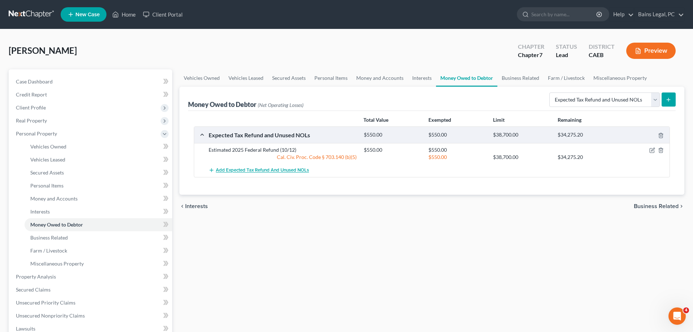
click at [266, 170] on span "Add Expected Tax Refund and Unused NOLs" at bounding box center [262, 170] width 93 height 6
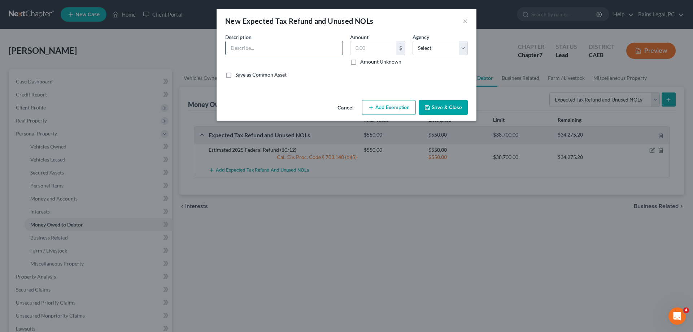
click at [299, 48] on input "text" at bounding box center [284, 48] width 117 height 14
type input "Estimated 2025 CA Refund (10/12)"
type input "245"
click at [413, 41] on select "Select Federal State Local" at bounding box center [440, 48] width 55 height 14
select select "1"
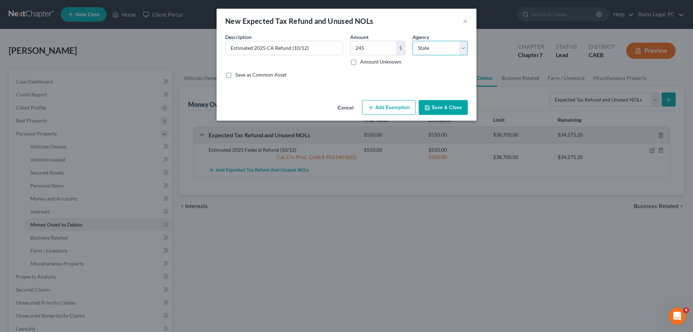
click option "State" at bounding box center [0, 0] width 0 height 0
drag, startPoint x: 400, startPoint y: 105, endPoint x: 392, endPoint y: 114, distance: 12.3
click at [400, 105] on button "Add Exemption" at bounding box center [389, 107] width 54 height 15
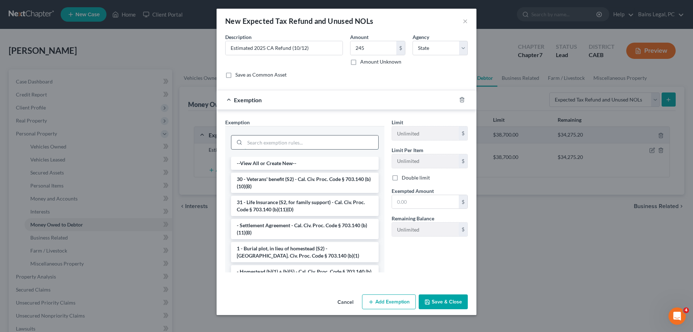
click at [282, 143] on input "search" at bounding box center [312, 142] width 134 height 14
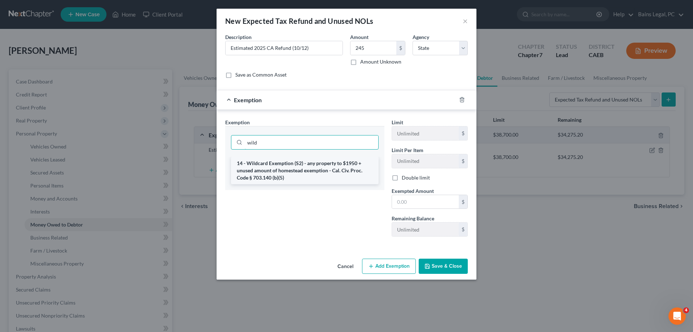
type input "wild"
click at [278, 175] on li "14 - Wildcard Exemption (S2) - any property to $1950 + unused amount of homeste…" at bounding box center [305, 170] width 148 height 27
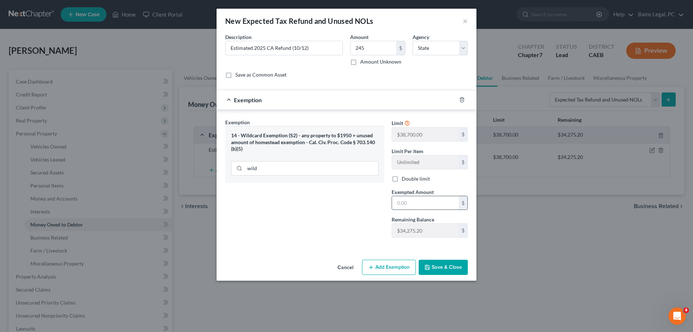
click at [408, 199] on input "text" at bounding box center [425, 203] width 67 height 14
type input "245"
click at [441, 270] on button "Save & Close" at bounding box center [443, 267] width 49 height 15
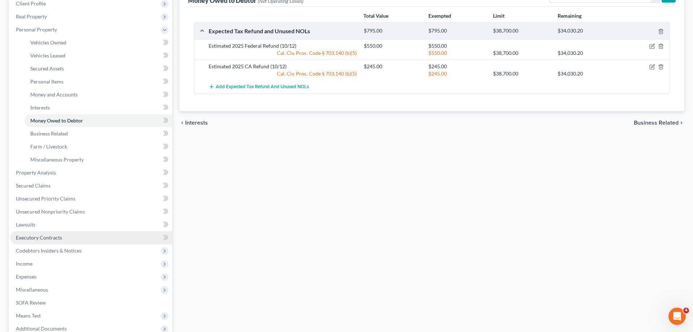
scroll to position [110, 0]
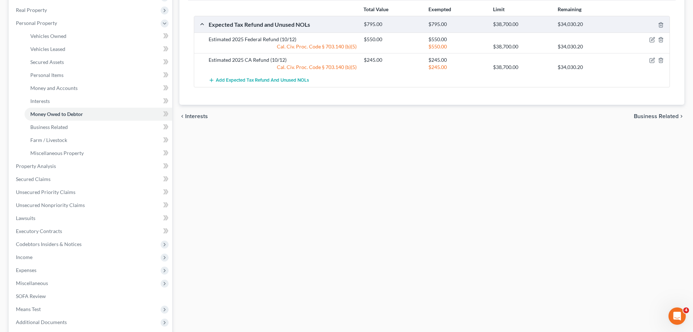
drag, startPoint x: 47, startPoint y: 286, endPoint x: 60, endPoint y: 282, distance: 13.9
click at [47, 286] on span "Miscellaneous" at bounding box center [91, 283] width 162 height 13
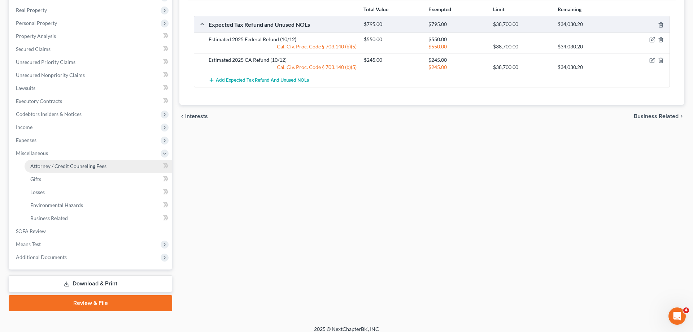
click at [103, 166] on span "Attorney / Credit Counseling Fees" at bounding box center [68, 166] width 76 height 6
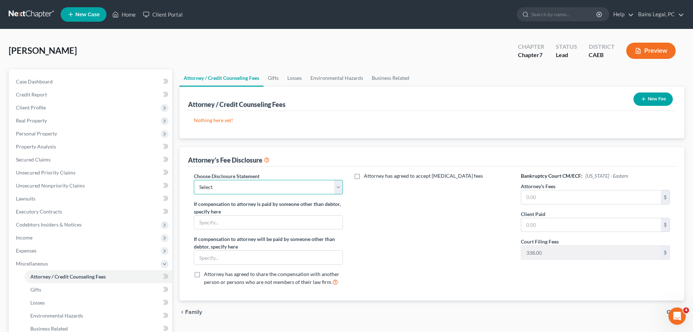
click at [194, 180] on select "Select Fee Disclosure: $2,000 pre; $400 post Fee Discolosure - $1,200 pre; $1,2…" at bounding box center [268, 187] width 149 height 14
select select "36"
click option "Fee Disclosure - All atty fees paid pre filing" at bounding box center [0, 0] width 0 height 0
click at [536, 194] on input "text" at bounding box center [591, 197] width 140 height 14
type input "2,000"
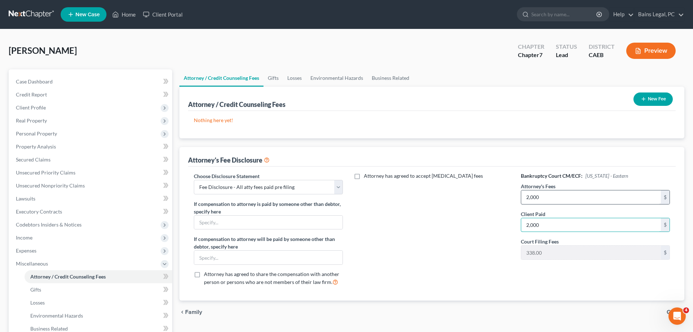
type input "2,000"
click at [654, 97] on button "New Fee" at bounding box center [653, 98] width 39 height 13
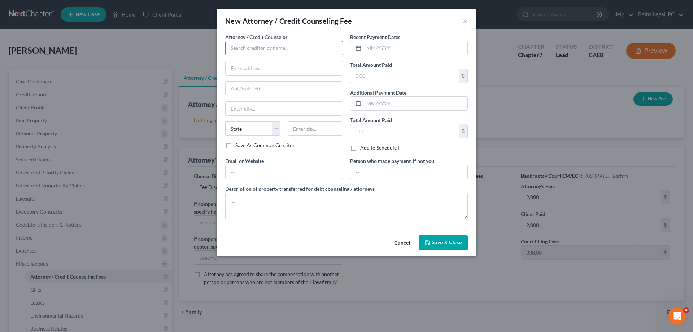
click at [269, 47] on input "text" at bounding box center [284, 48] width 118 height 14
click at [271, 62] on div "Modesto Bankruptcy Attorneys" at bounding box center [268, 60] width 75 height 7
type input "Modesto Bankruptcy Attorneys"
type input "[STREET_ADDRESS]"
type input "Suite 201-9"
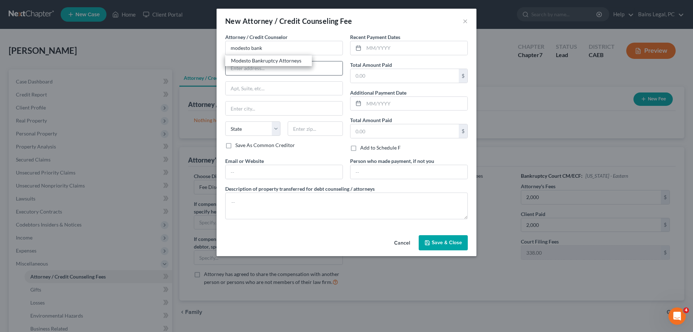
type input "Modesto"
select select "4"
type input "95354"
click at [248, 173] on input "text" at bounding box center [284, 172] width 117 height 14
type input "[DOMAIN_NAME]"
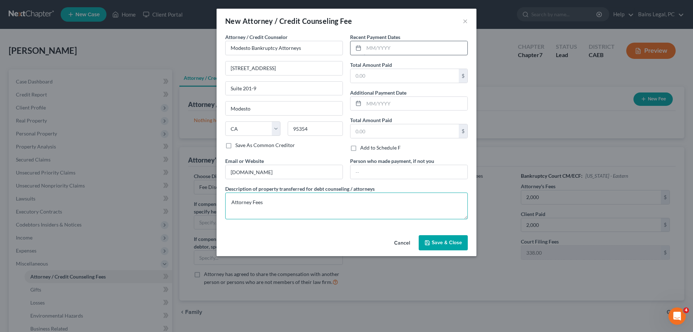
type textarea "Attorney Fees"
click at [384, 45] on input "text" at bounding box center [416, 48] width 104 height 14
type input "[DATE]"
type input "0"
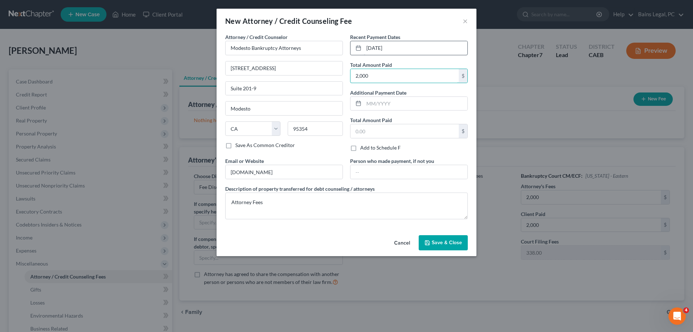
type input "2,000"
click at [446, 246] on button "Save & Close" at bounding box center [443, 242] width 49 height 15
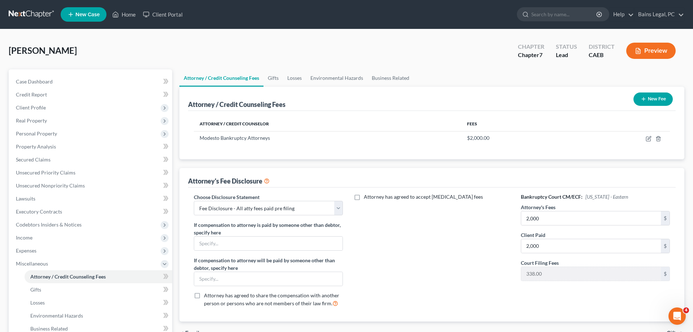
click at [650, 93] on button "New Fee" at bounding box center [653, 98] width 39 height 13
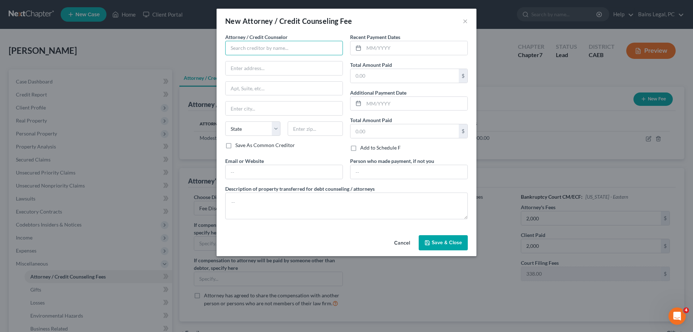
click at [267, 50] on input "text" at bounding box center [284, 48] width 118 height 14
click at [252, 71] on div "001 Debtorcc, Inc" at bounding box center [268, 71] width 75 height 7
type input "001 Debtorcc, Inc"
type input "[STREET_ADDRESS]"
type input "[GEOGRAPHIC_DATA]"
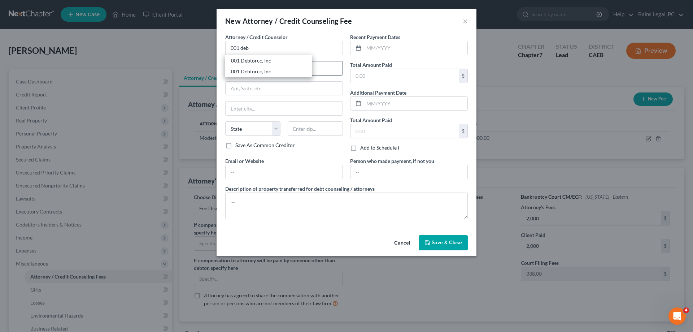
select select "33"
type input "07306"
click at [265, 177] on input "text" at bounding box center [284, 172] width 117 height 14
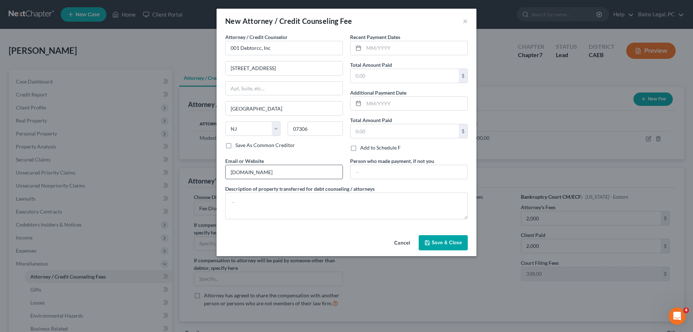
type input "[DOMAIN_NAME]"
type textarea "Credit Counseling"
click at [404, 52] on input "text" at bounding box center [416, 48] width 104 height 14
type input "[DATE]"
type input "19.95"
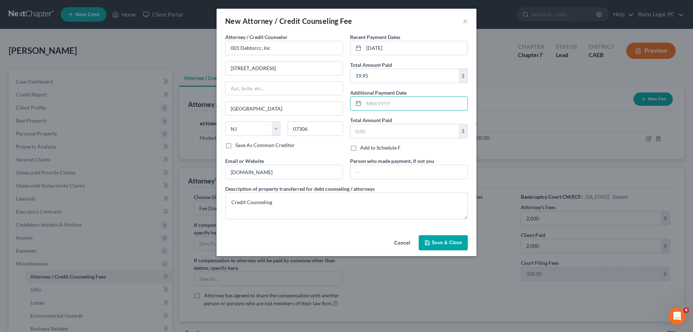
click at [450, 244] on span "Save & Close" at bounding box center [447, 242] width 30 height 6
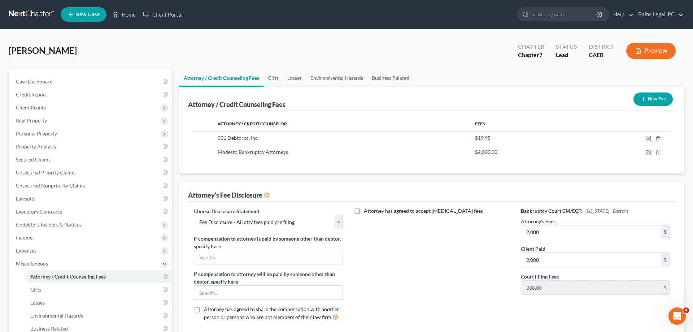
scroll to position [116, 0]
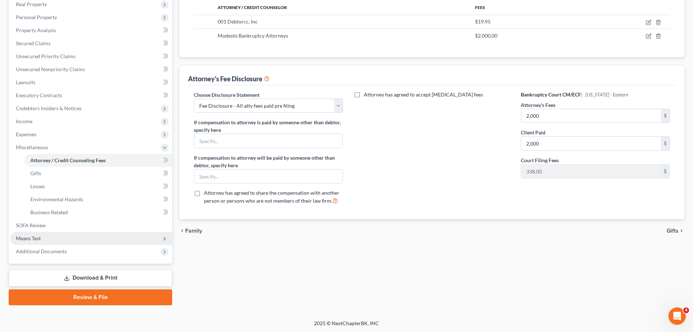
click at [53, 238] on span "Means Test" at bounding box center [91, 238] width 162 height 13
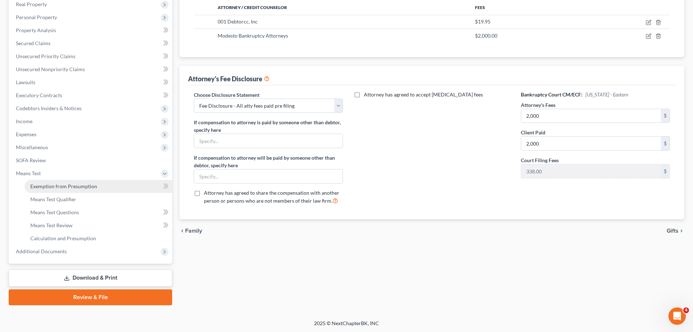
click at [99, 184] on link "Exemption from Presumption" at bounding box center [99, 186] width 148 height 13
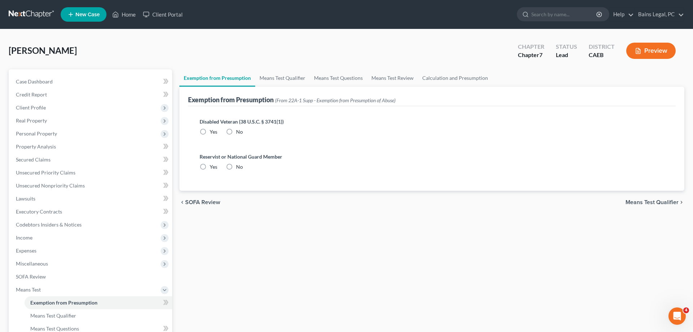
click at [236, 128] on label "No" at bounding box center [239, 131] width 7 height 7
click at [239, 128] on input "No" at bounding box center [241, 130] width 5 height 5
radio input "true"
click at [236, 166] on label "No" at bounding box center [239, 166] width 7 height 7
click at [239, 166] on input "No" at bounding box center [241, 165] width 5 height 5
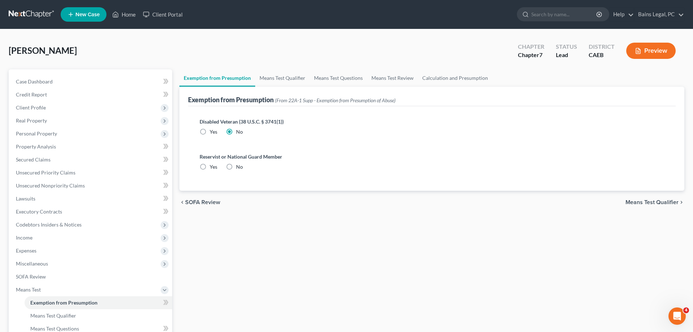
radio input "true"
click at [297, 80] on link "Means Test Qualifier" at bounding box center [282, 77] width 55 height 17
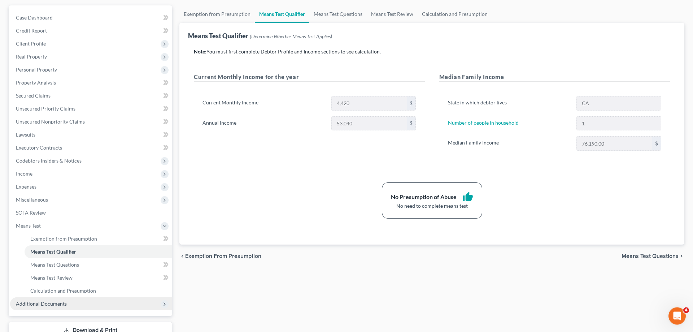
scroll to position [110, 0]
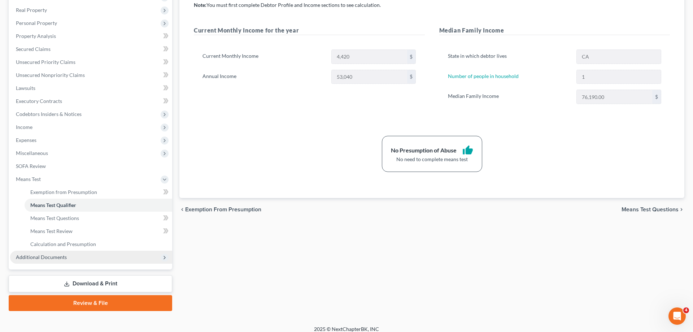
drag, startPoint x: 58, startPoint y: 256, endPoint x: 62, endPoint y: 255, distance: 3.9
click at [58, 257] on span "Additional Documents" at bounding box center [41, 257] width 51 height 6
click at [70, 208] on link "Forms Library" at bounding box center [99, 205] width 148 height 13
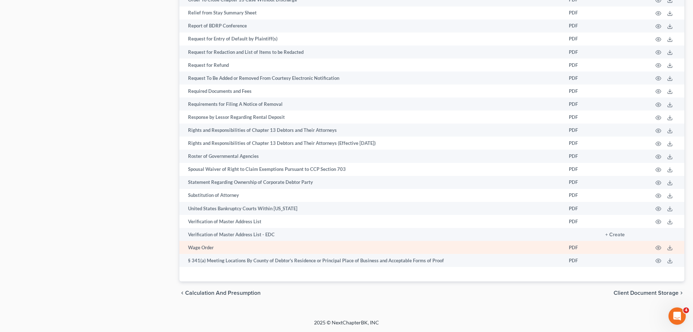
scroll to position [1048, 0]
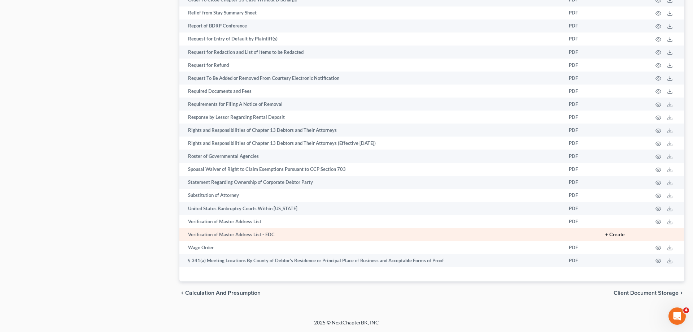
click at [618, 232] on button "+ Create" at bounding box center [614, 234] width 19 height 5
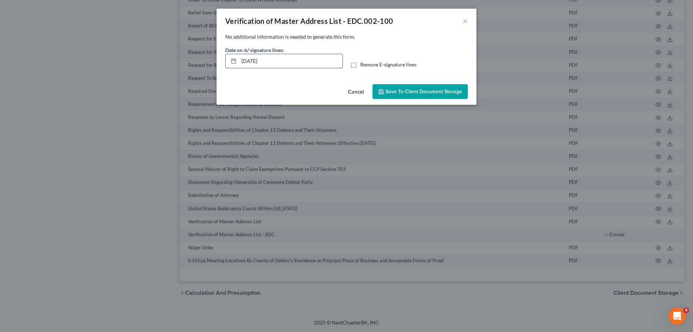
drag, startPoint x: 278, startPoint y: 62, endPoint x: 206, endPoint y: 62, distance: 72.2
click at [239, 62] on input "[DATE]" at bounding box center [291, 61] width 104 height 14
click at [373, 68] on label "Remove E-signature lines" at bounding box center [388, 64] width 56 height 7
click at [368, 66] on input "Remove E-signature lines" at bounding box center [365, 63] width 5 height 5
checkbox input "true"
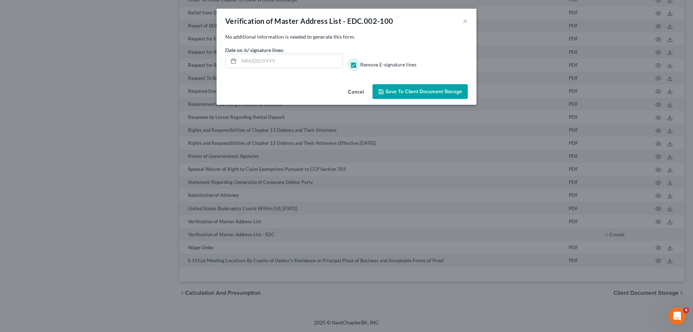
click at [400, 95] on button "Save to Client Document Storage" at bounding box center [420, 91] width 95 height 15
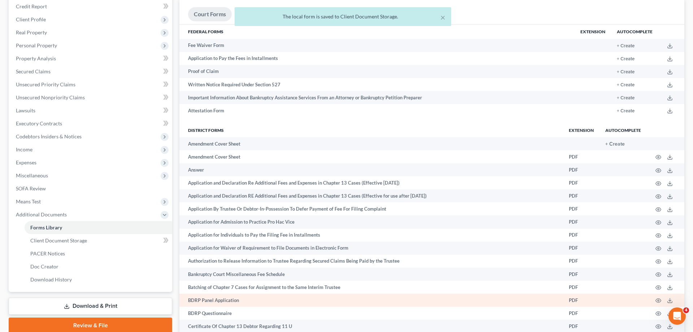
scroll to position [54, 0]
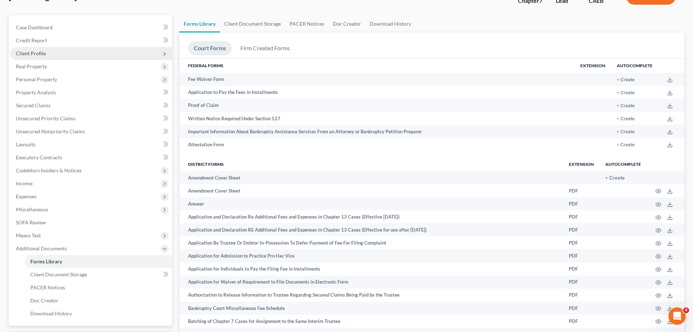
click at [57, 55] on span "Client Profile" at bounding box center [91, 53] width 162 height 13
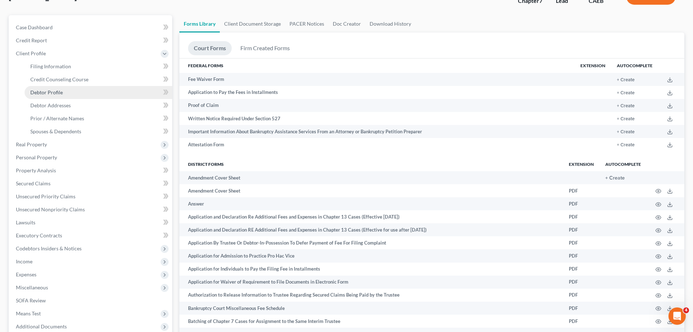
click at [58, 91] on span "Debtor Profile" at bounding box center [46, 92] width 32 height 6
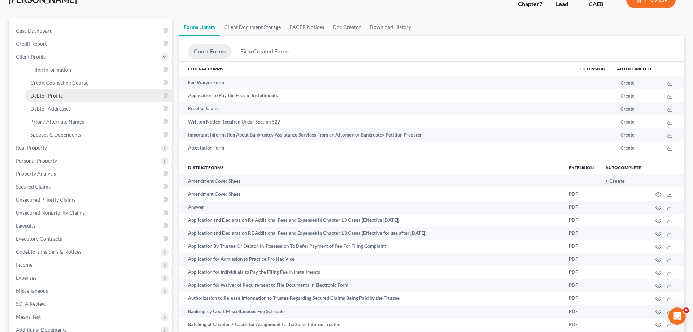
select select "0"
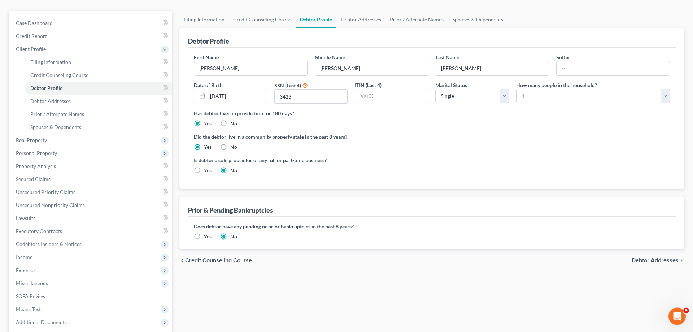
scroll to position [110, 0]
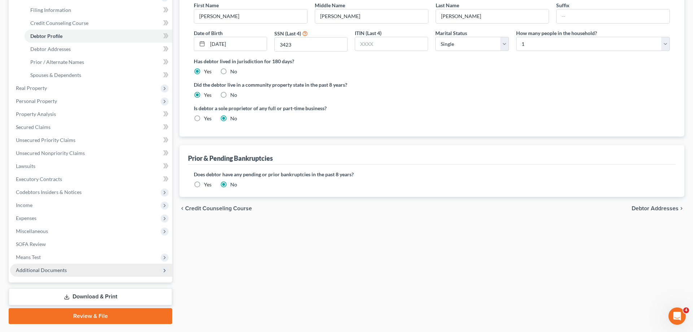
click at [52, 269] on span "Additional Documents" at bounding box center [41, 270] width 51 height 6
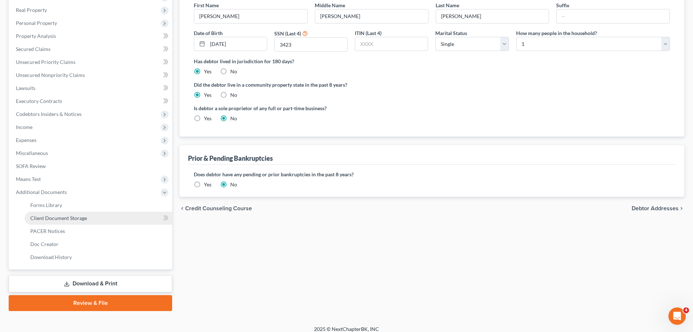
click at [73, 222] on link "Client Document Storage" at bounding box center [99, 218] width 148 height 13
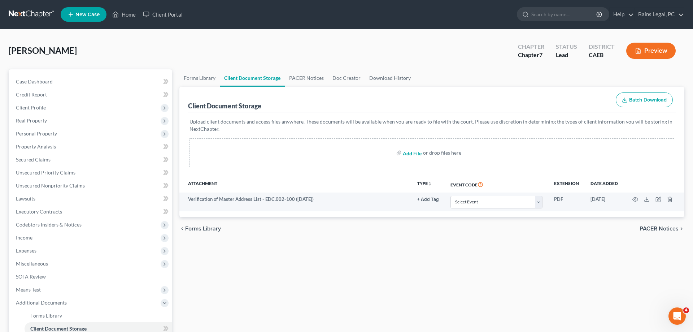
click at [411, 154] on input "file" at bounding box center [411, 152] width 17 height 13
type input "C:\fakepath\CC CERT.pdf"
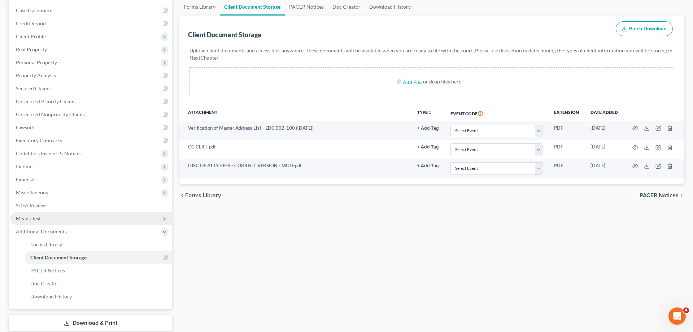
scroll to position [74, 0]
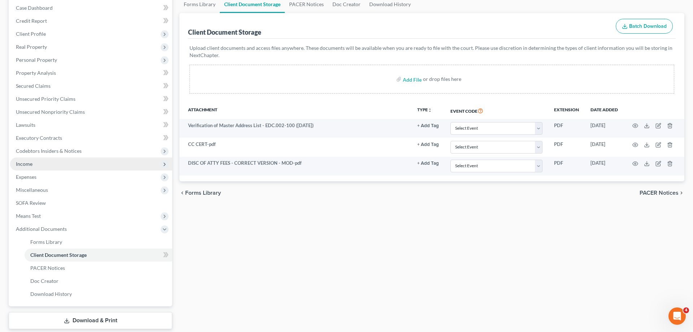
click at [45, 162] on span "Income" at bounding box center [91, 163] width 162 height 13
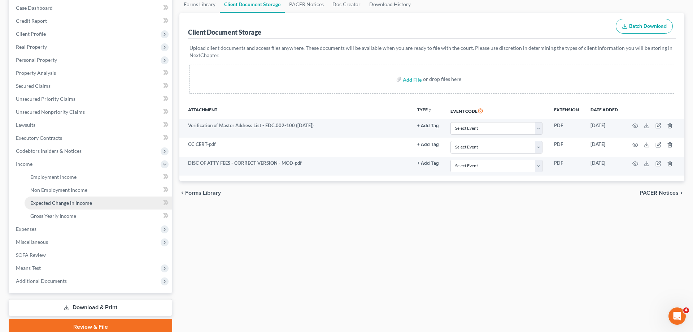
click at [65, 208] on link "Expected Change in Income" at bounding box center [99, 202] width 148 height 13
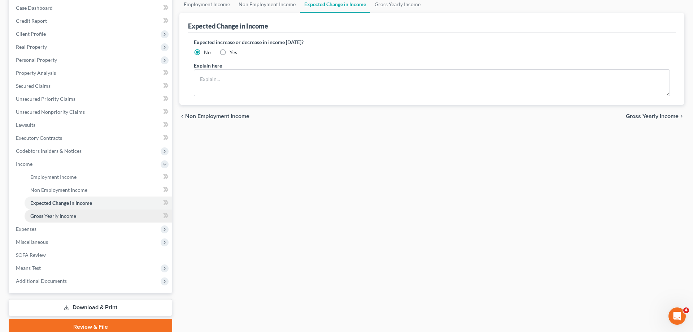
click at [73, 218] on span "Gross Yearly Income" at bounding box center [53, 216] width 46 height 6
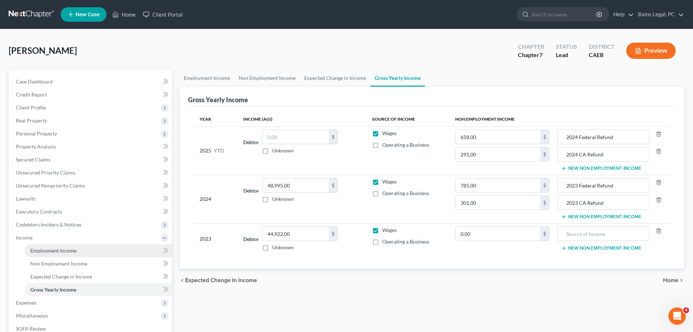
click at [58, 254] on link "Employment Income" at bounding box center [99, 250] width 148 height 13
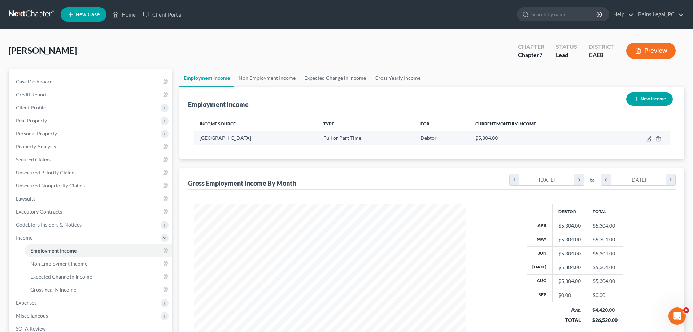
scroll to position [136, 286]
click at [646, 139] on icon "button" at bounding box center [648, 139] width 4 height 4
select select "0"
select select "4"
select select "0"
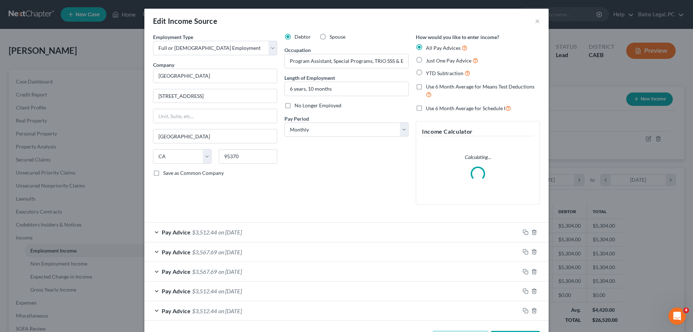
scroll to position [29, 0]
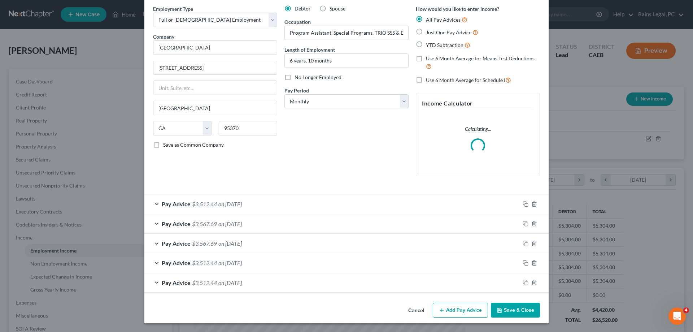
drag, startPoint x: 370, startPoint y: 205, endPoint x: 423, endPoint y: 205, distance: 53.1
click at [371, 205] on div "Pay Advice $3,512.44 on [DATE]" at bounding box center [331, 203] width 375 height 19
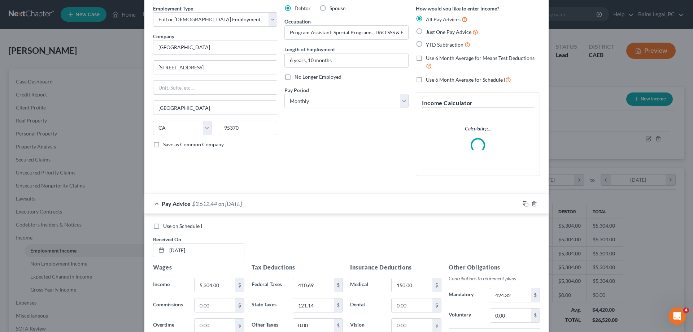
click at [524, 202] on icon "button" at bounding box center [526, 204] width 6 height 6
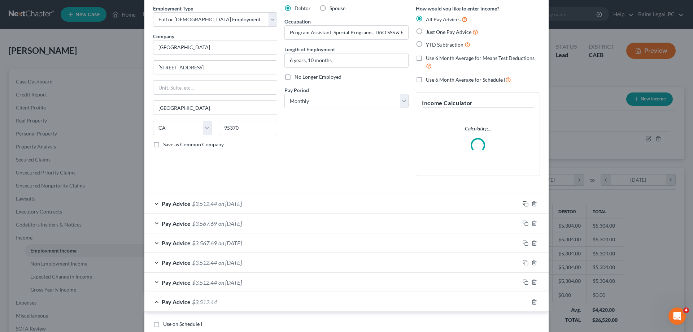
scroll to position [176, 0]
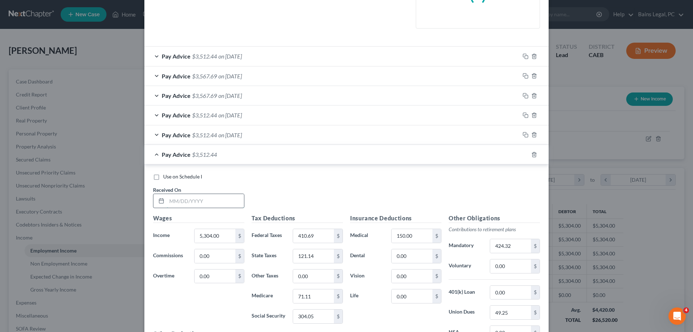
click at [233, 196] on input "text" at bounding box center [205, 201] width 77 height 14
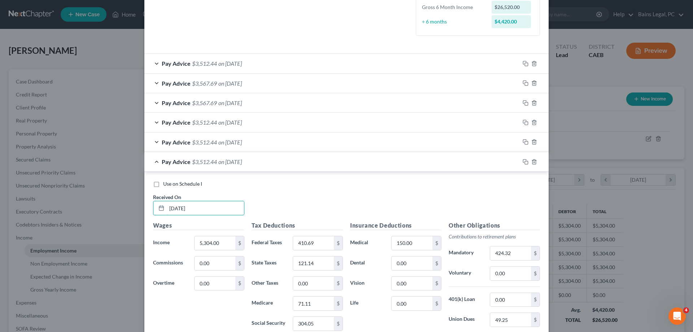
type input "[DATE]"
click at [179, 186] on span "Use on Schedule I" at bounding box center [182, 183] width 39 height 6
click at [171, 185] on input "Use on Schedule I" at bounding box center [168, 182] width 5 height 5
checkbox input "true"
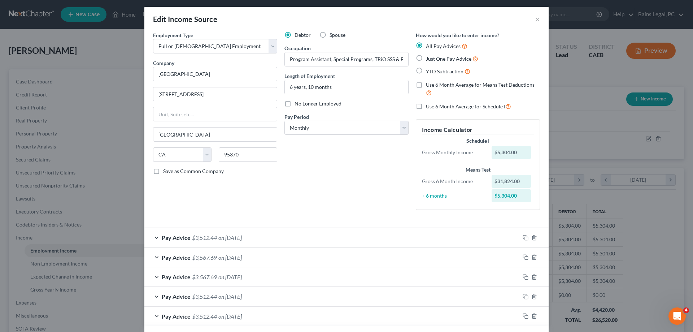
scroll to position [0, 0]
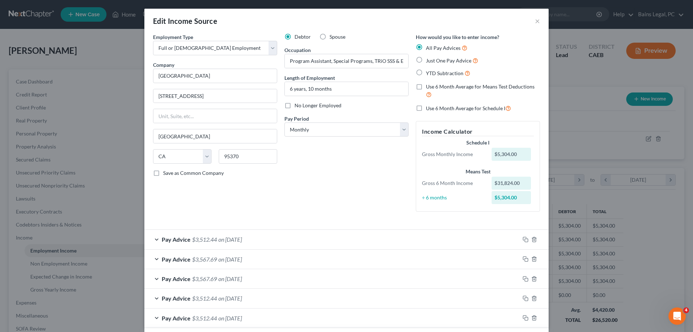
click at [441, 84] on span "Use 6 Month Average for Means Test Deductions" at bounding box center [480, 86] width 109 height 6
click at [434, 84] on input "Use 6 Month Average for Means Test Deductions" at bounding box center [431, 85] width 5 height 5
checkbox input "true"
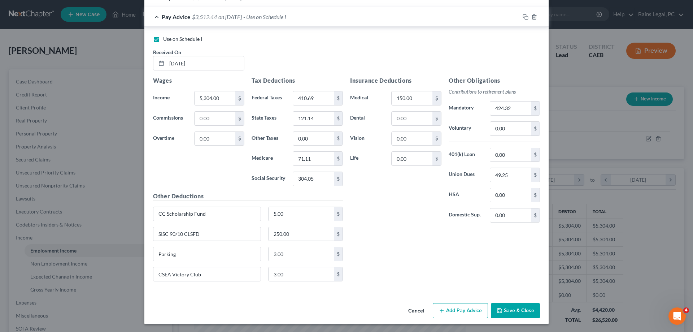
scroll to position [321, 0]
click at [519, 313] on button "Save & Close" at bounding box center [515, 309] width 49 height 15
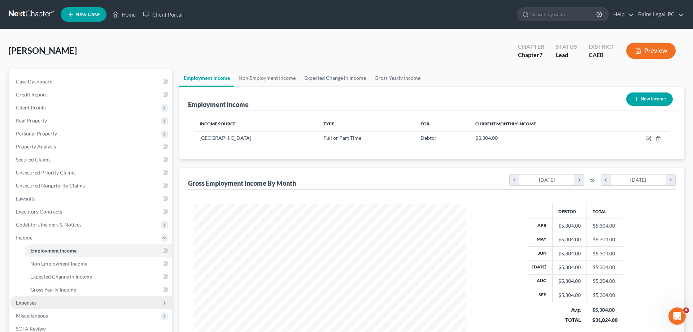
click at [48, 301] on span "Expenses" at bounding box center [91, 302] width 162 height 13
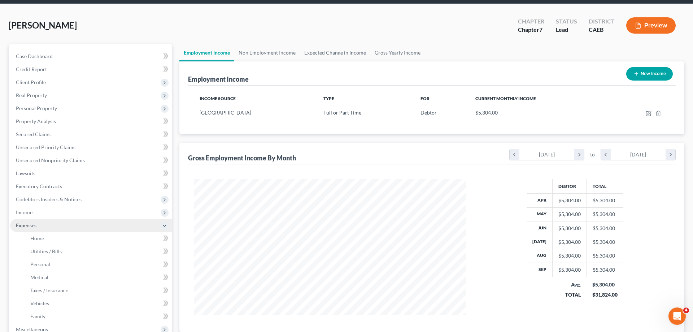
scroll to position [37, 0]
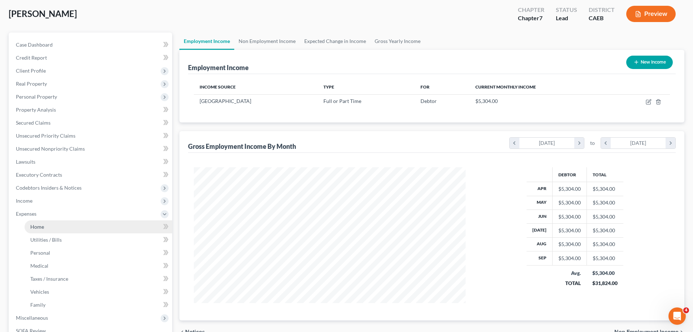
click at [66, 227] on link "Home" at bounding box center [99, 226] width 148 height 13
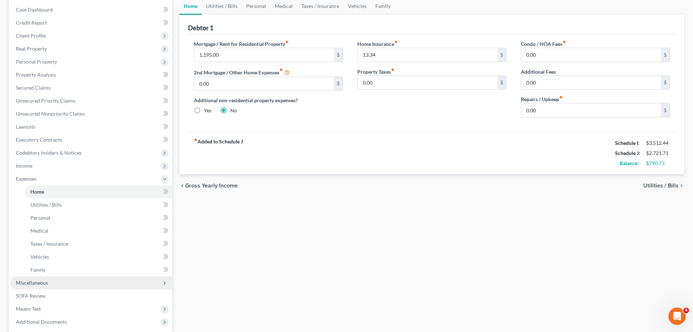
scroll to position [74, 0]
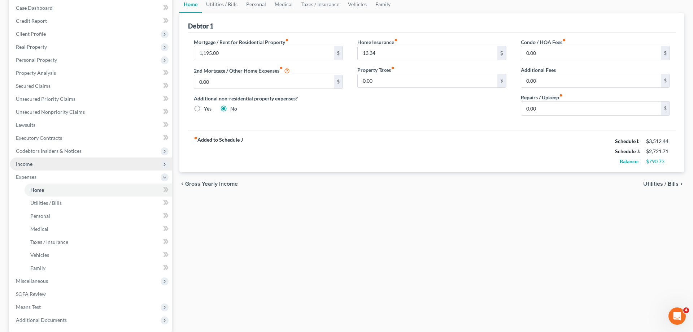
click at [49, 167] on span "Income" at bounding box center [91, 163] width 162 height 13
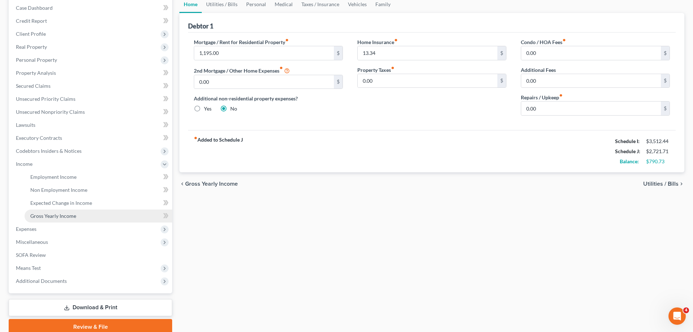
click at [65, 216] on span "Gross Yearly Income" at bounding box center [53, 216] width 46 height 6
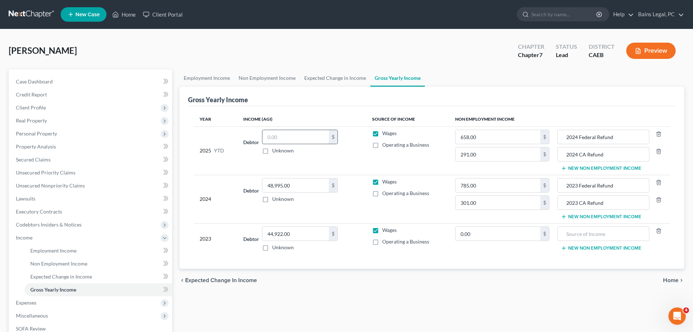
click at [319, 138] on input "text" at bounding box center [295, 137] width 66 height 14
type input "52,028"
click at [27, 183] on span "Unsecured Nonpriority Claims" at bounding box center [50, 185] width 69 height 6
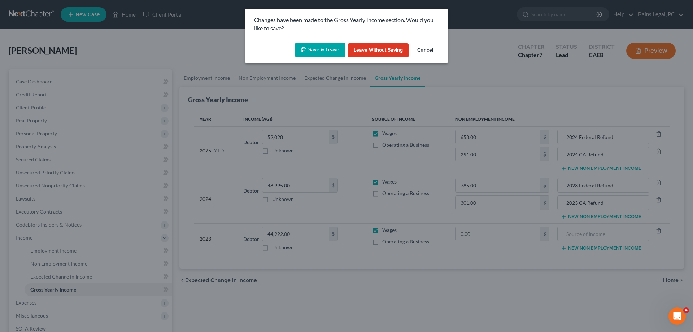
click at [328, 45] on button "Save & Leave" at bounding box center [320, 50] width 50 height 15
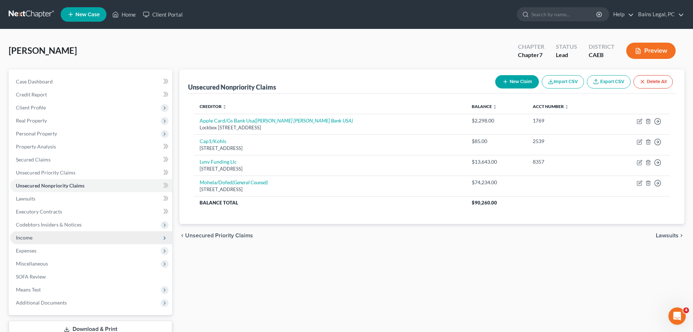
click at [40, 239] on span "Income" at bounding box center [91, 237] width 162 height 13
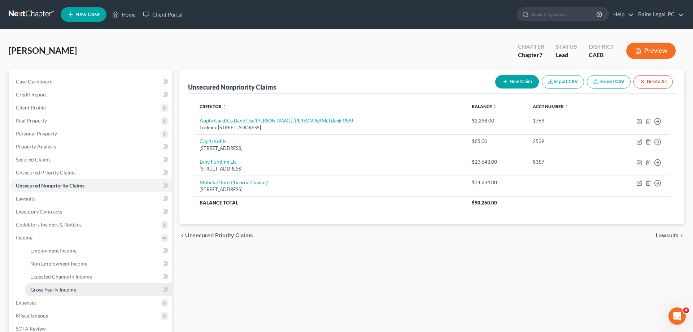
click at [58, 288] on span "Gross Yearly Income" at bounding box center [53, 289] width 46 height 6
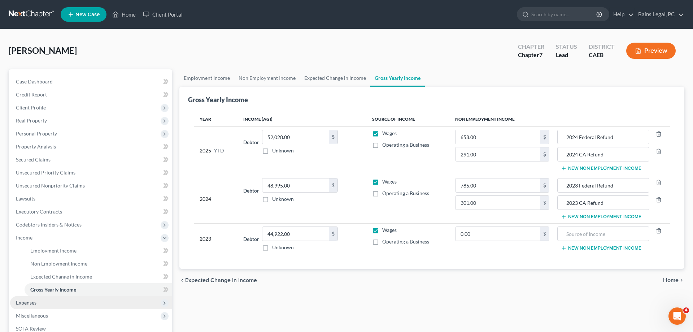
scroll to position [103, 0]
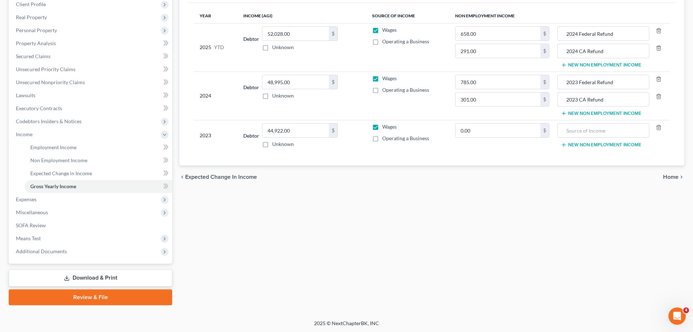
drag, startPoint x: 95, startPoint y: 275, endPoint x: 144, endPoint y: 264, distance: 50.6
click at [95, 275] on link "Download & Print" at bounding box center [91, 277] width 164 height 17
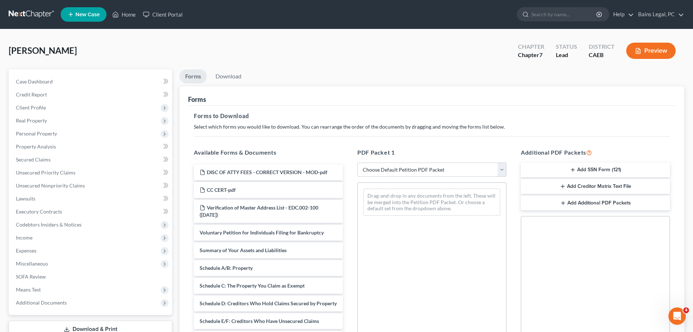
select select "0"
click option "Complete Bankruptcy Petition (all forms and schedules)" at bounding box center [0, 0] width 0 height 0
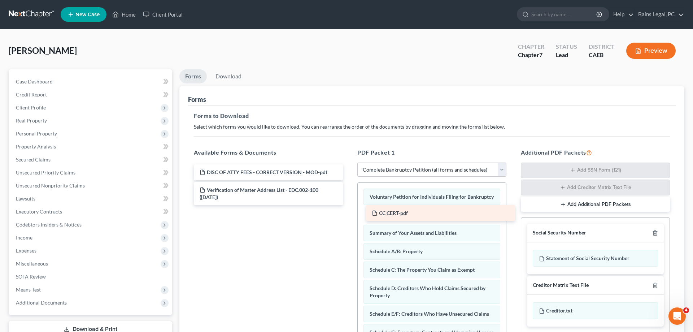
drag, startPoint x: 228, startPoint y: 191, endPoint x: 400, endPoint y: 215, distance: 173.4
click at [349, 205] on div "CC CERT-pdf DISC OF ATTY FEES - CORRECT VERSION - MOD-pdf CC CERT-pdf Verificat…" at bounding box center [268, 184] width 161 height 41
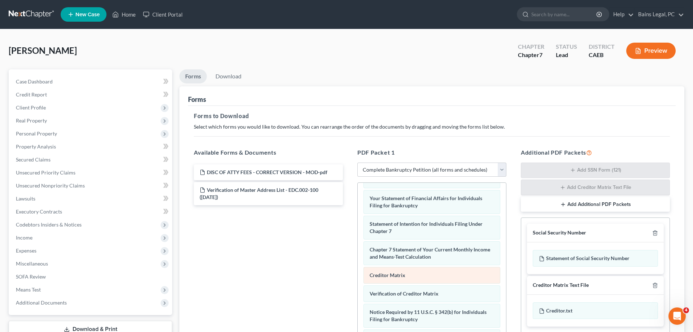
scroll to position [110, 0]
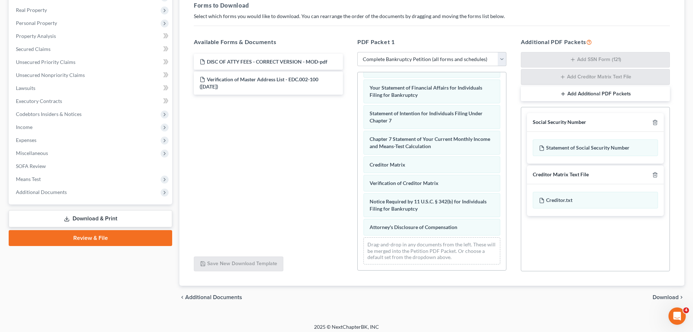
click at [358, 208] on div "Voluntary Petition for Individuals Filing for Bankruptcy CC CERT-pdf Summary of…" at bounding box center [432, 58] width 148 height 425
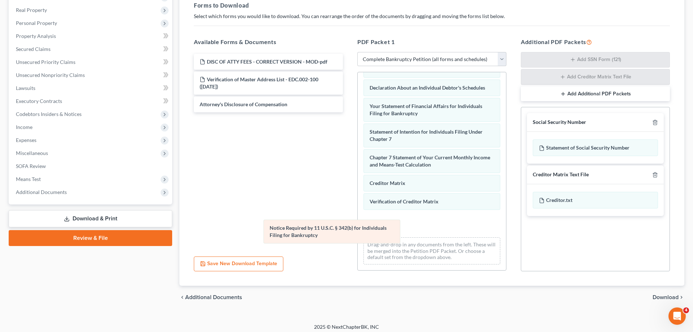
drag, startPoint x: 405, startPoint y: 227, endPoint x: 150, endPoint y: 208, distance: 256.0
click at [358, 216] on div "Notice Required by 11 U.S.C. § 342(b) for Individuals Filing for Bankruptcy Vol…" at bounding box center [432, 67] width 148 height 406
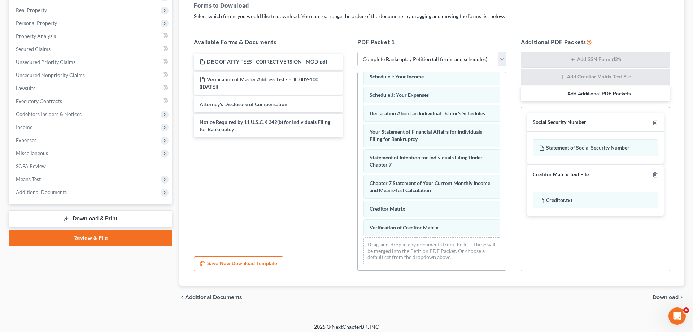
drag, startPoint x: 402, startPoint y: 226, endPoint x: 159, endPoint y: 207, distance: 244.4
click at [358, 215] on div "Verification of Creditor Matrix Voluntary Petition for Individuals Filing for B…" at bounding box center [432, 80] width 148 height 380
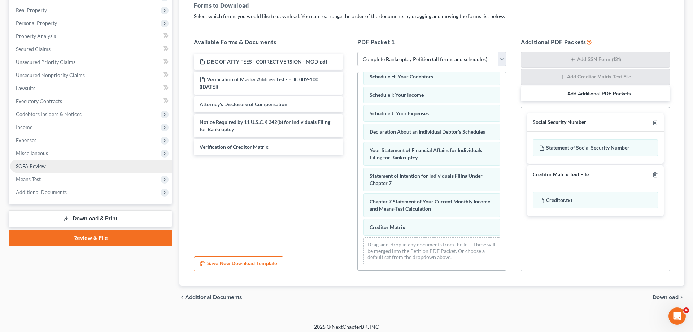
click at [358, 194] on div "Voluntary Petition for Individuals Filing for Bankruptcy CC CERT-pdf Summary of…" at bounding box center [432, 89] width 148 height 362
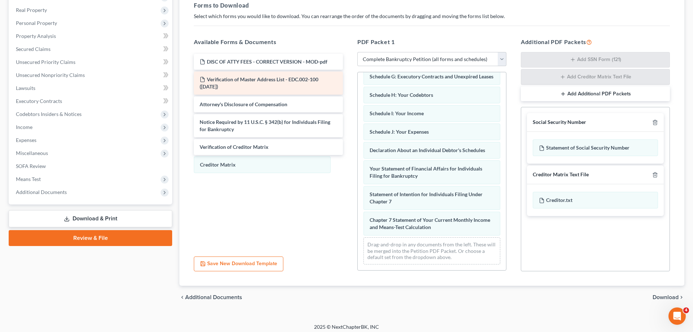
scroll to position [146, 0]
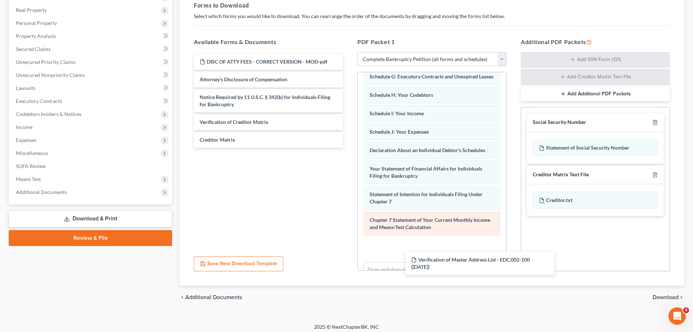
drag, startPoint x: 329, startPoint y: 118, endPoint x: 411, endPoint y: 230, distance: 138.2
click at [349, 148] on div "Verification of Master Address List - EDC.002-100 ([DATE]) DISC OF ATTY FEES - …" at bounding box center [268, 101] width 161 height 94
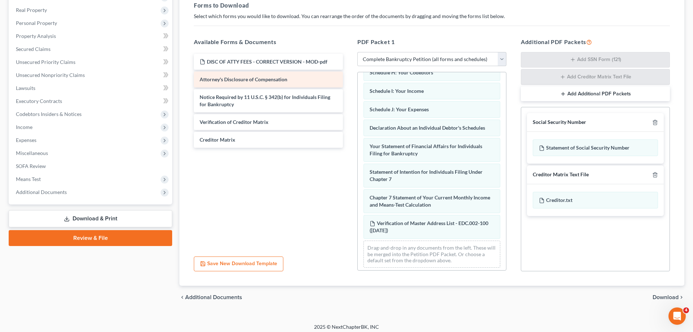
scroll to position [171, 0]
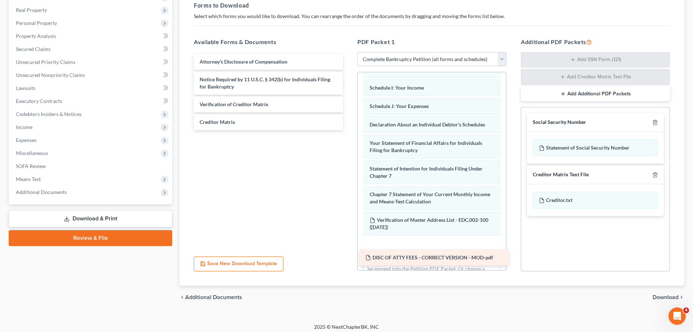
drag, startPoint x: 257, startPoint y: 64, endPoint x: 414, endPoint y: 254, distance: 246.7
click at [349, 130] on div "DISC OF ATTY FEES - CORRECT VERSION - MOD-pdf DISC OF ATTY FEES - CORRECT VERSI…" at bounding box center [268, 92] width 161 height 76
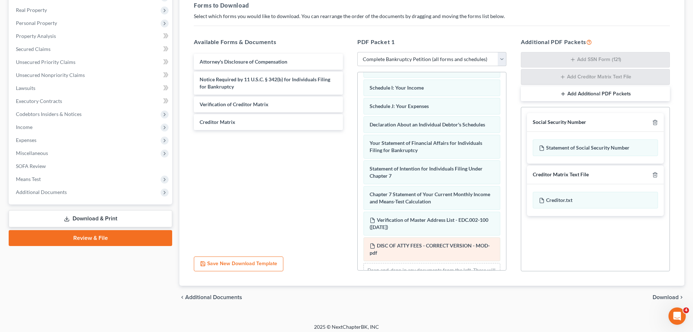
scroll to position [197, 0]
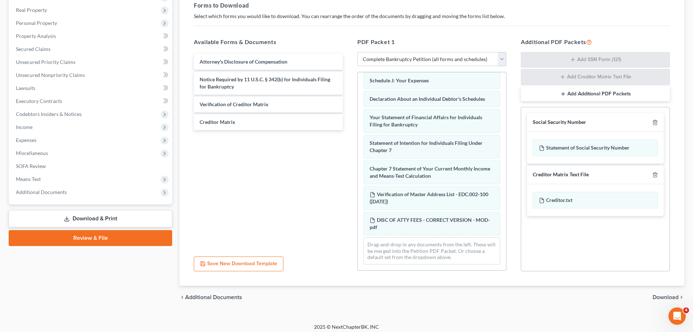
click at [659, 298] on span "Download" at bounding box center [666, 297] width 26 height 6
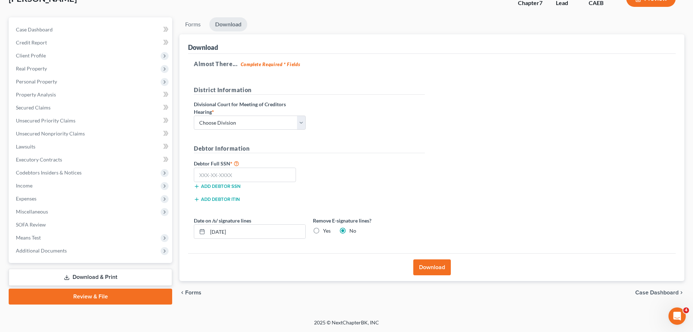
scroll to position [51, 0]
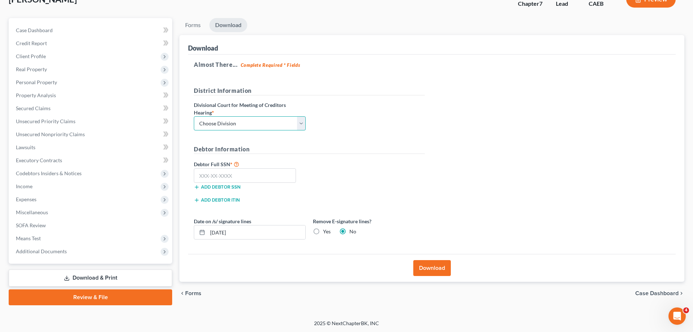
click at [194, 116] on select "Choose Division Fresno Modesto [GEOGRAPHIC_DATA]" at bounding box center [250, 123] width 112 height 14
select select "1"
click option "Modesto" at bounding box center [0, 0] width 0 height 0
click at [240, 174] on input "text" at bounding box center [245, 175] width 102 height 14
click at [260, 170] on input "text" at bounding box center [245, 175] width 102 height 14
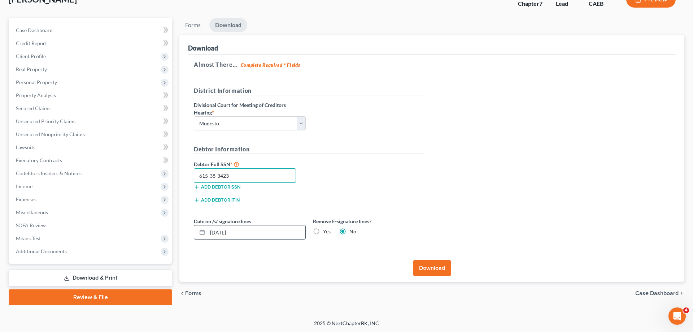
type input "615-38-3423"
drag, startPoint x: 254, startPoint y: 235, endPoint x: 178, endPoint y: 229, distance: 76.4
click at [208, 230] on input "[DATE]" at bounding box center [257, 232] width 98 height 14
click at [323, 232] on label "Yes" at bounding box center [327, 231] width 8 height 7
click at [326, 232] on input "Yes" at bounding box center [328, 230] width 5 height 5
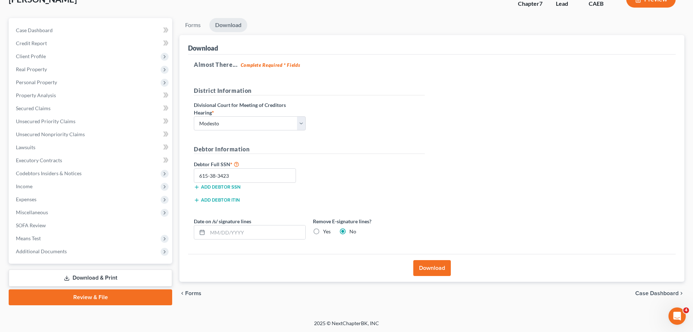
radio input "true"
radio input "false"
click at [433, 269] on button "Download" at bounding box center [432, 268] width 38 height 16
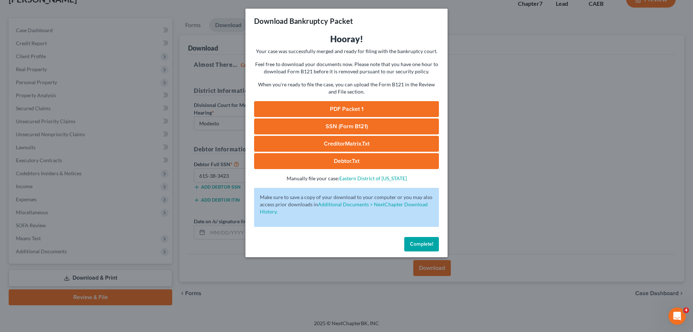
click at [410, 110] on link "PDF Packet 1" at bounding box center [346, 109] width 185 height 16
click at [374, 126] on link "SSN (Form B121)" at bounding box center [346, 126] width 185 height 16
